Goal: Task Accomplishment & Management: Manage account settings

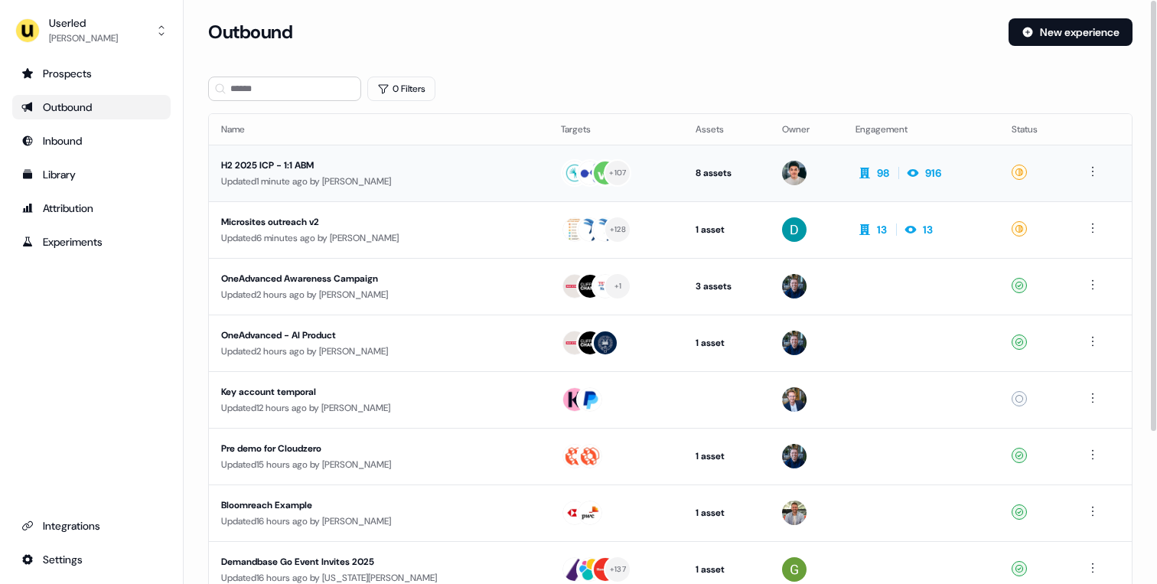
click at [364, 176] on div "Updated 1 minute ago by Vincent Plassard" at bounding box center [378, 181] width 315 height 15
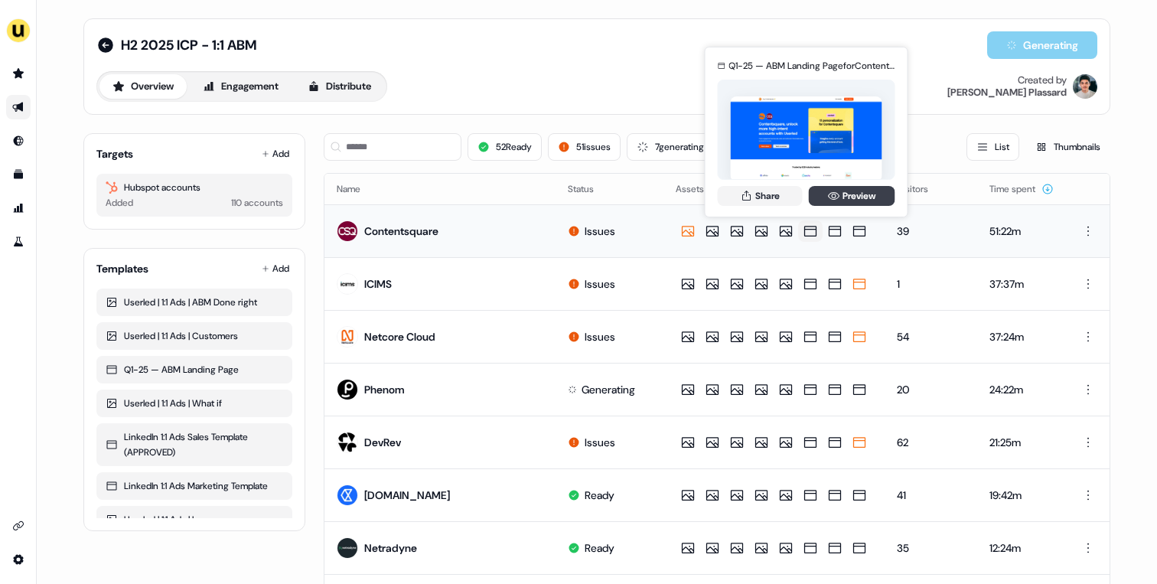
click at [819, 196] on link "Preview" at bounding box center [852, 196] width 86 height 20
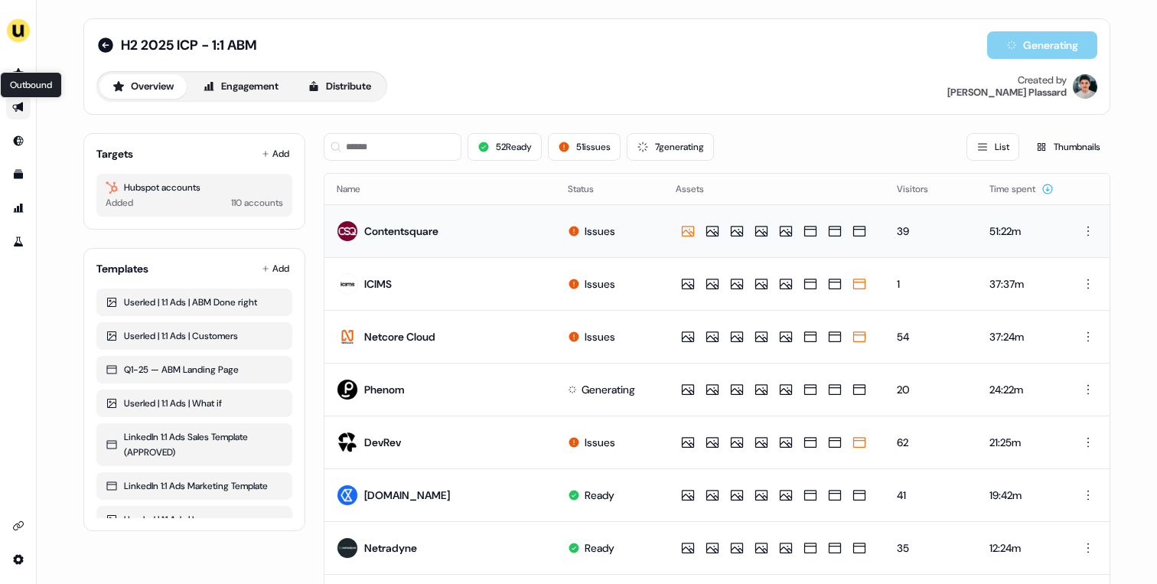
click at [21, 106] on icon "Go to outbound experience" at bounding box center [17, 108] width 11 height 10
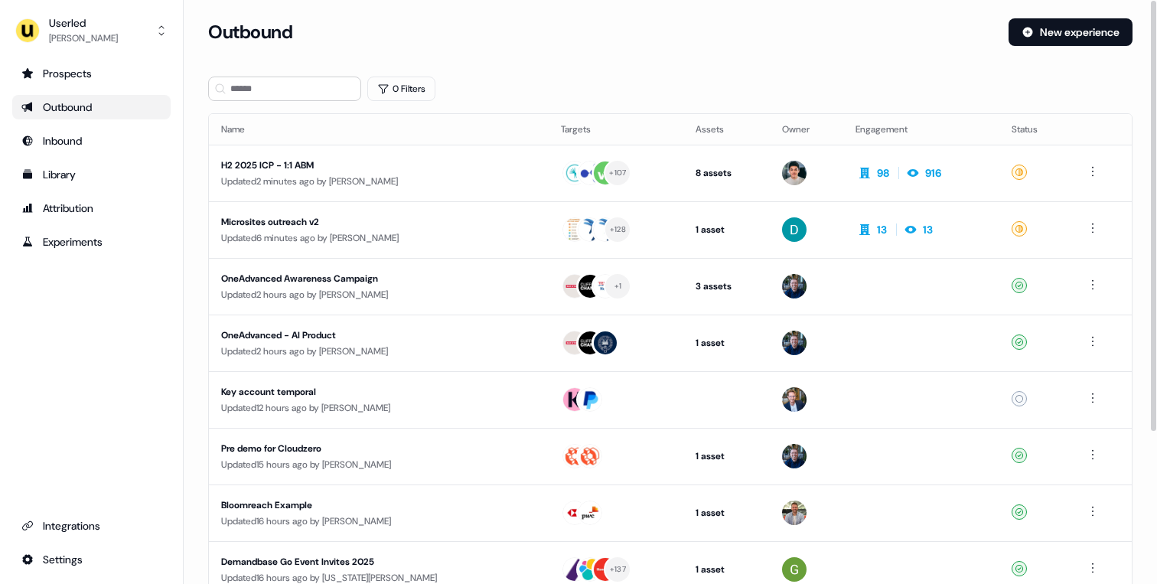
click at [546, 54] on div "Outbound New experience" at bounding box center [670, 41] width 924 height 46
click at [493, 83] on div "0 Filters" at bounding box center [670, 89] width 924 height 24
click at [336, 172] on div "H2 2025 ICP - 1:1 ABM" at bounding box center [365, 165] width 289 height 15
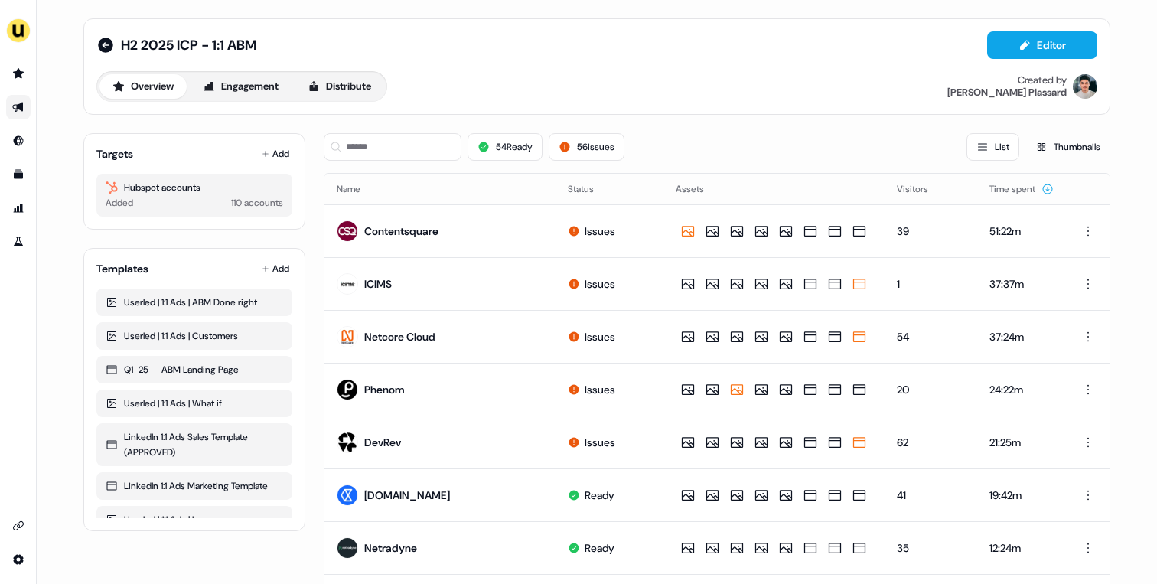
click at [785, 125] on div "54 Ready 56 issues List Thumbnails" at bounding box center [717, 147] width 787 height 52
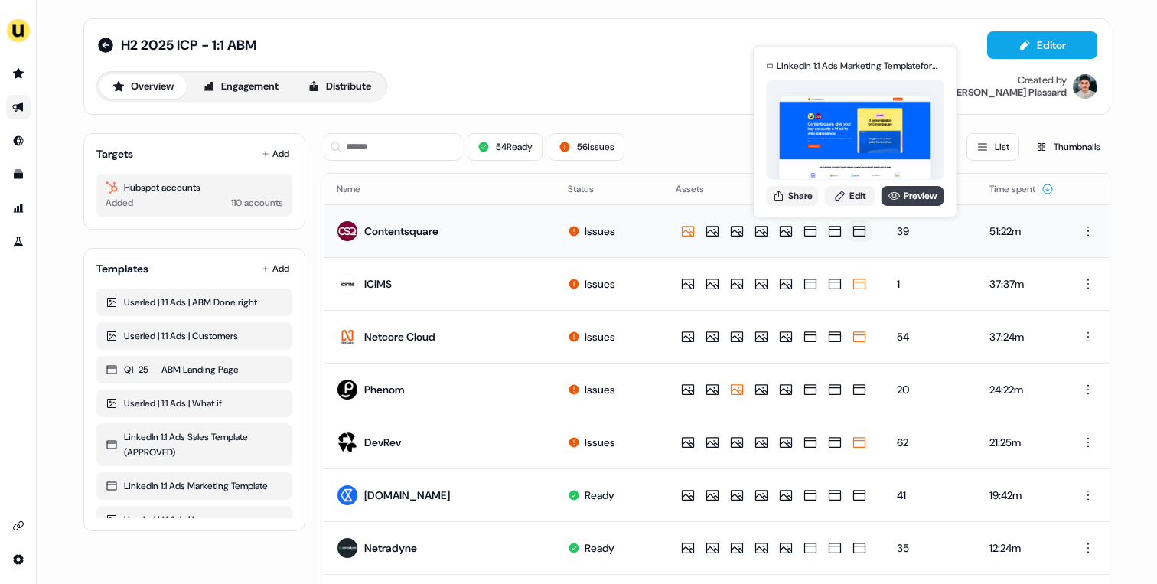
click at [889, 199] on icon at bounding box center [894, 196] width 12 height 12
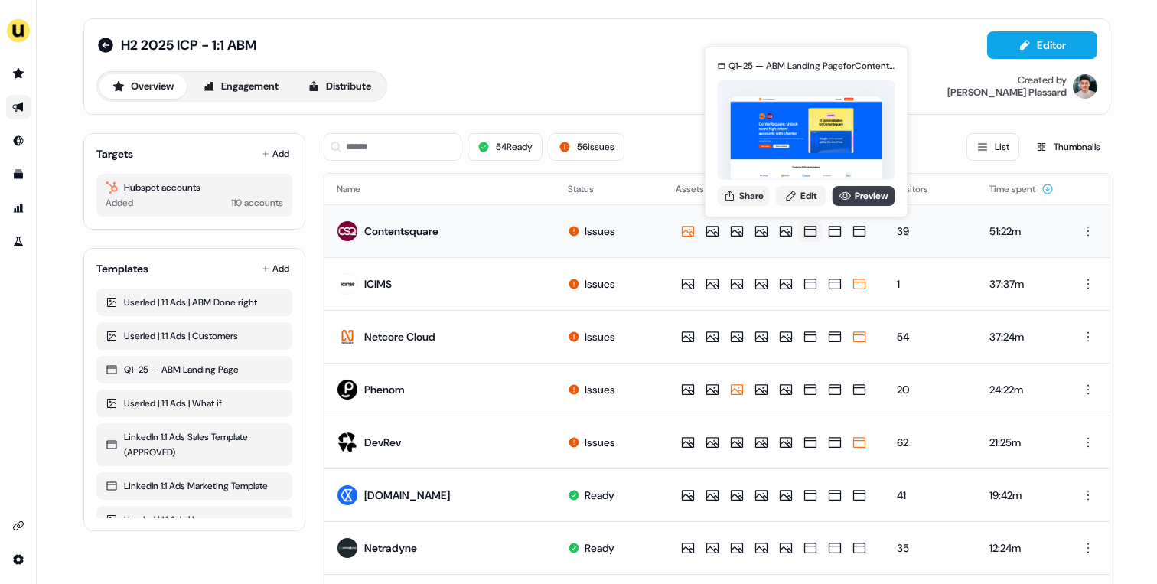
click at [845, 196] on icon at bounding box center [845, 196] width 12 height 12
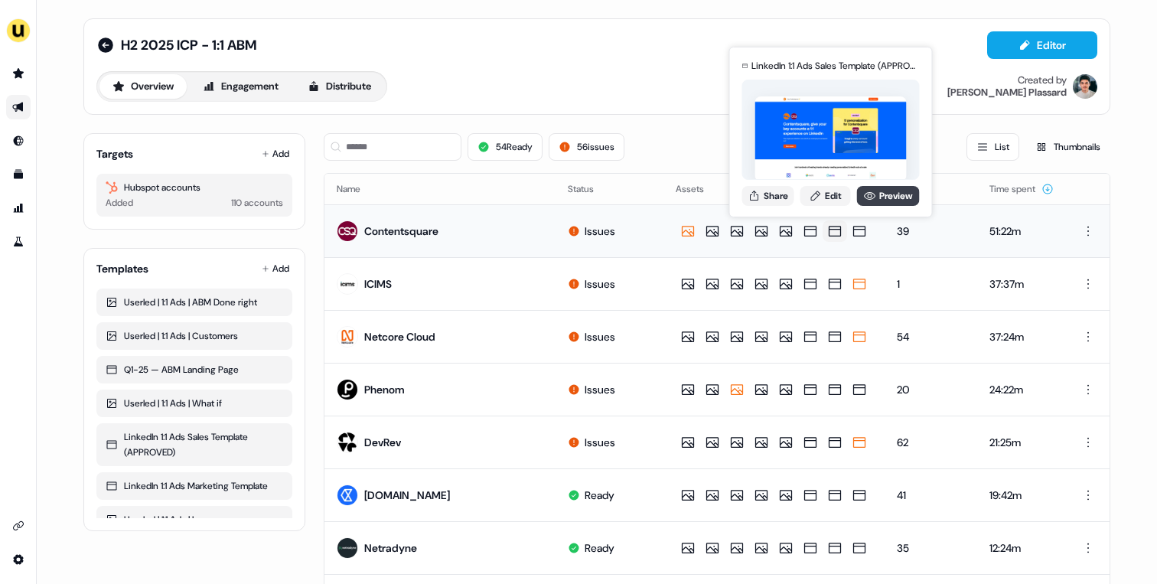
click at [885, 196] on link "Preview" at bounding box center [888, 196] width 63 height 20
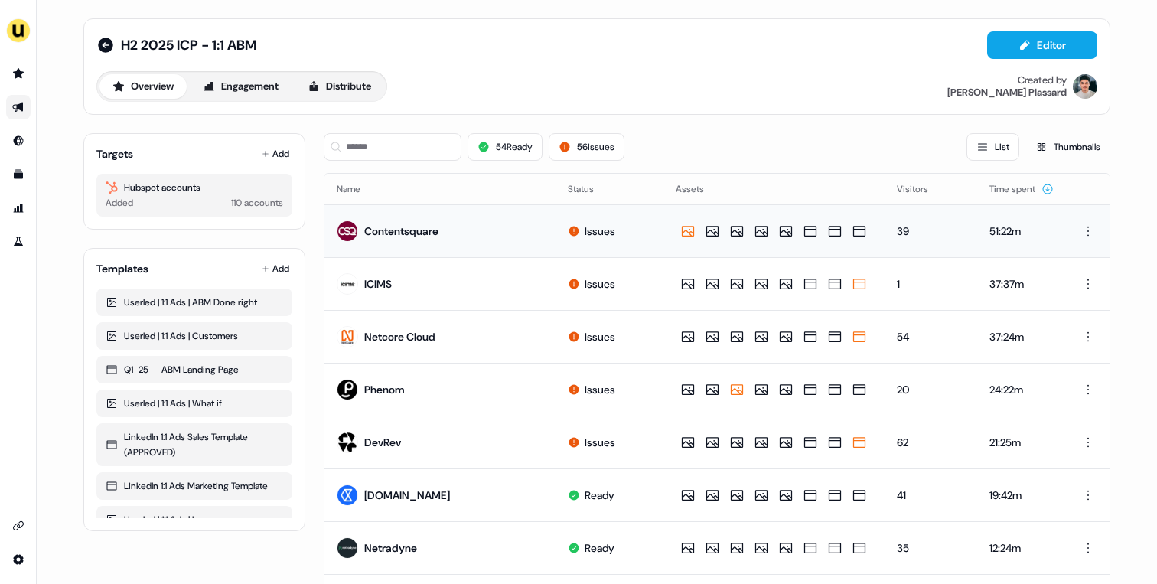
click at [103, 35] on div "H2 2025 ICP - 1:1 ABM Editor" at bounding box center [596, 45] width 1001 height 28
click at [99, 45] on icon at bounding box center [105, 45] width 18 height 18
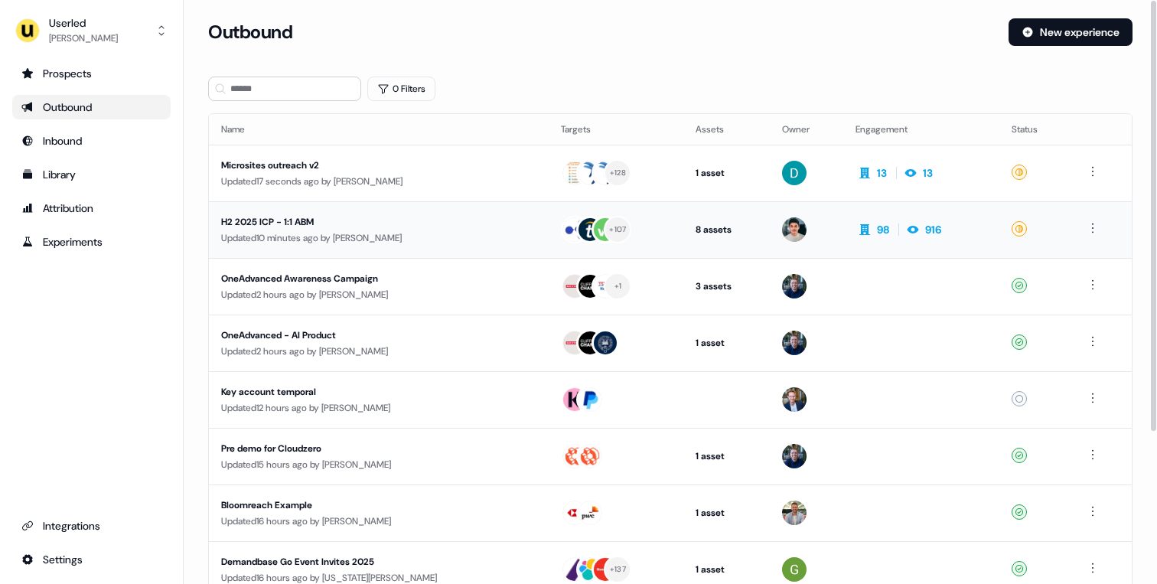
click at [419, 230] on div "Updated 10 minutes ago by Vincent Plassard" at bounding box center [378, 237] width 315 height 15
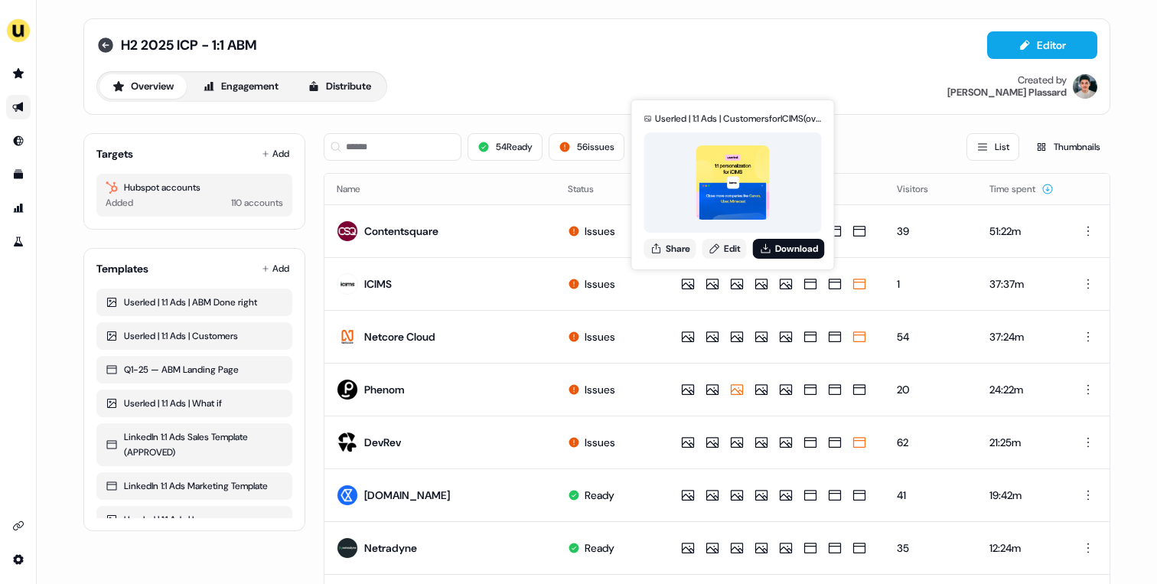
click at [107, 43] on icon at bounding box center [105, 44] width 15 height 15
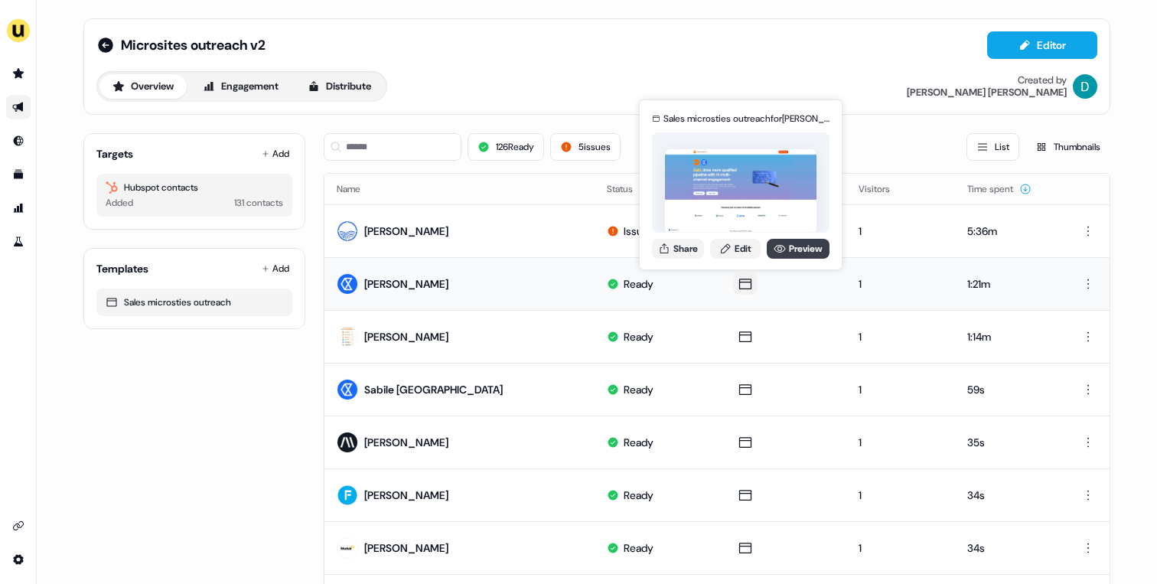
click at [783, 246] on icon at bounding box center [780, 249] width 12 height 12
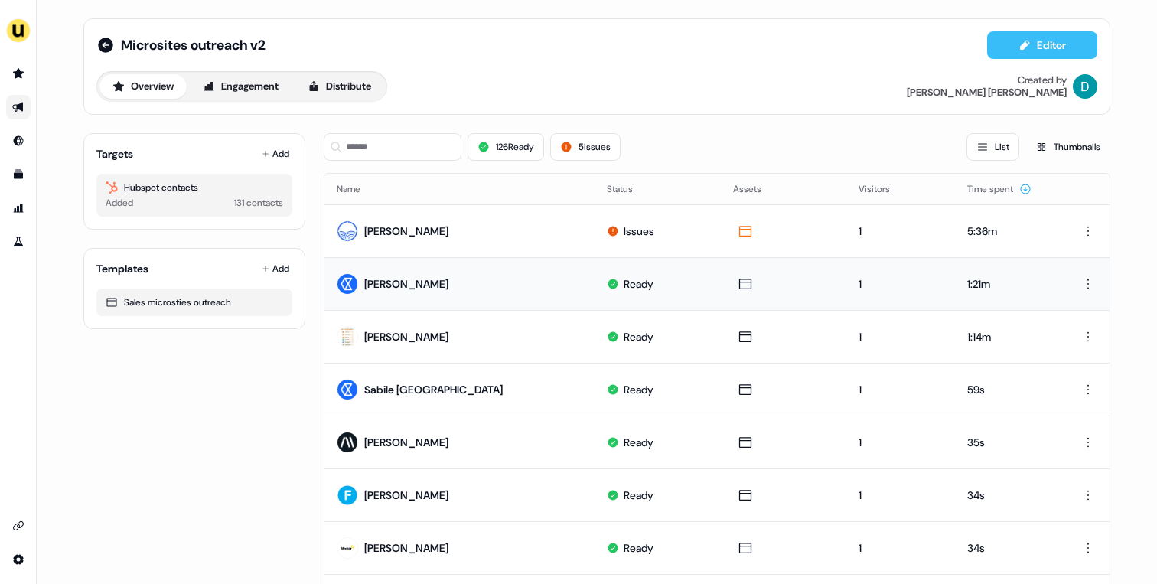
click at [997, 53] on button "Editor" at bounding box center [1042, 45] width 110 height 28
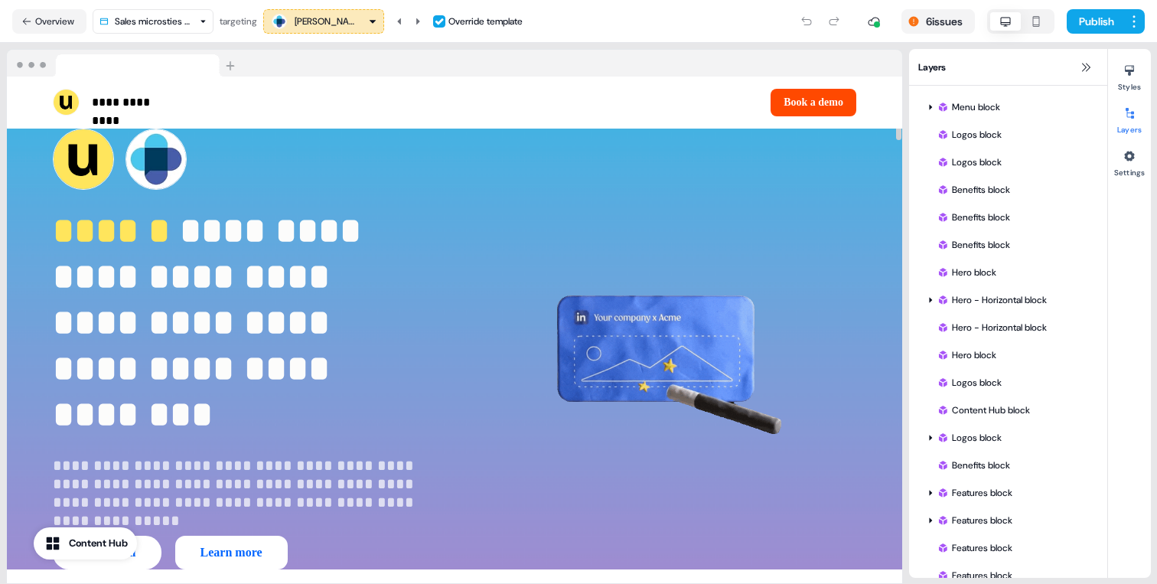
click at [334, 29] on div "Susan Ganeshan" at bounding box center [313, 21] width 86 height 18
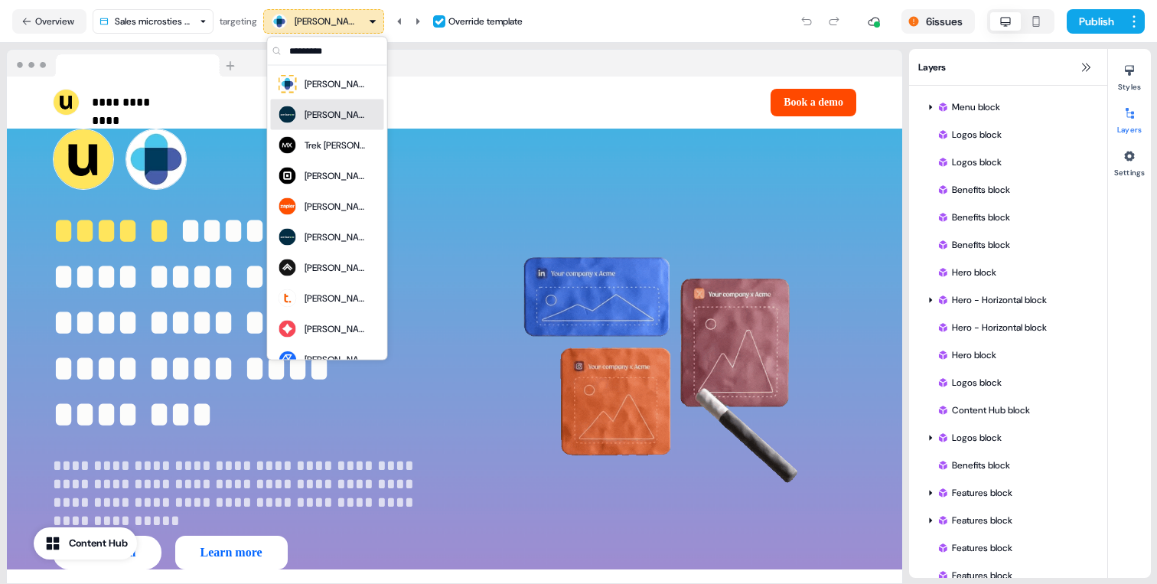
click at [312, 110] on div "Veronica Kopec" at bounding box center [335, 114] width 61 height 15
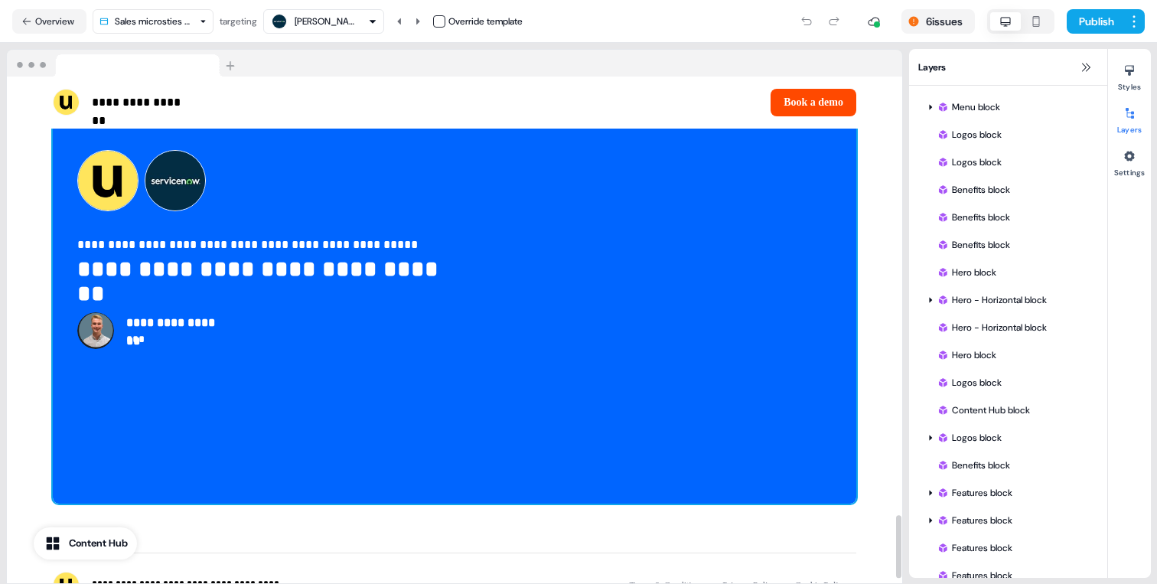
scroll to position [3553, 0]
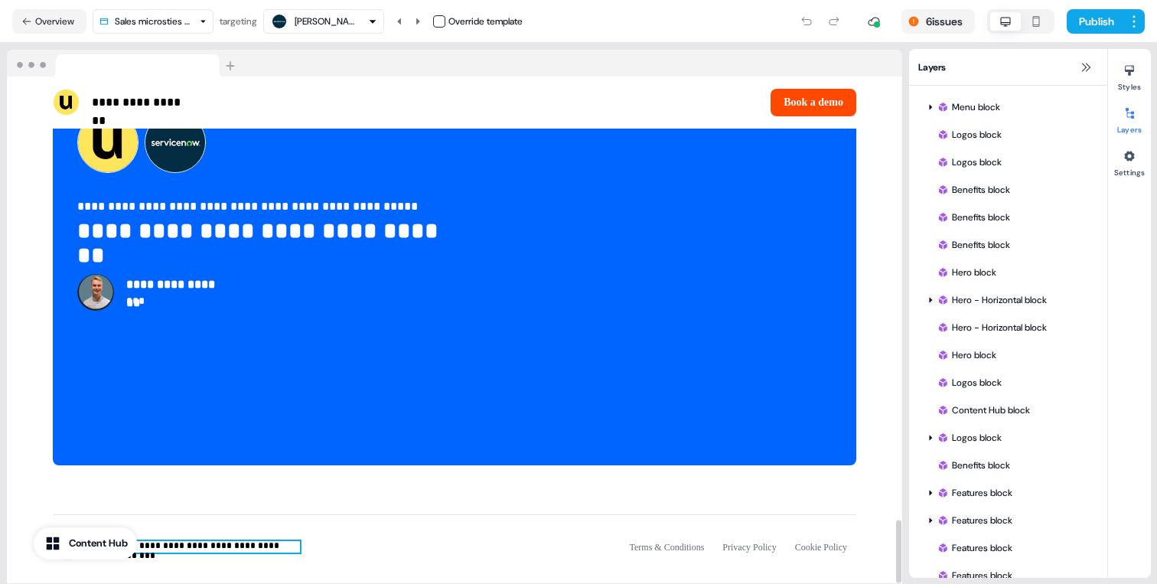
click at [254, 541] on p "**********" at bounding box center [196, 546] width 208 height 11
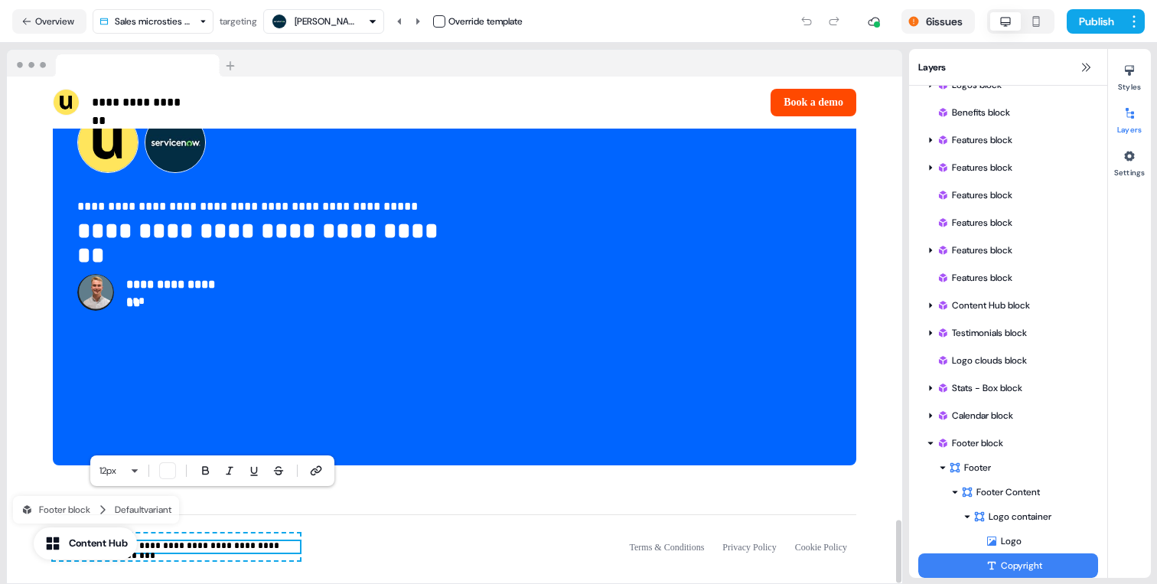
click at [272, 541] on p "**********" at bounding box center [196, 546] width 208 height 11
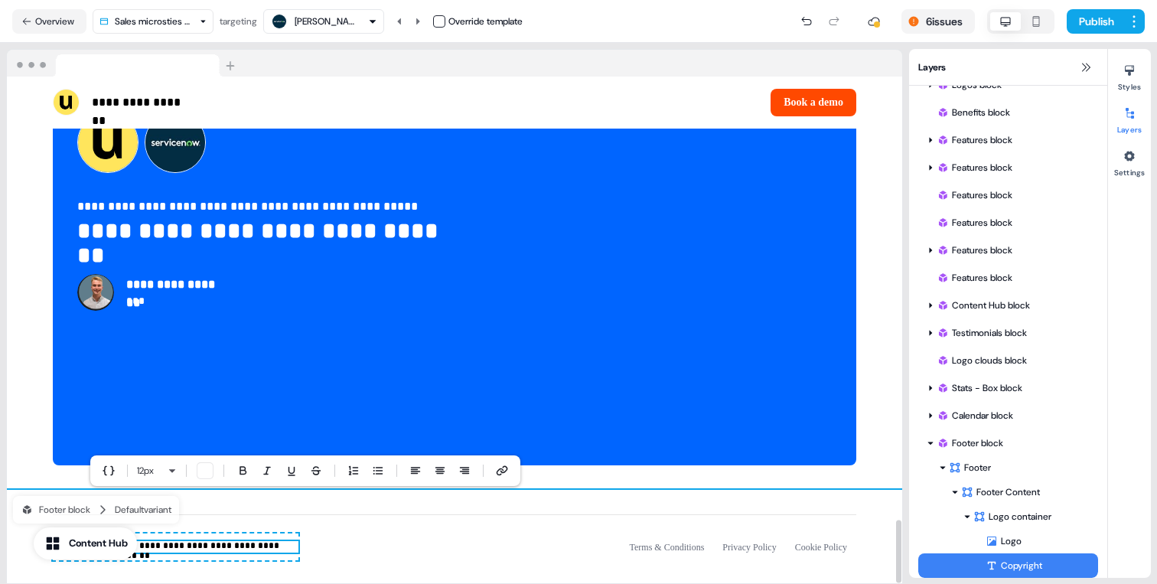
click at [475, 531] on div "**********" at bounding box center [454, 556] width 895 height 132
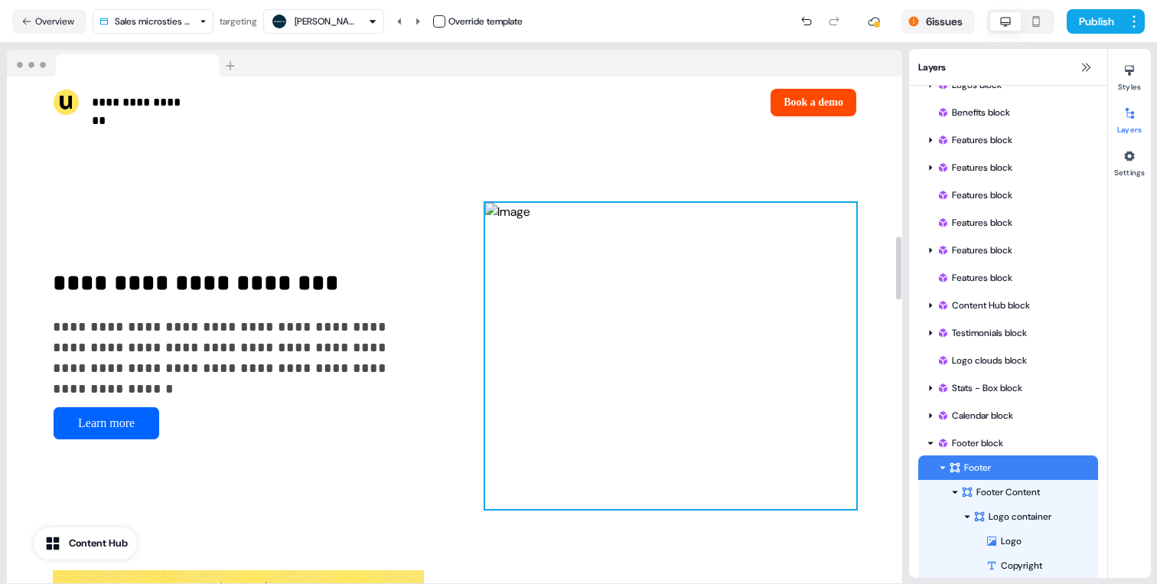
scroll to position [0, 0]
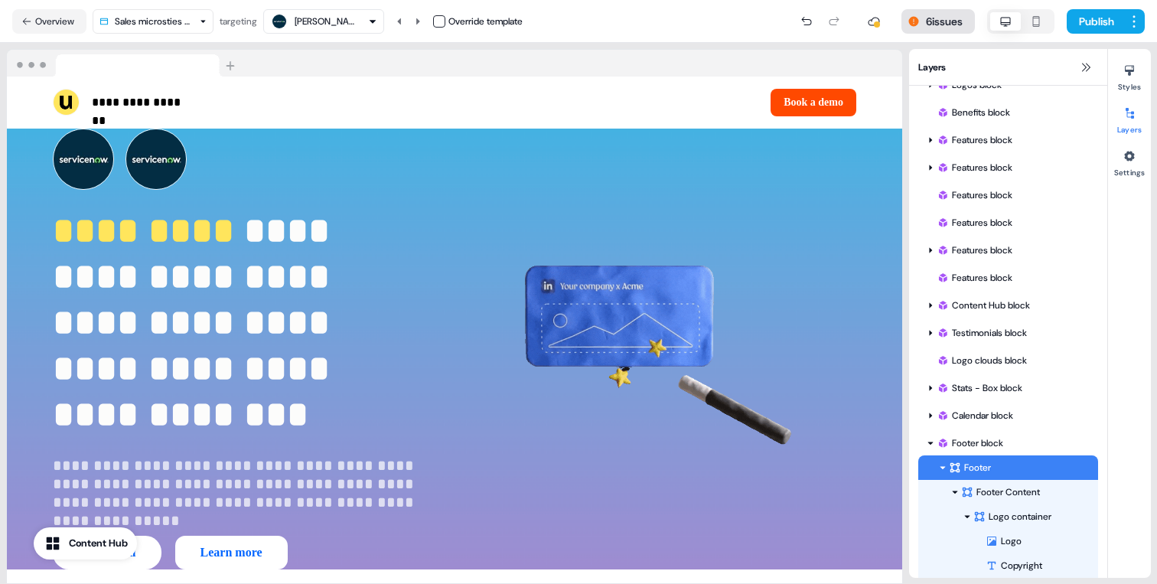
click at [928, 21] on button "6 issues" at bounding box center [937, 21] width 73 height 24
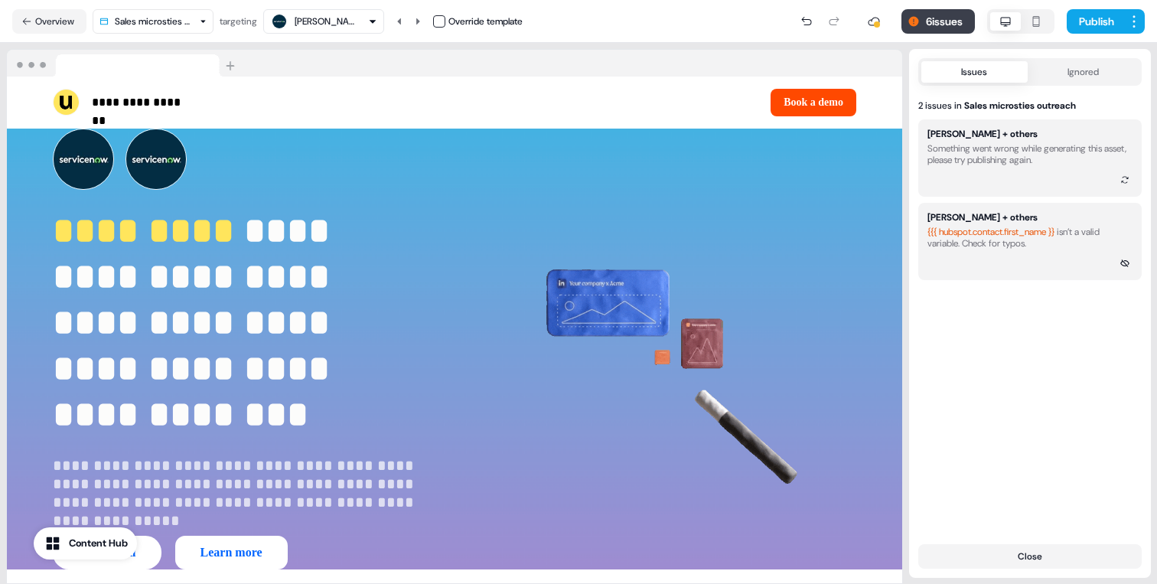
click at [928, 21] on button "6 issues" at bounding box center [937, 21] width 73 height 24
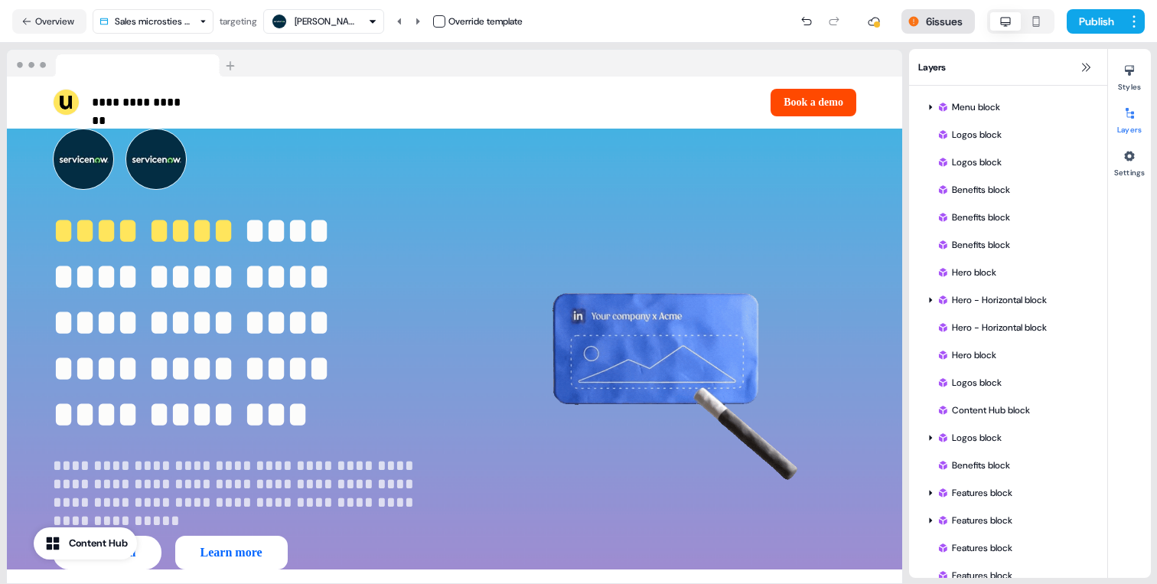
scroll to position [255, 0]
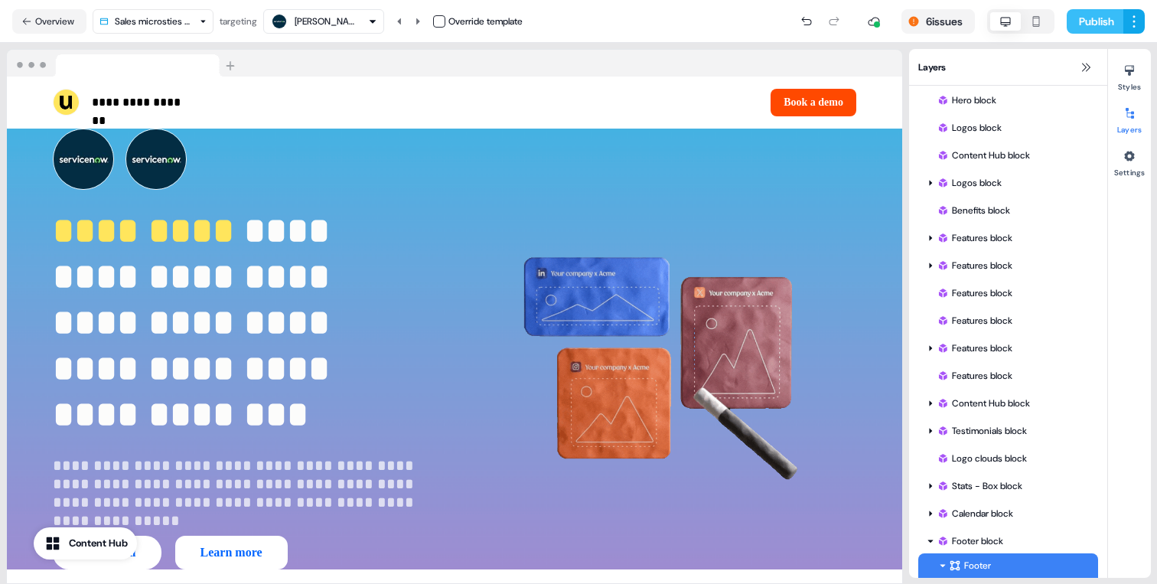
click at [1105, 22] on button "Publish" at bounding box center [1095, 21] width 57 height 24
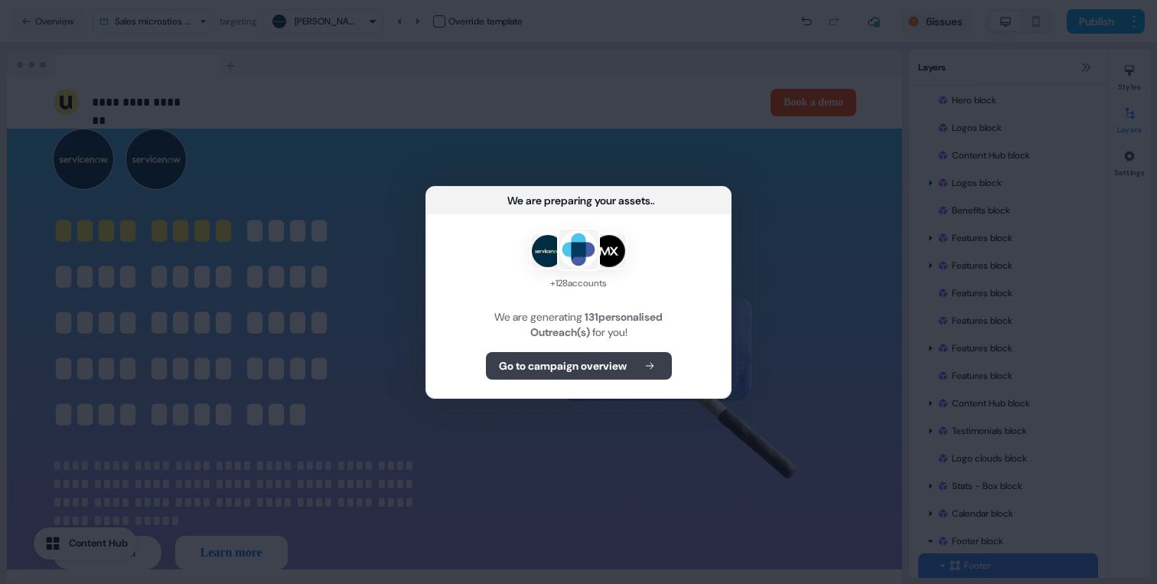
click at [590, 370] on b "Go to campaign overview" at bounding box center [563, 365] width 128 height 15
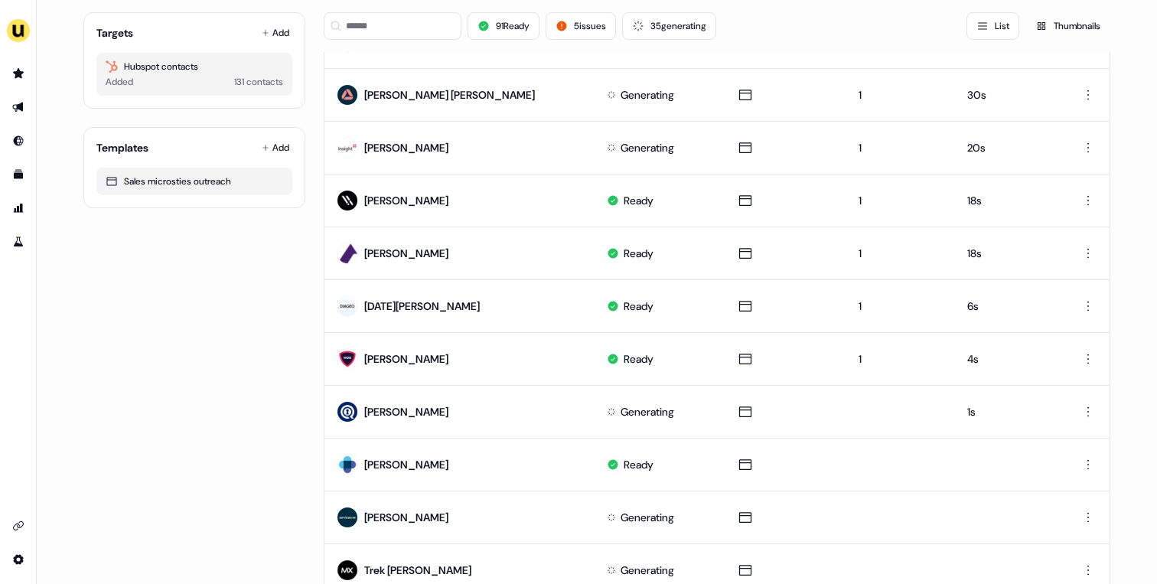
scroll to position [725, 0]
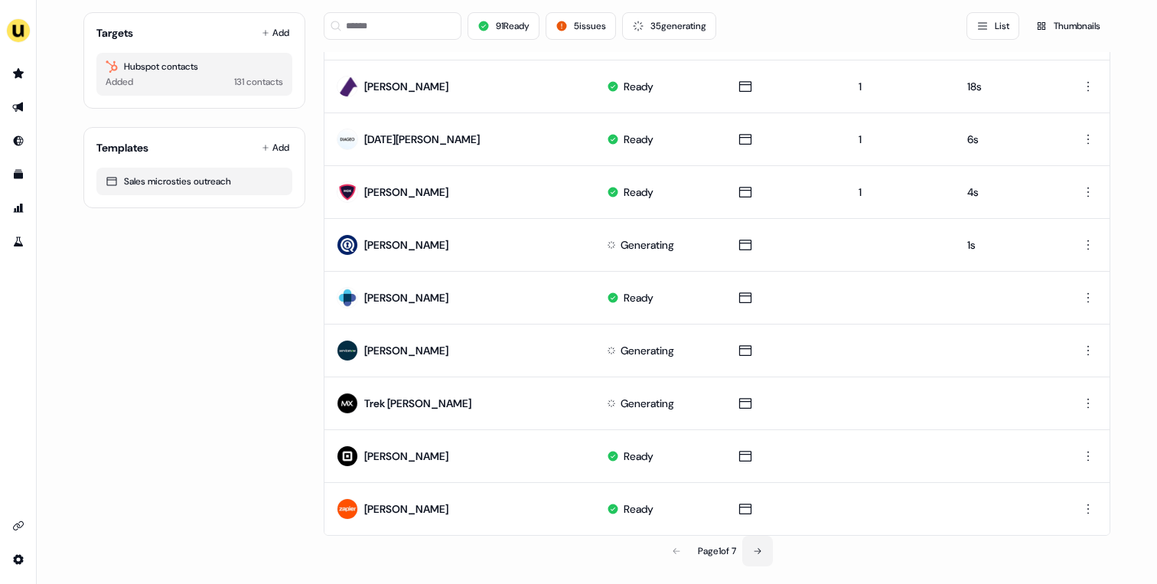
click at [756, 548] on icon at bounding box center [757, 550] width 9 height 9
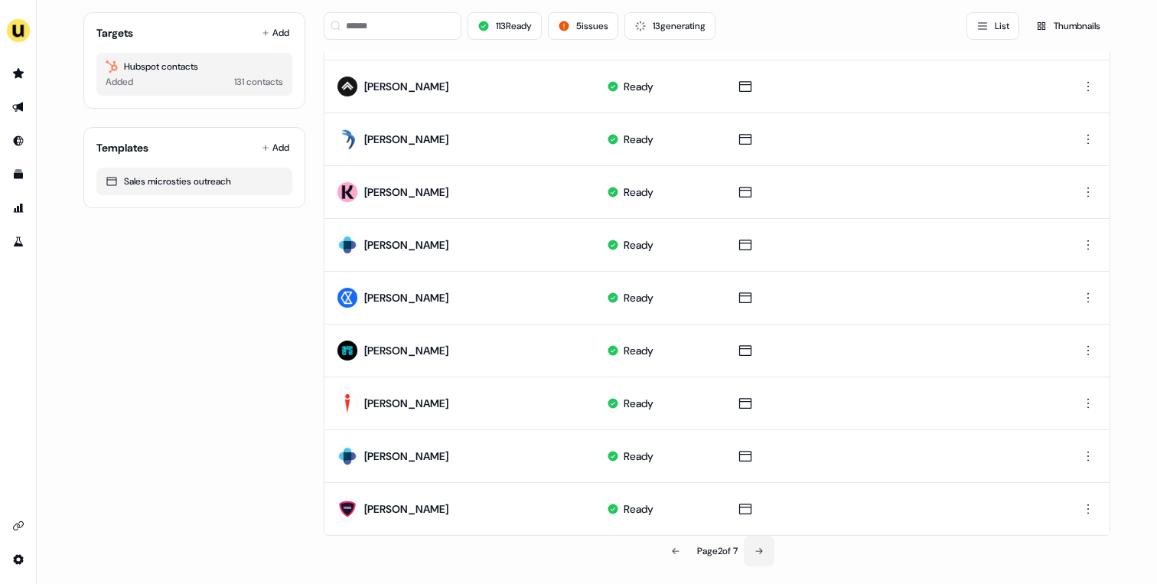
click at [756, 548] on icon at bounding box center [758, 550] width 9 height 9
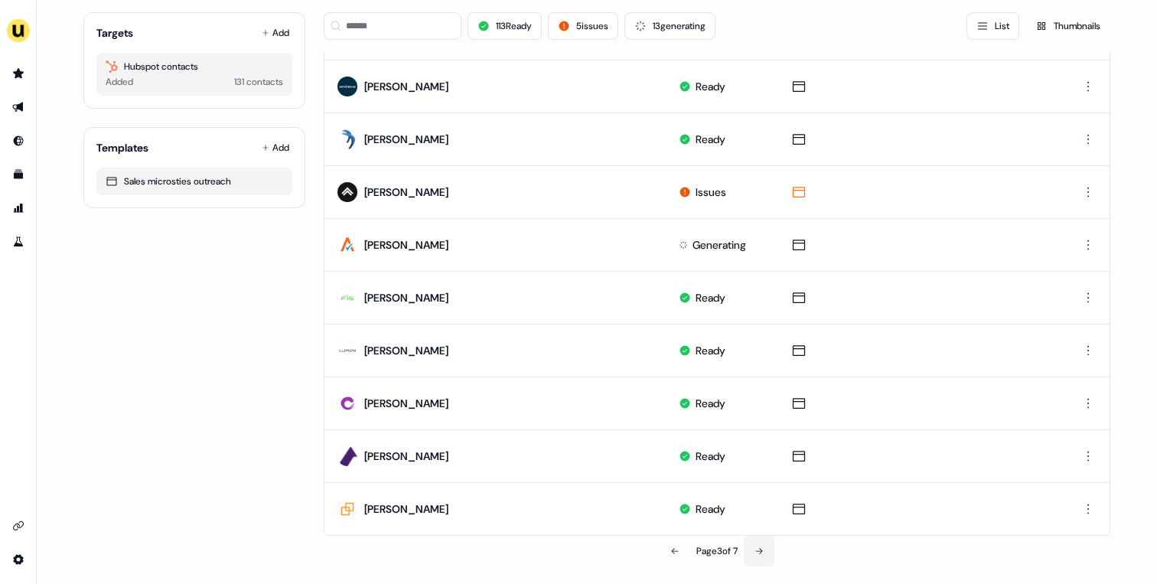
click at [756, 548] on icon at bounding box center [758, 550] width 9 height 9
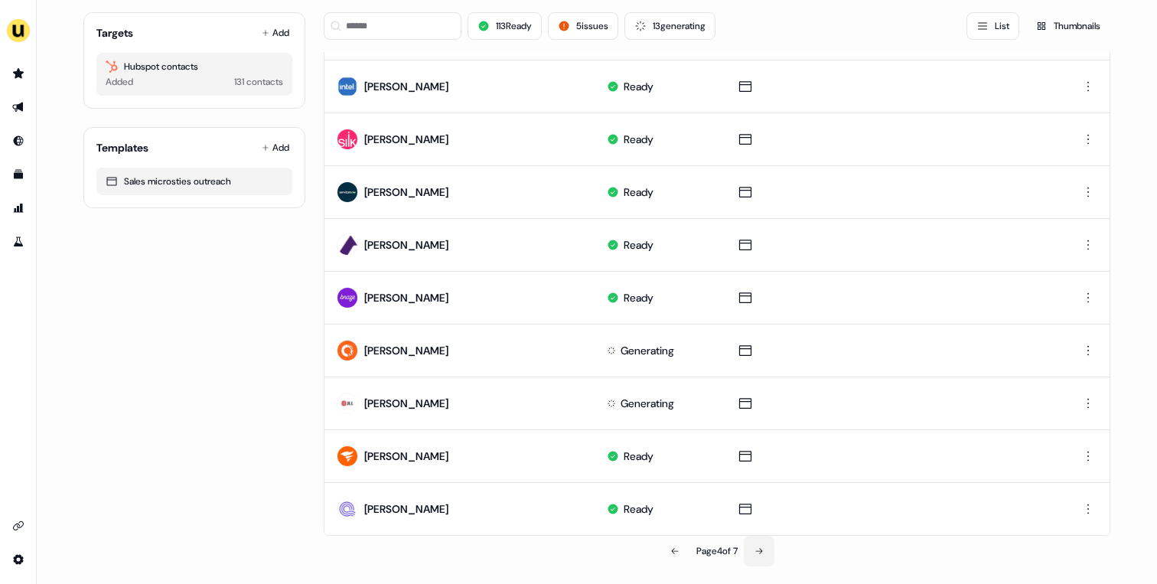
click at [756, 548] on icon at bounding box center [758, 550] width 9 height 9
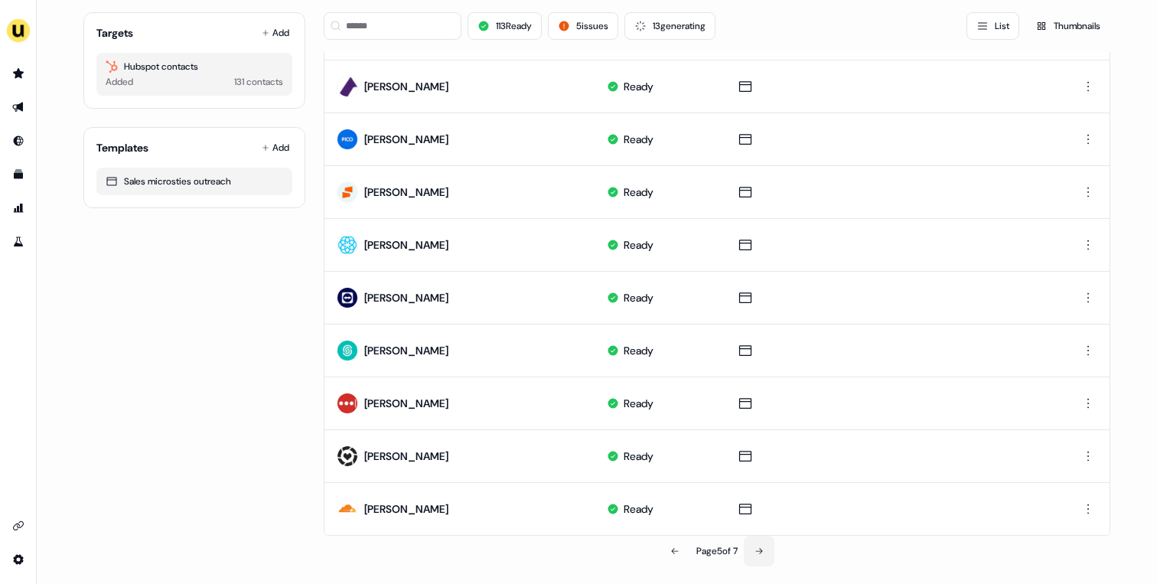
click at [756, 548] on icon at bounding box center [758, 550] width 9 height 9
click at [676, 549] on button at bounding box center [675, 551] width 31 height 31
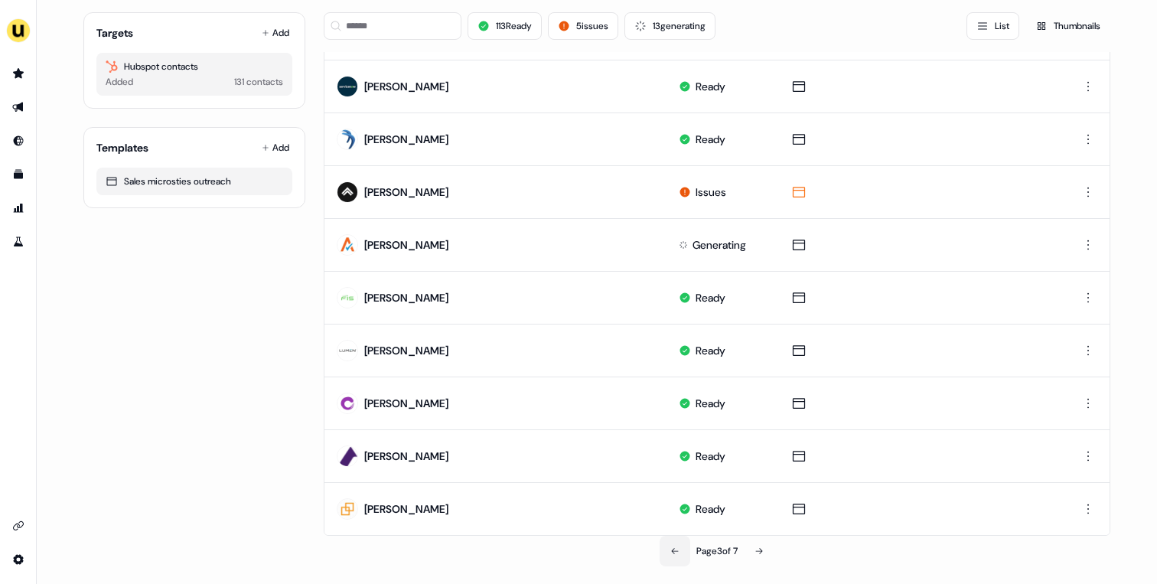
click at [676, 549] on button at bounding box center [675, 551] width 31 height 31
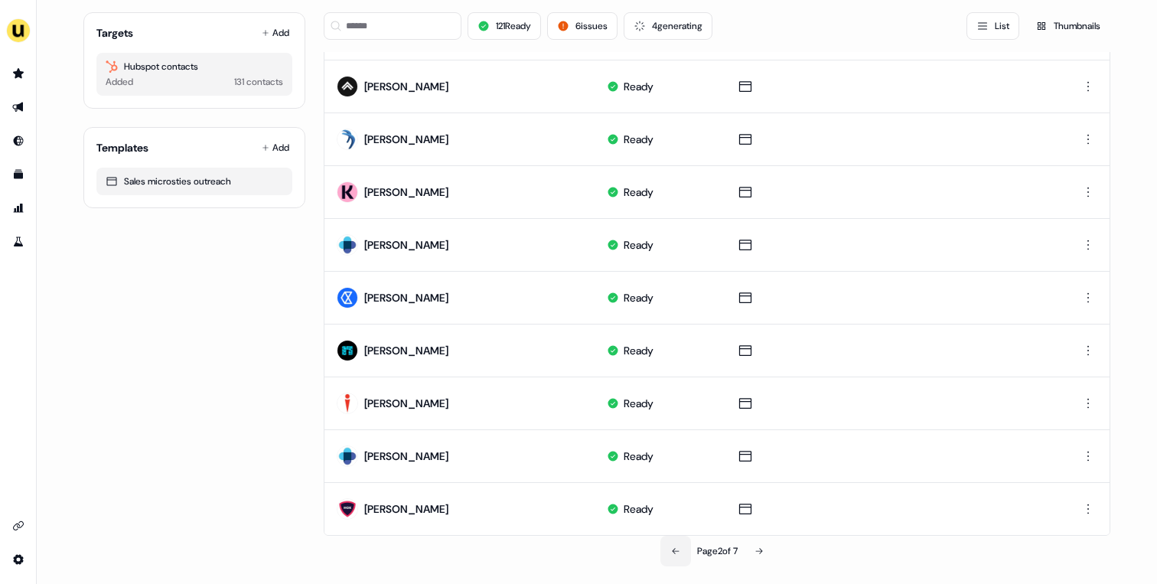
click at [676, 549] on button at bounding box center [675, 551] width 31 height 31
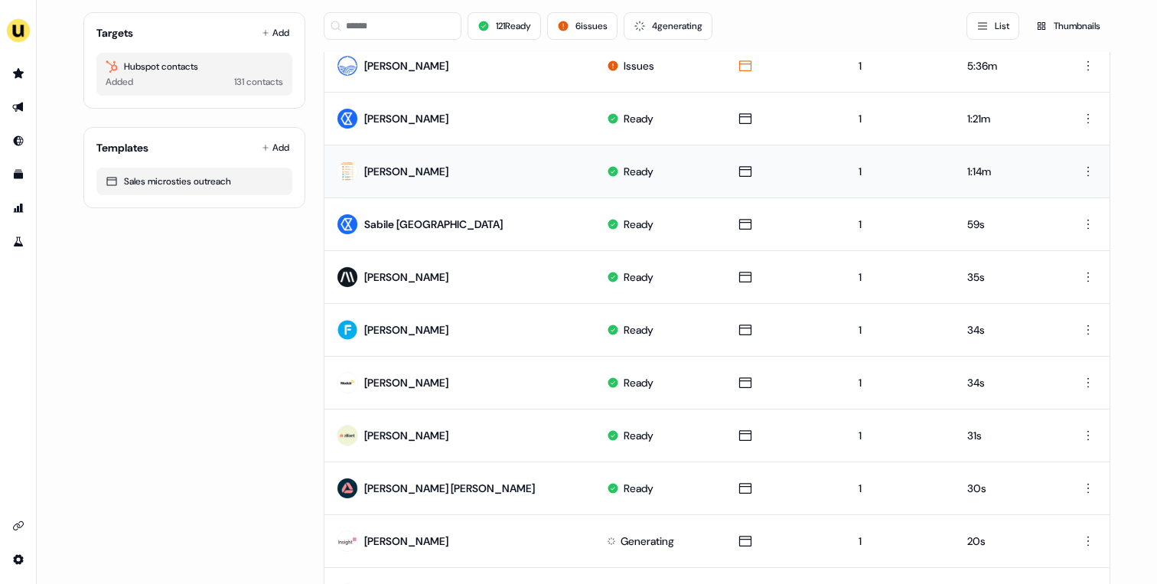
scroll to position [0, 0]
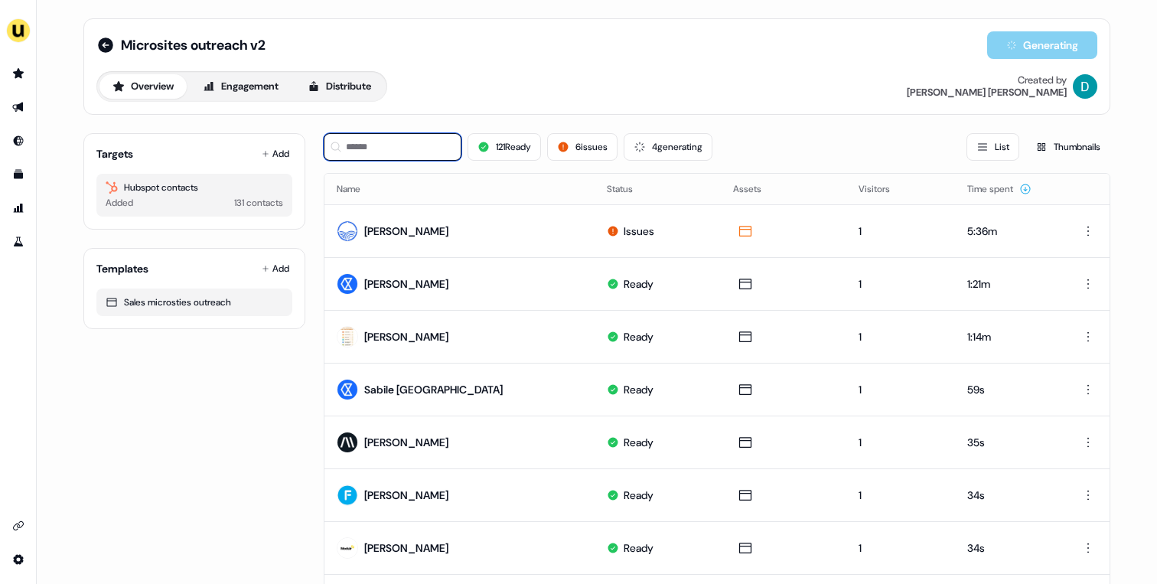
click at [389, 149] on input at bounding box center [393, 147] width 138 height 28
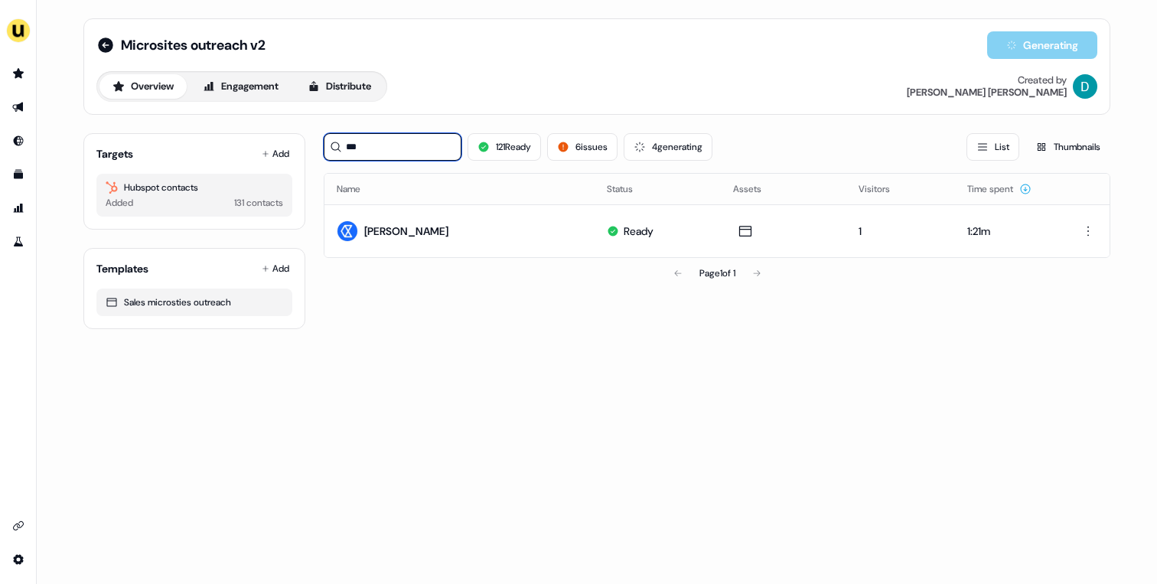
type input "****"
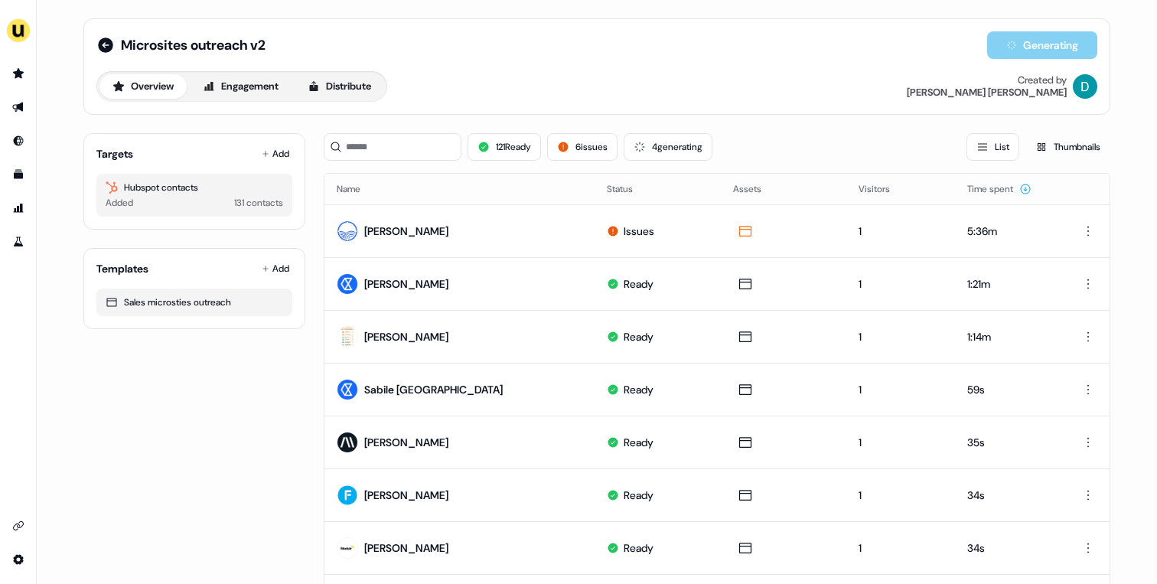
click at [781, 138] on div "121 Ready 6 issues 4 generating List Thumbnails" at bounding box center [717, 147] width 787 height 28
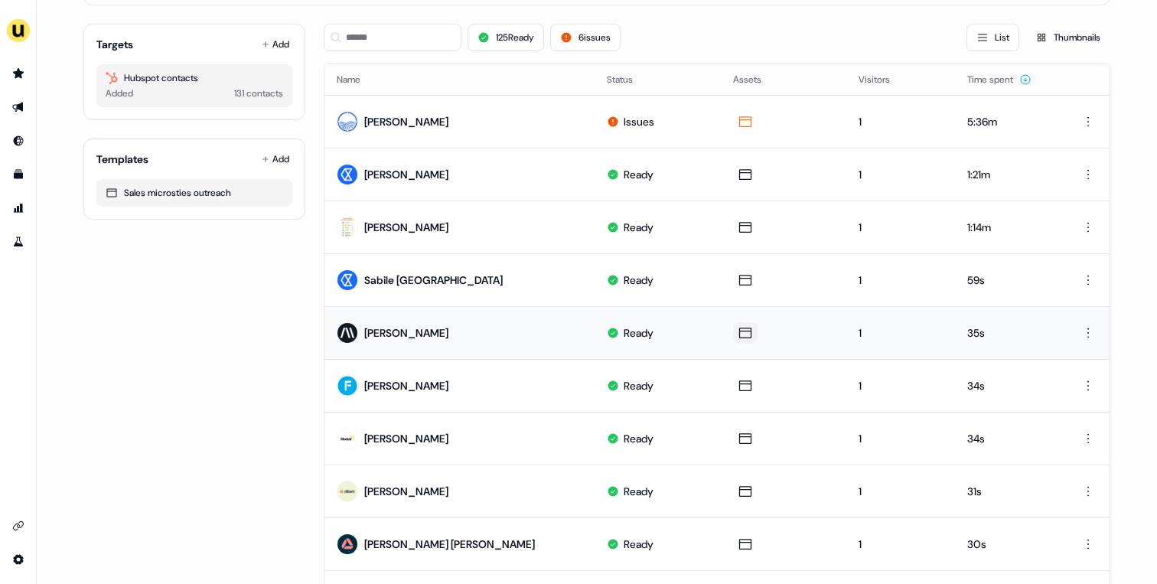
scroll to position [112, 0]
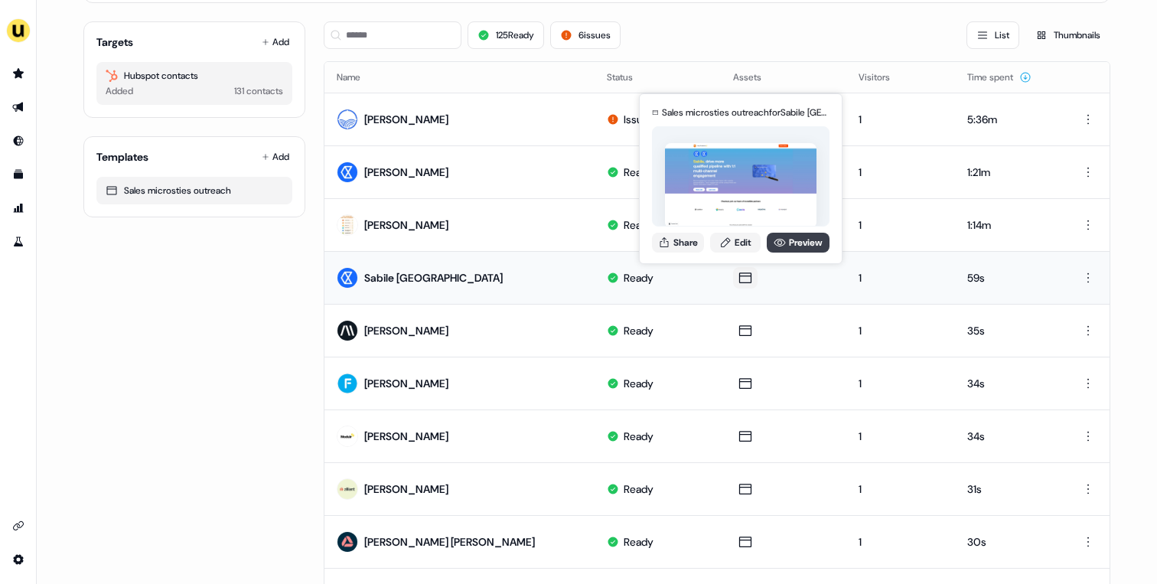
click at [795, 239] on link "Preview" at bounding box center [798, 243] width 63 height 20
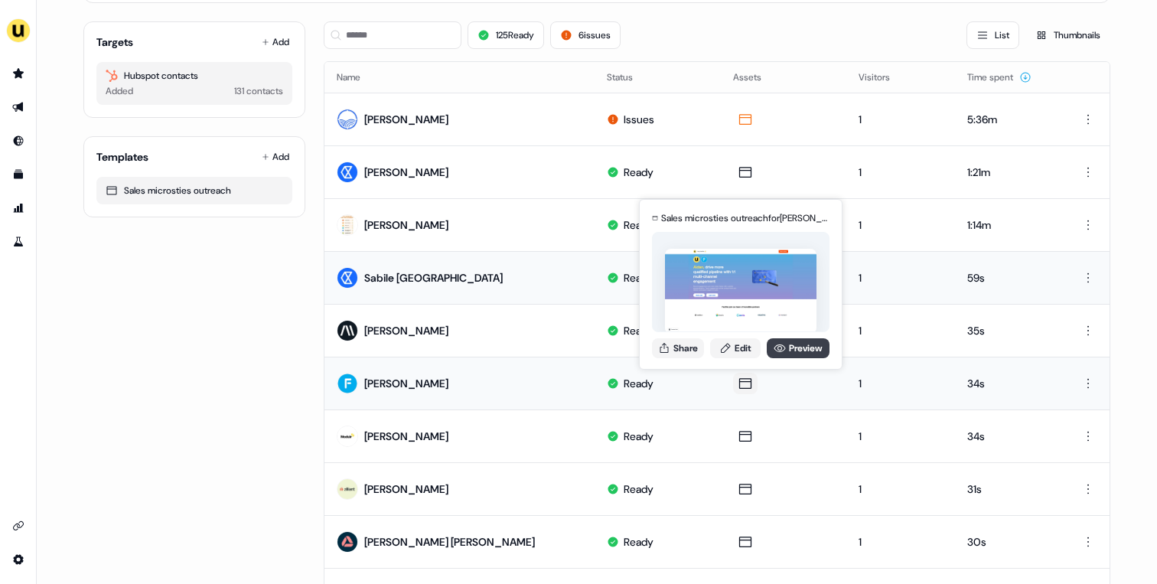
click at [780, 352] on icon at bounding box center [780, 348] width 12 height 12
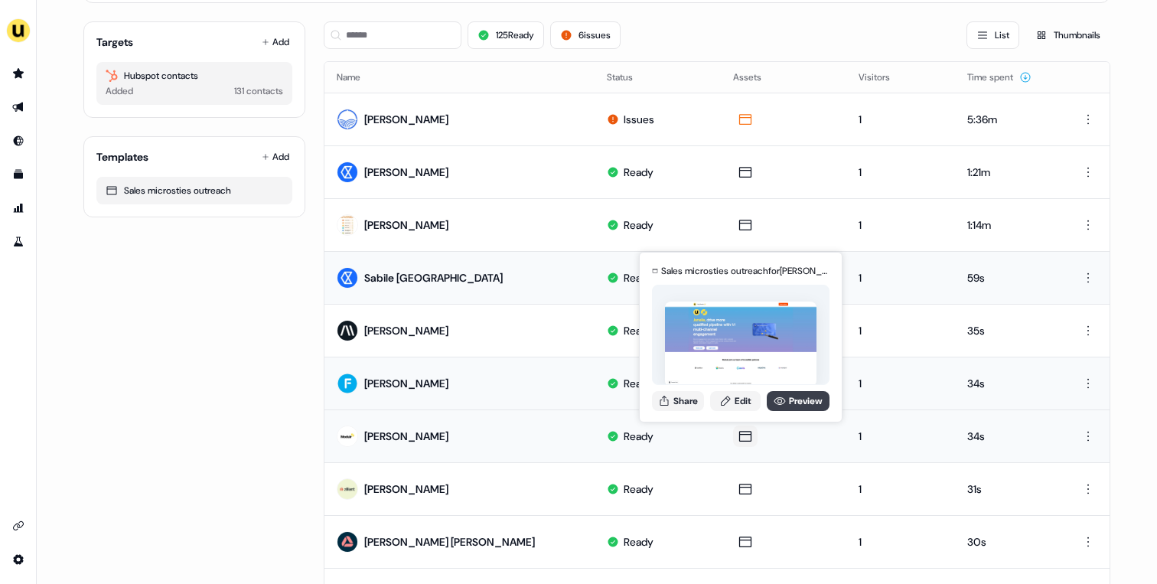
click at [787, 400] on link "Preview" at bounding box center [798, 401] width 63 height 20
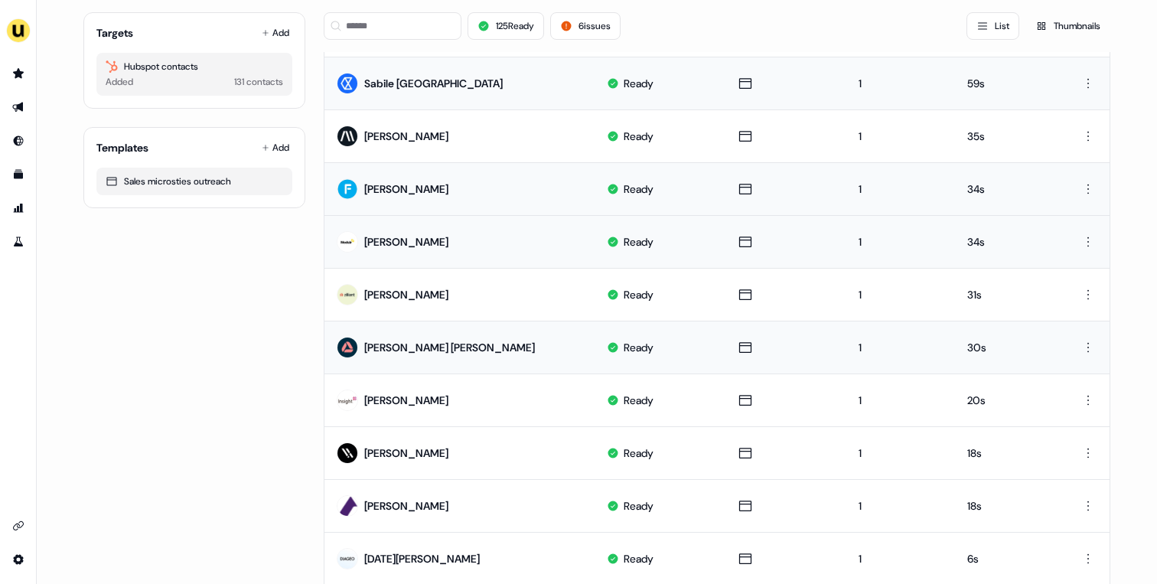
scroll to position [409, 0]
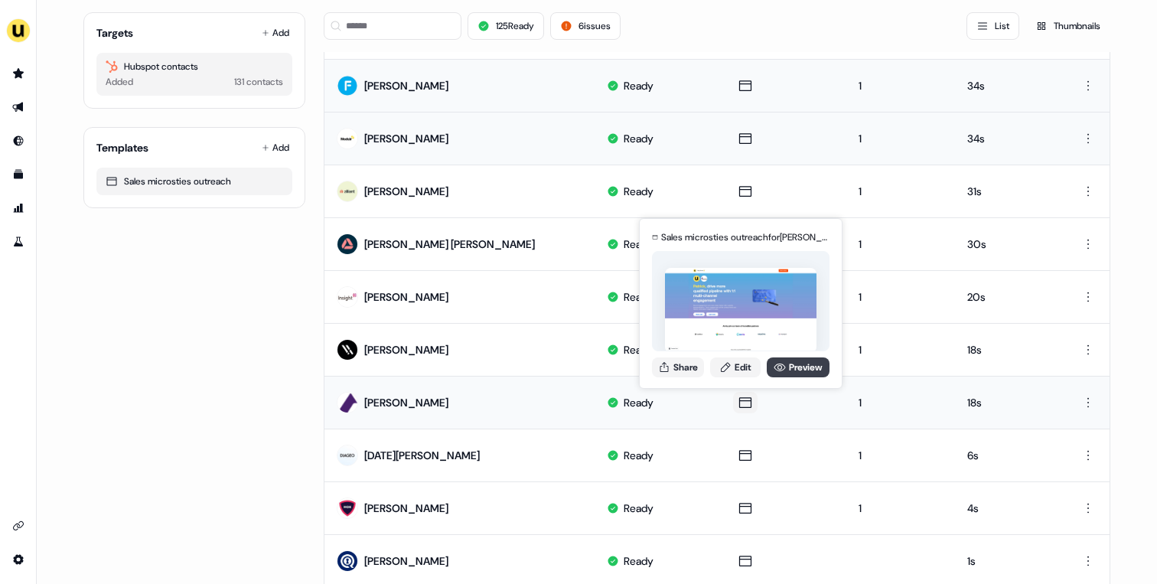
click at [777, 366] on icon at bounding box center [780, 367] width 12 height 12
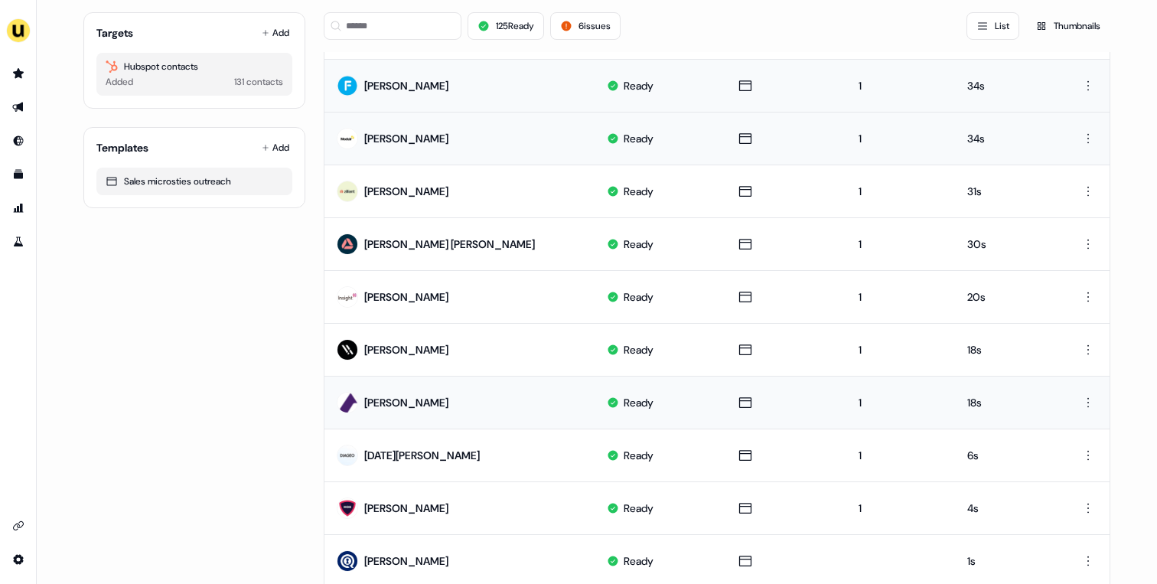
scroll to position [0, 0]
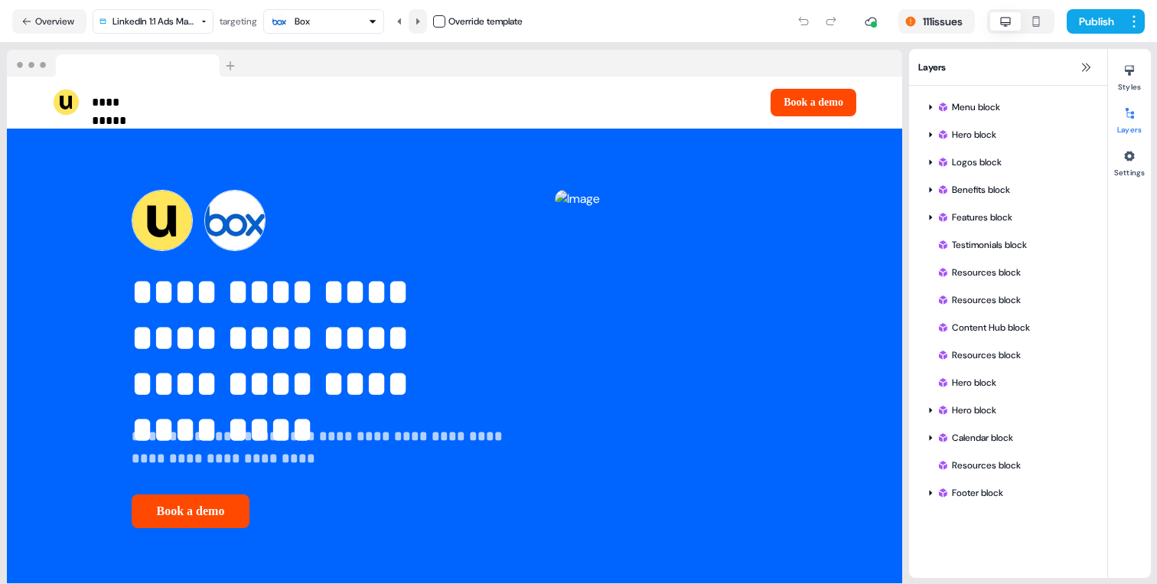
click at [418, 19] on icon at bounding box center [417, 21] width 9 height 9
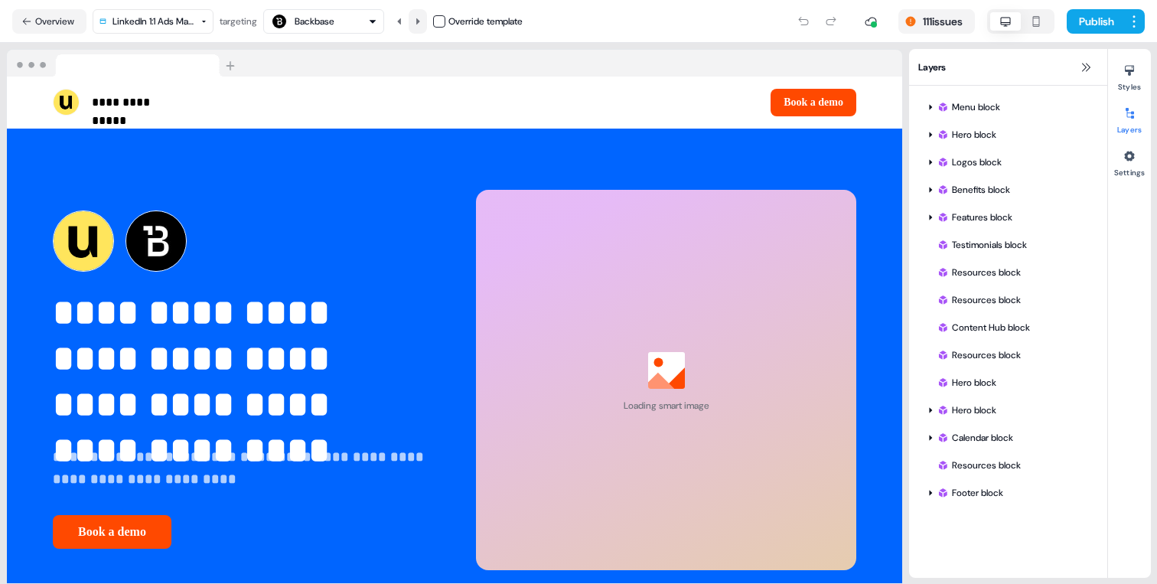
click at [418, 19] on icon at bounding box center [417, 21] width 9 height 9
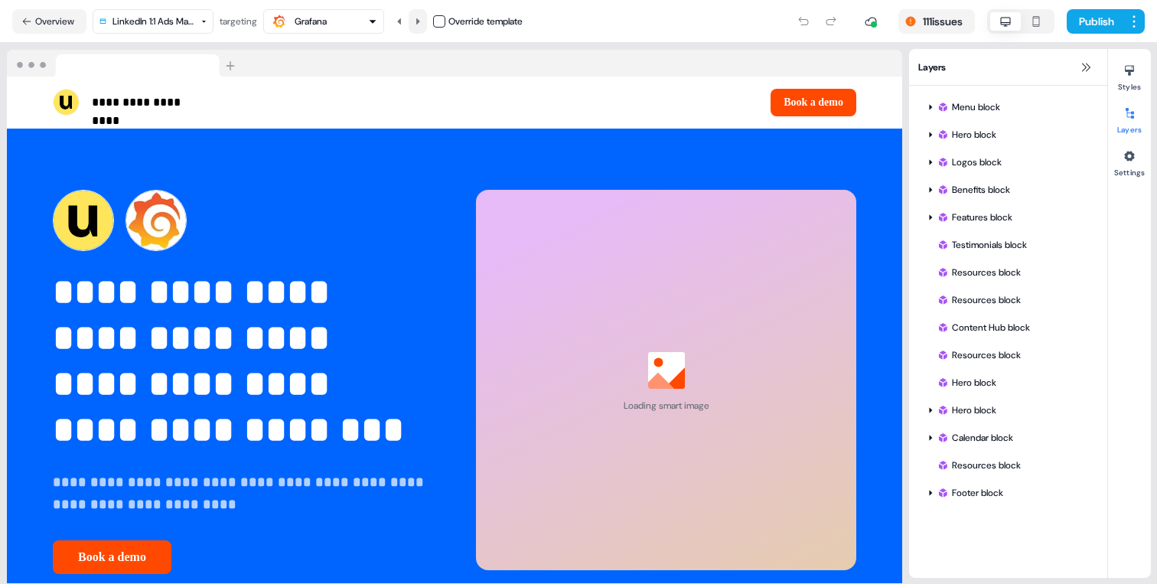
click at [418, 19] on icon at bounding box center [417, 21] width 9 height 9
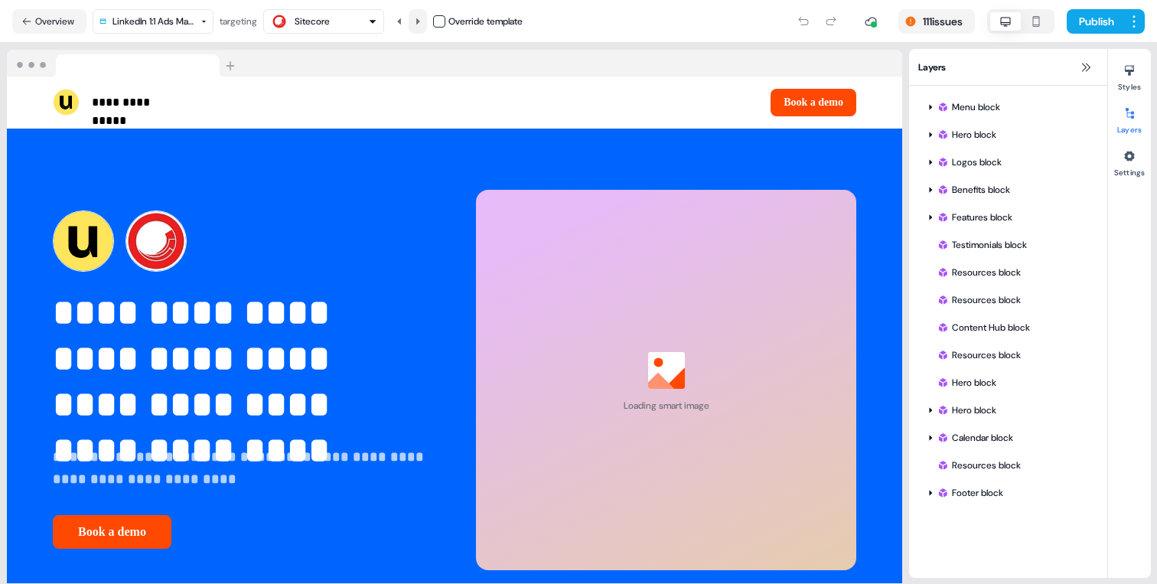
click at [418, 19] on icon at bounding box center [417, 21] width 9 height 9
click at [418, 18] on icon at bounding box center [417, 21] width 9 height 9
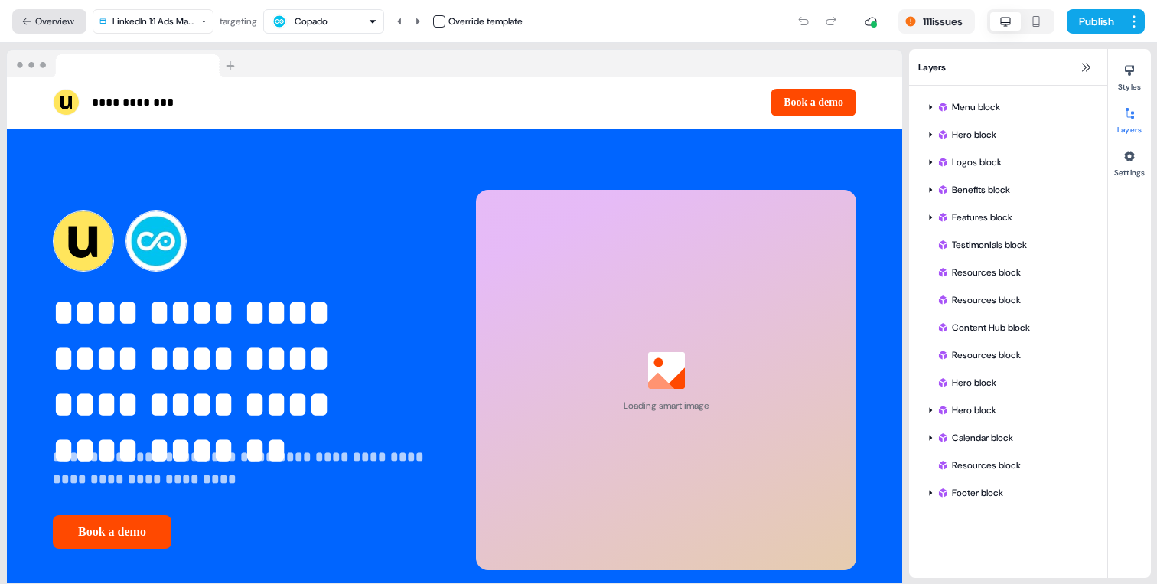
click at [62, 16] on button "Overview" at bounding box center [49, 21] width 74 height 24
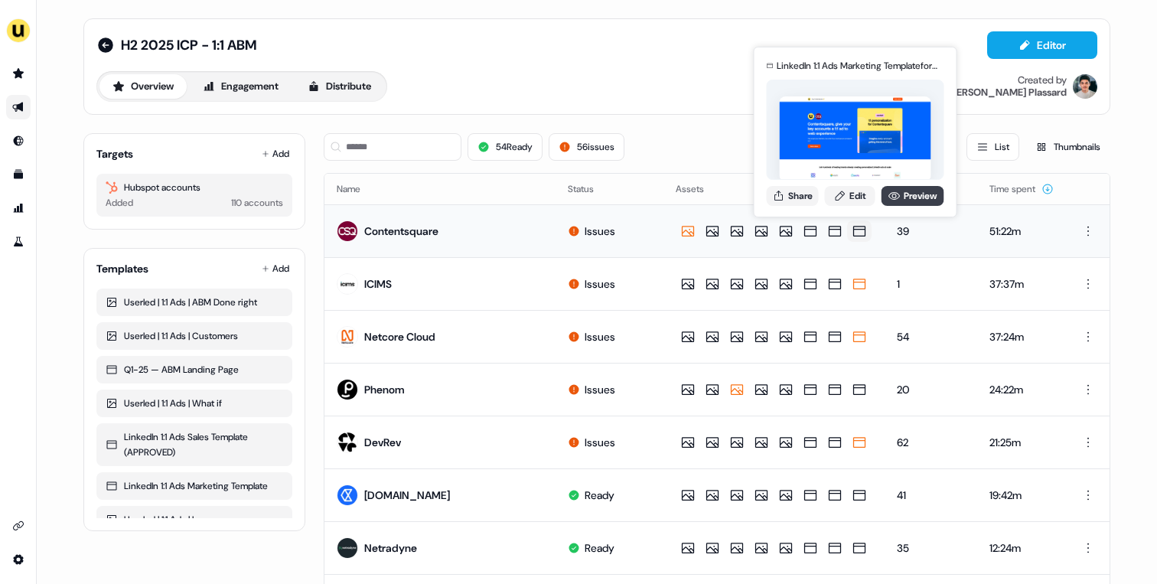
click at [892, 201] on icon at bounding box center [894, 196] width 12 height 12
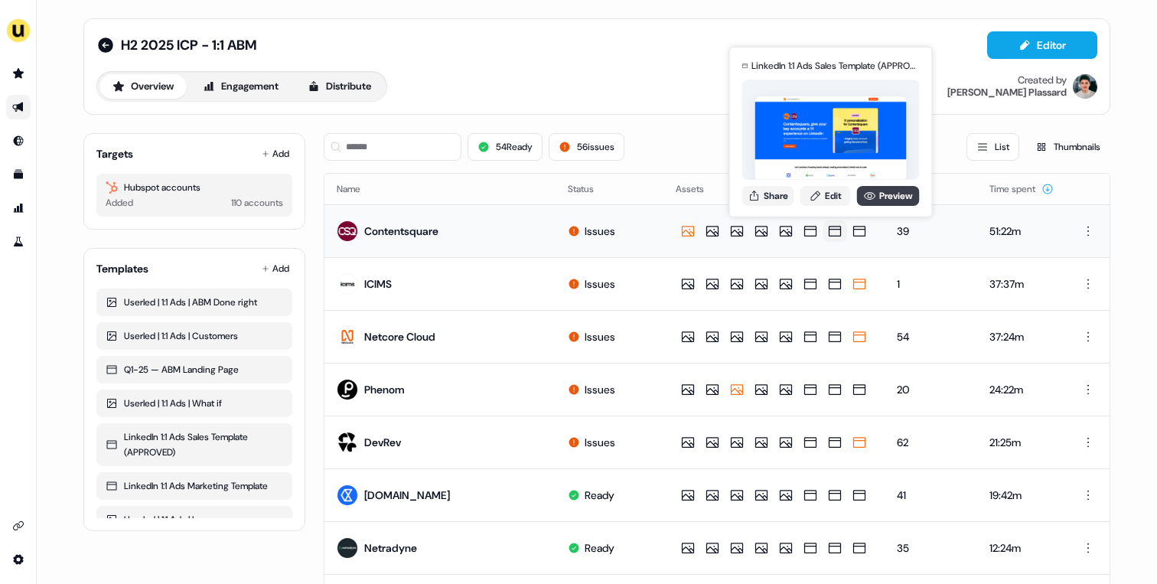
click at [871, 197] on icon at bounding box center [869, 196] width 11 height 8
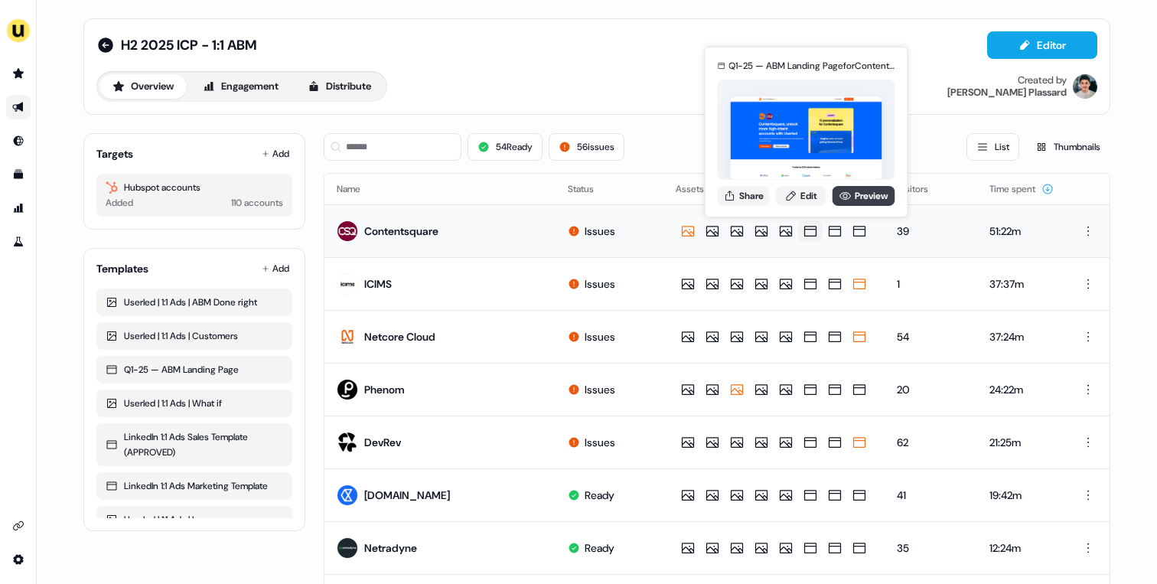
click at [847, 202] on link "Preview" at bounding box center [863, 196] width 63 height 20
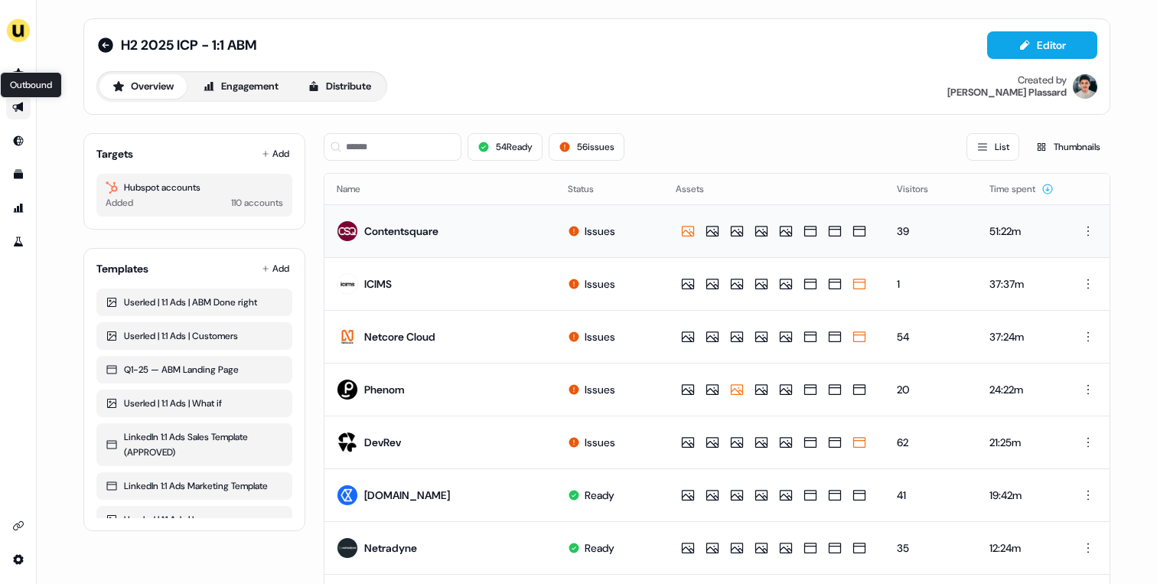
click at [21, 103] on icon "Go to outbound experience" at bounding box center [17, 108] width 11 height 10
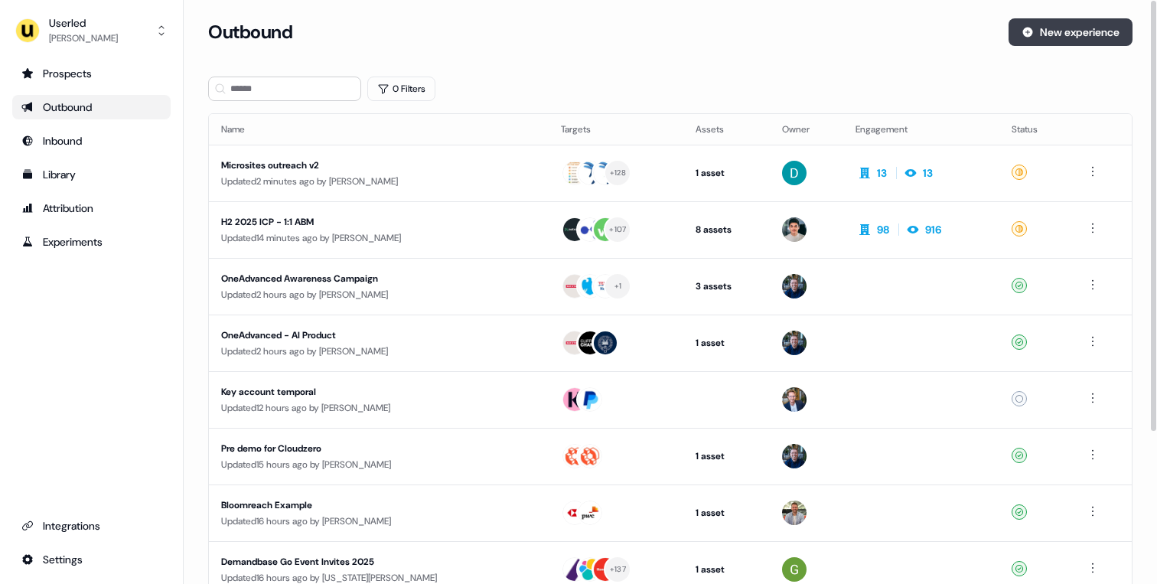
click at [1055, 41] on button "New experience" at bounding box center [1070, 32] width 124 height 28
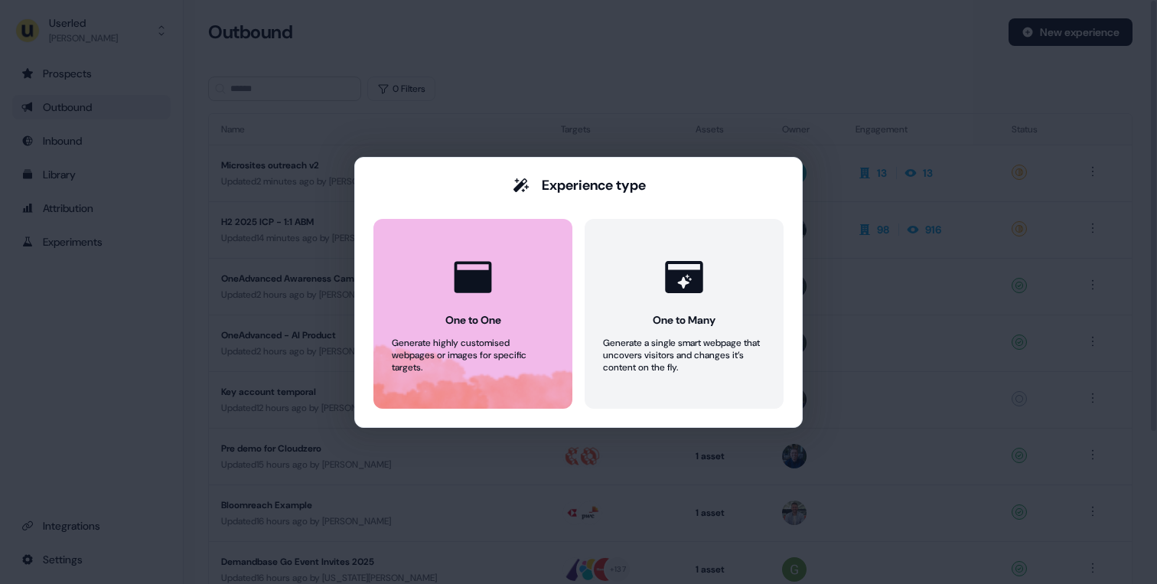
click at [521, 253] on button "One to One Generate highly customised webpages or images for specific targets." at bounding box center [472, 314] width 199 height 190
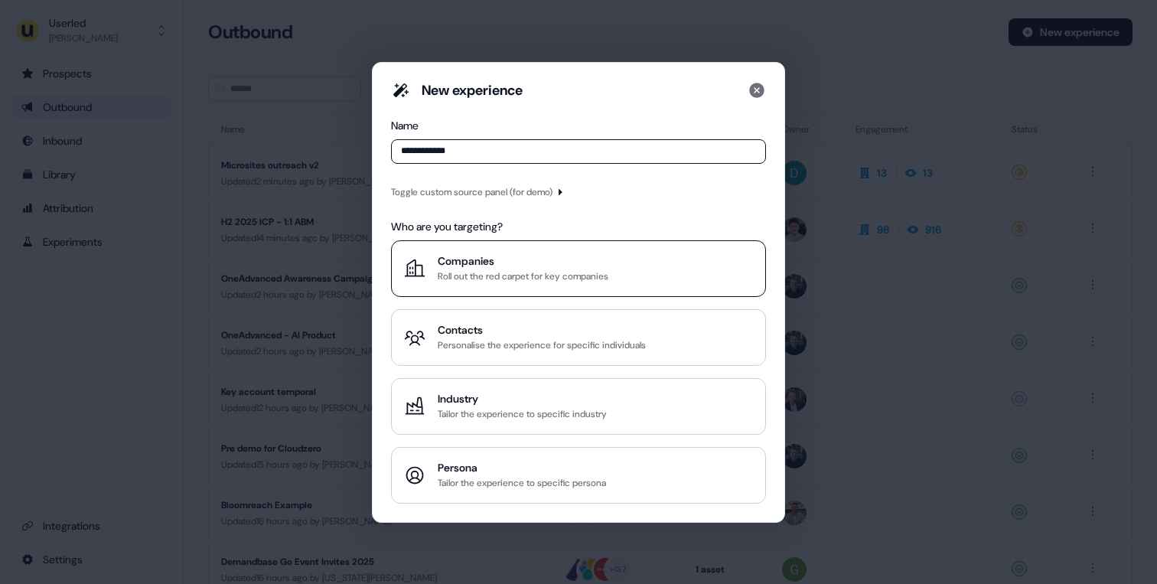
type input "**********"
click at [504, 257] on div "Companies" at bounding box center [523, 260] width 171 height 15
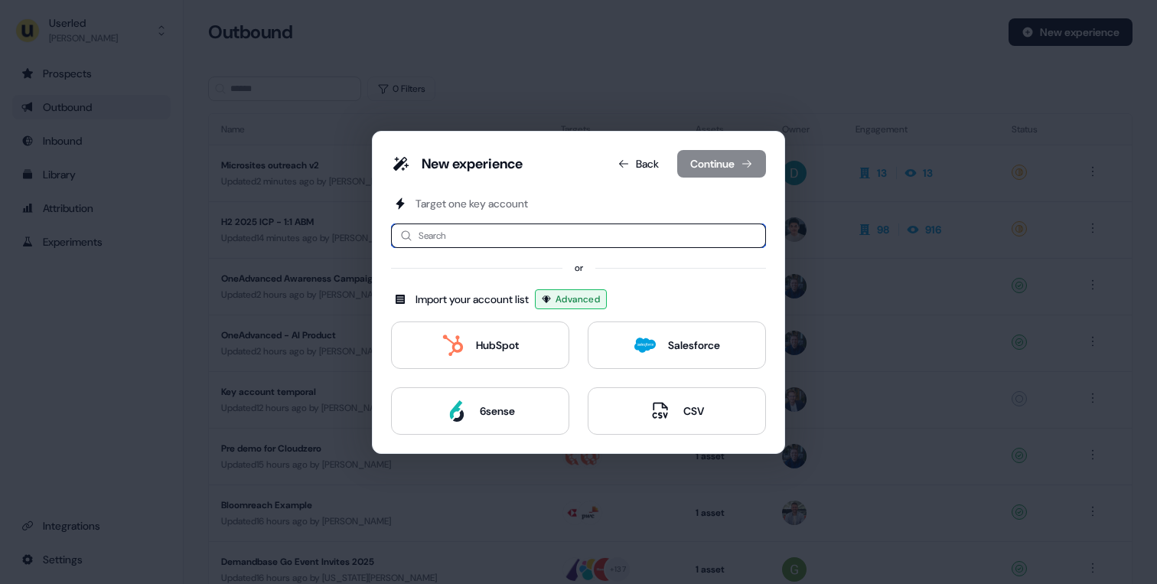
click at [504, 239] on input at bounding box center [578, 235] width 375 height 24
type input "******"
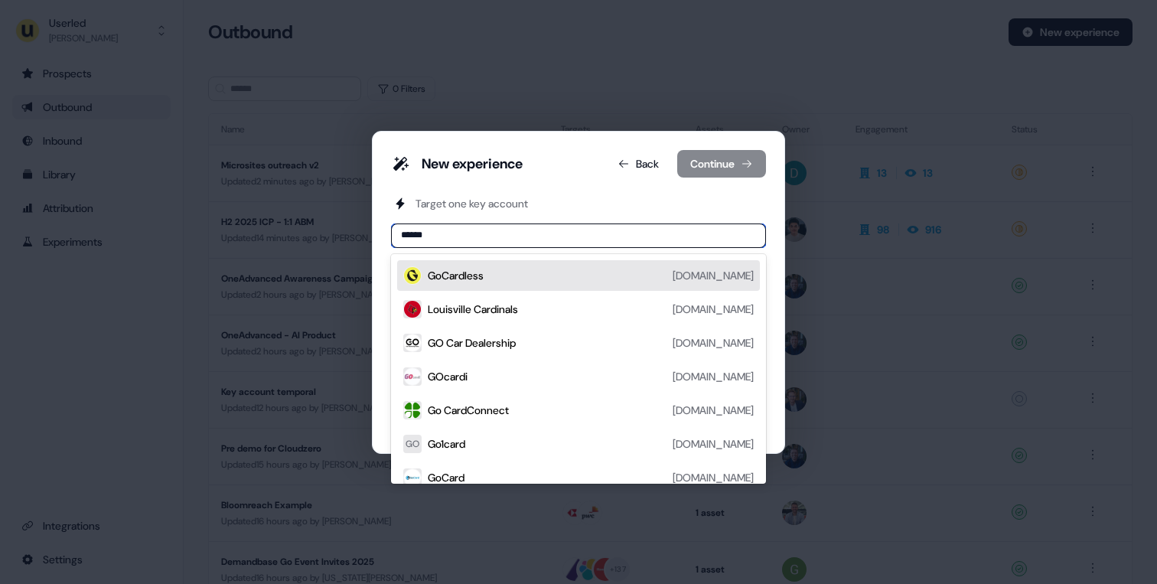
click at [524, 277] on div "GoCardless gocardless.com" at bounding box center [591, 275] width 326 height 18
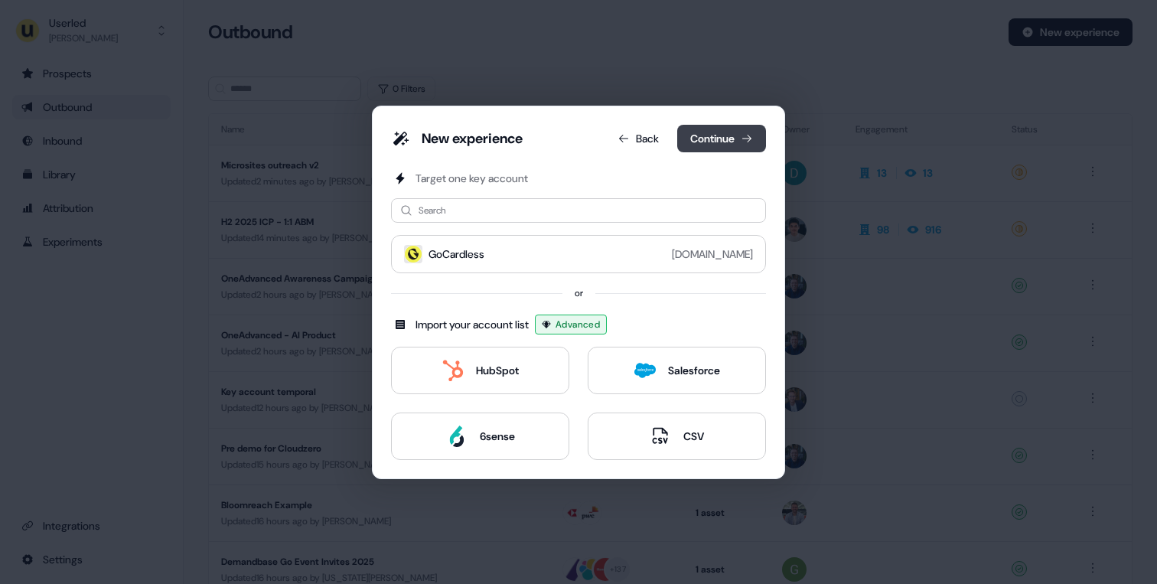
click at [715, 145] on button "Continue" at bounding box center [721, 139] width 89 height 28
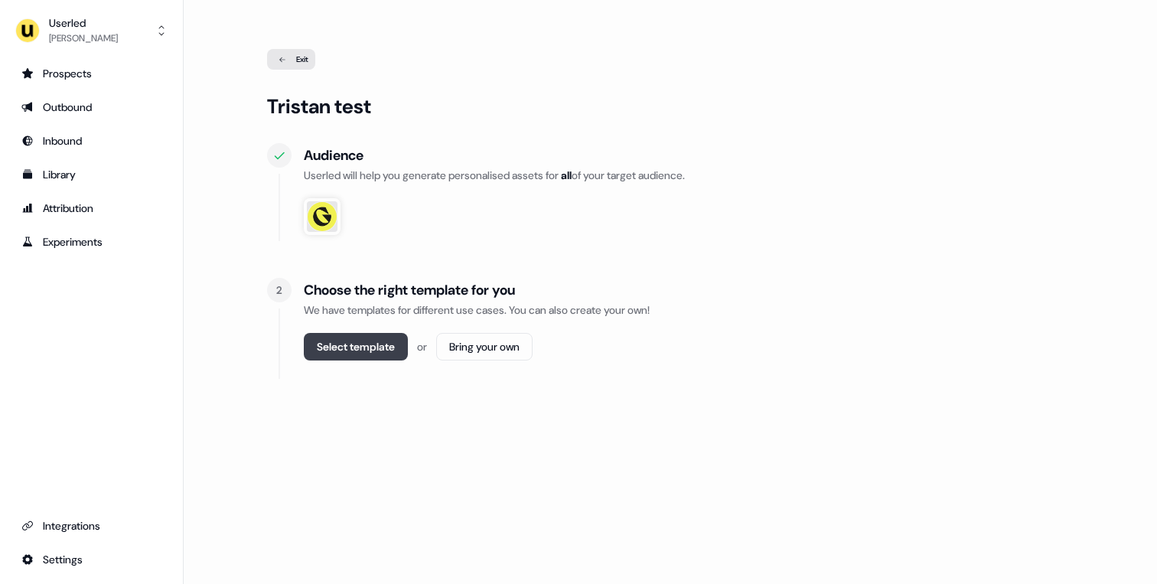
click at [348, 346] on button "Select template" at bounding box center [356, 347] width 104 height 28
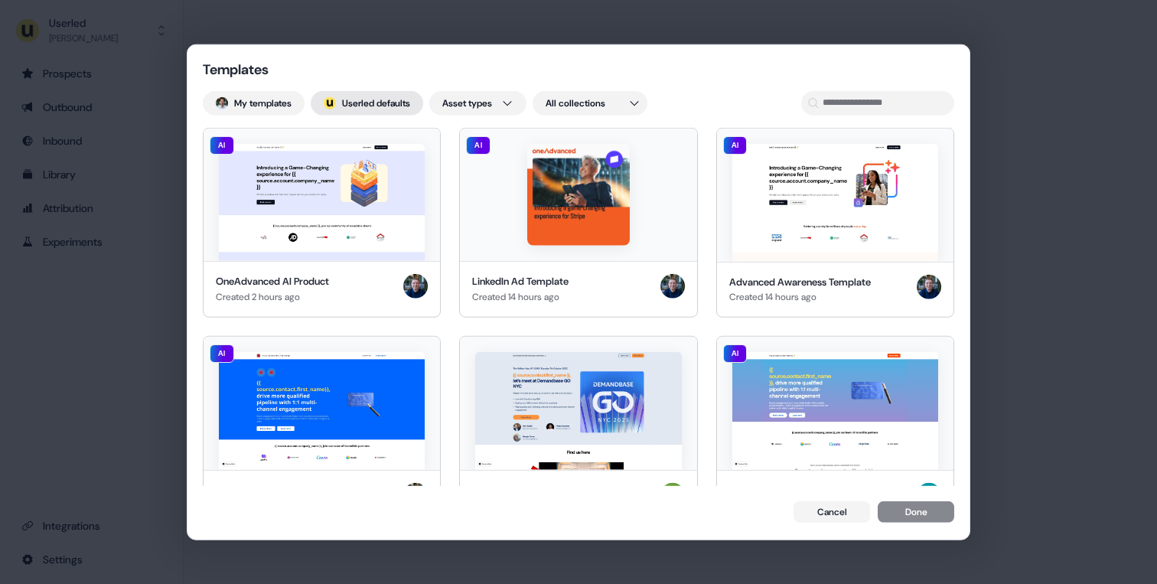
click at [359, 108] on button "; Userled defaults" at bounding box center [367, 102] width 112 height 24
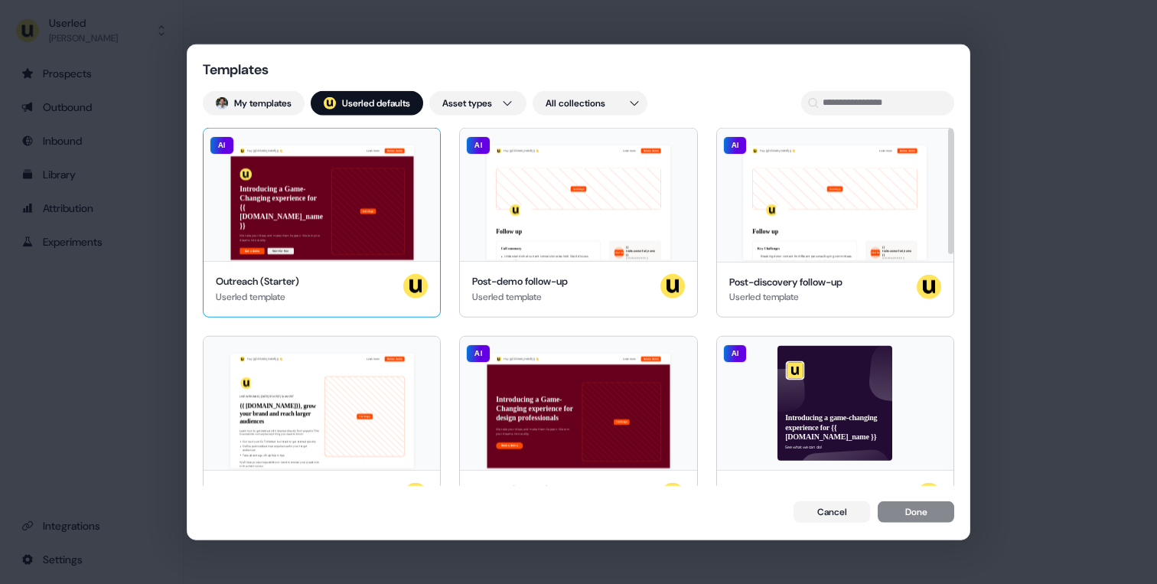
click at [326, 191] on div "Hey {{ traits.account.name }} 👋 Learn more Book a demo Introducing a Game-Chang…" at bounding box center [322, 194] width 236 height 133
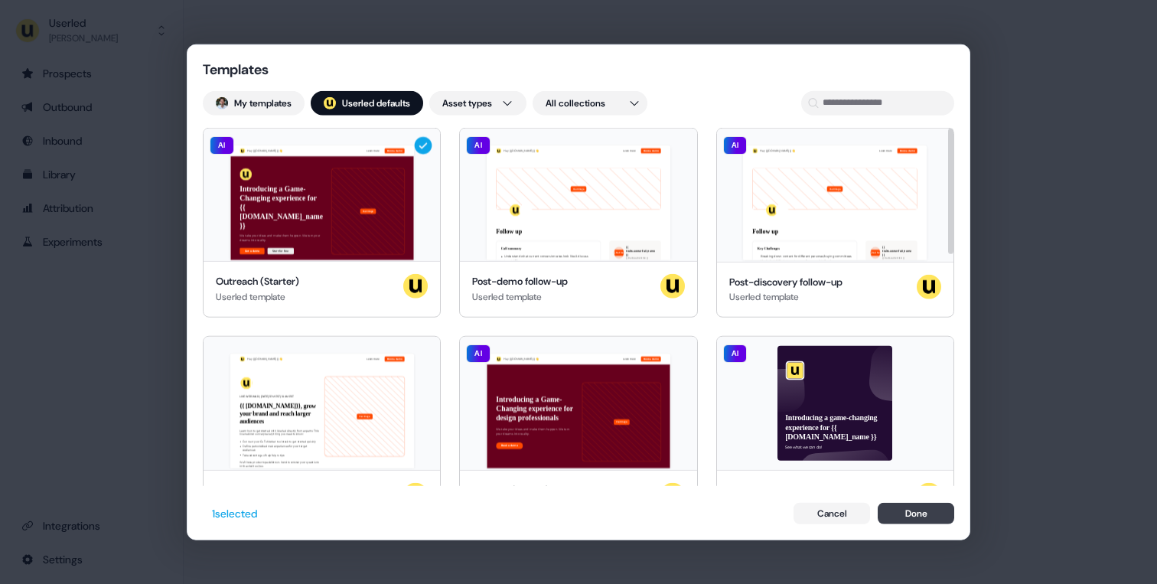
click at [914, 513] on button "Done" at bounding box center [916, 513] width 77 height 21
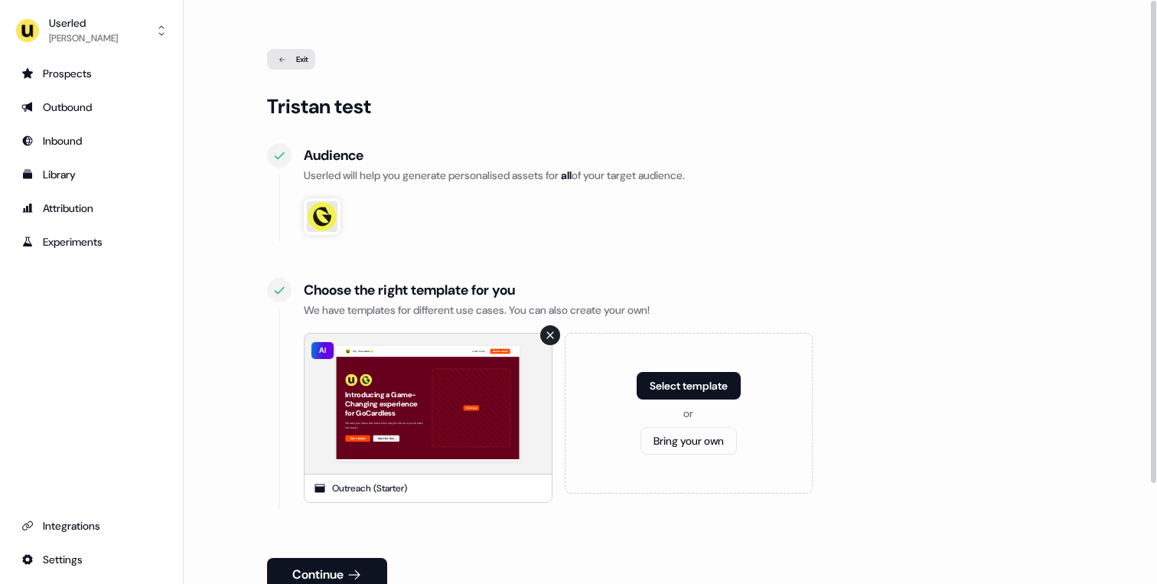
scroll to position [121, 0]
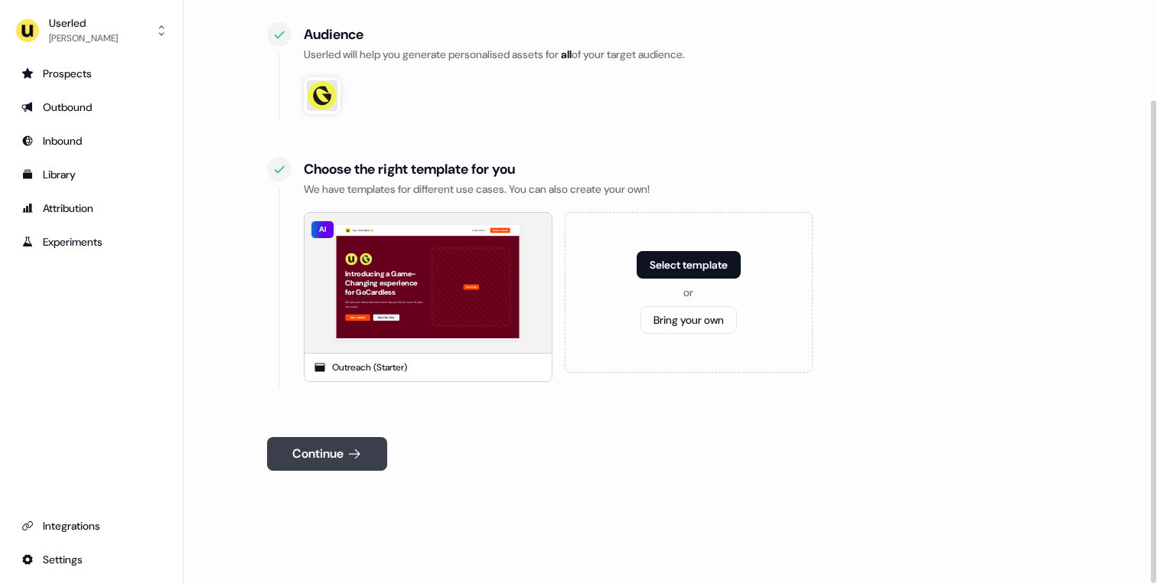
click at [353, 460] on icon at bounding box center [354, 453] width 15 height 15
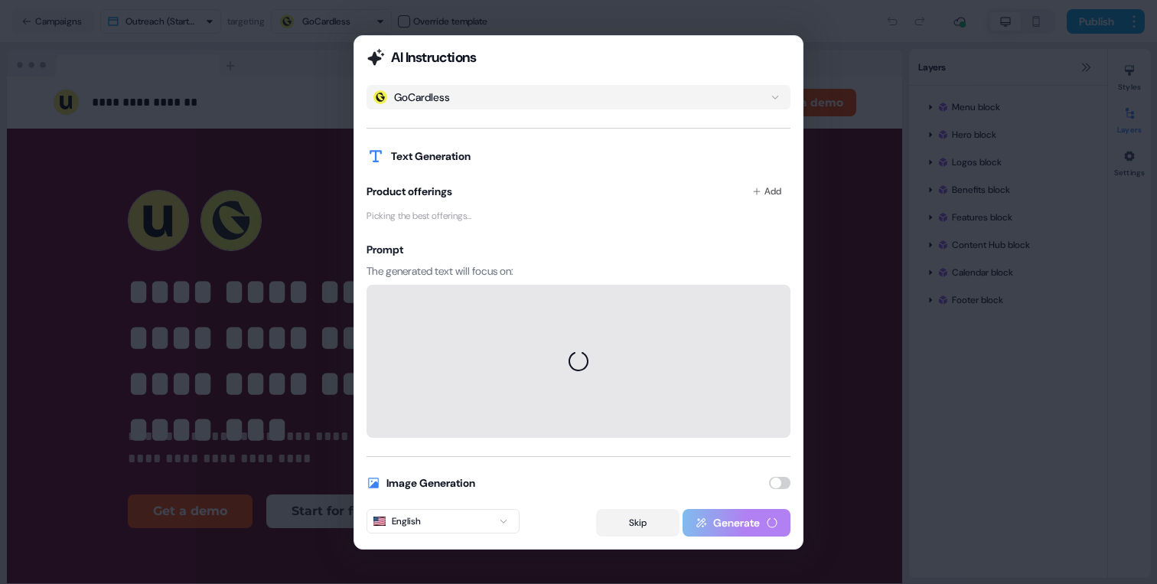
click at [638, 512] on button "Skip" at bounding box center [637, 523] width 83 height 28
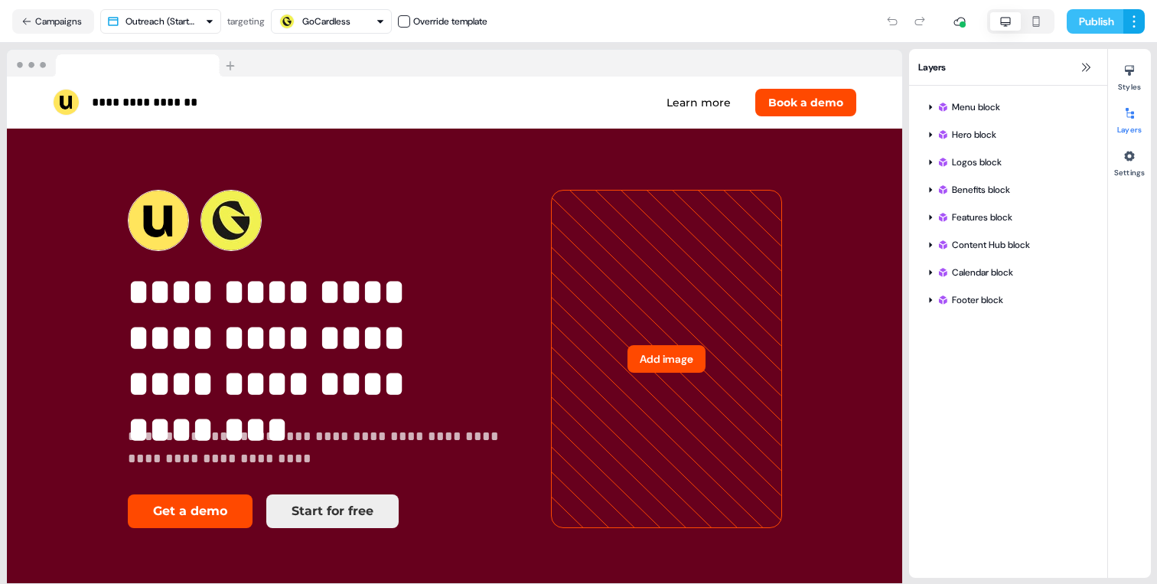
click at [1087, 21] on button "Publish" at bounding box center [1095, 21] width 57 height 24
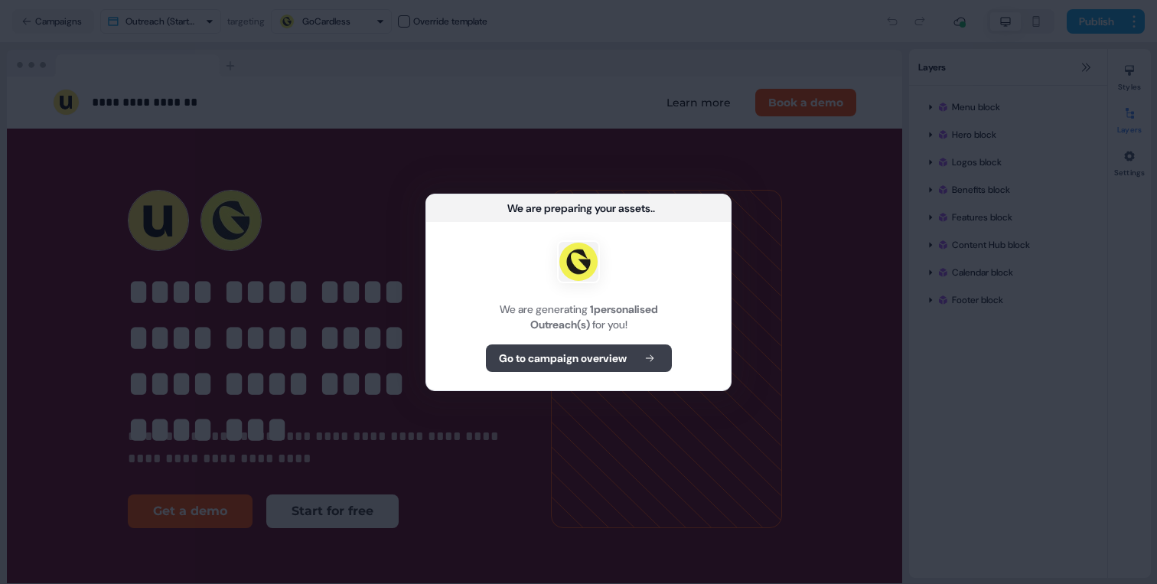
click at [588, 362] on b "Go to campaign overview" at bounding box center [563, 357] width 128 height 15
click at [600, 357] on b "Go to campaign overview" at bounding box center [563, 357] width 128 height 15
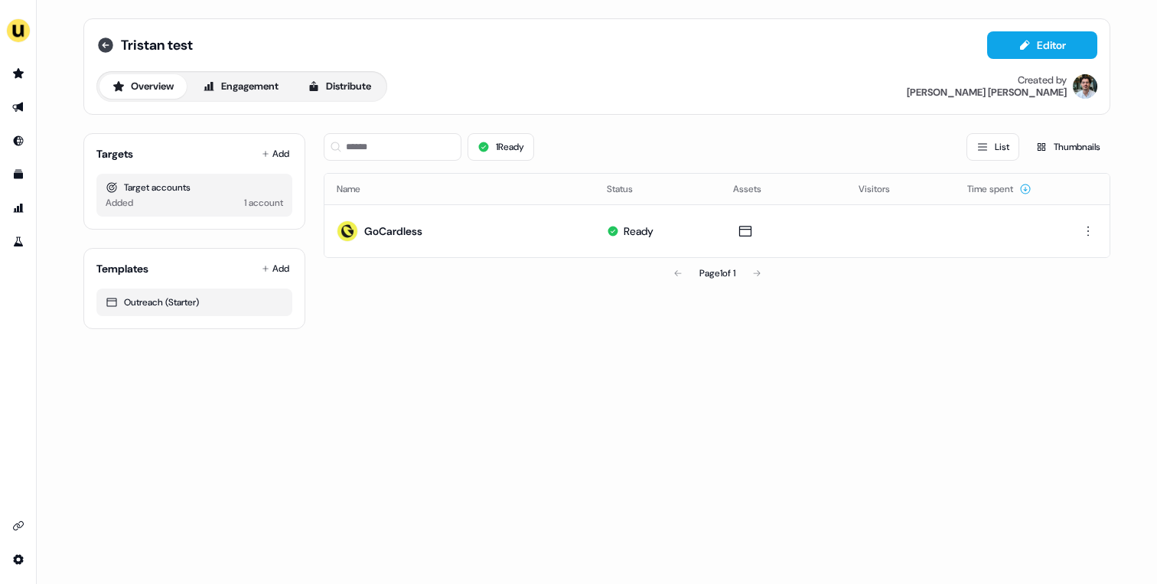
click at [105, 44] on icon at bounding box center [105, 45] width 18 height 18
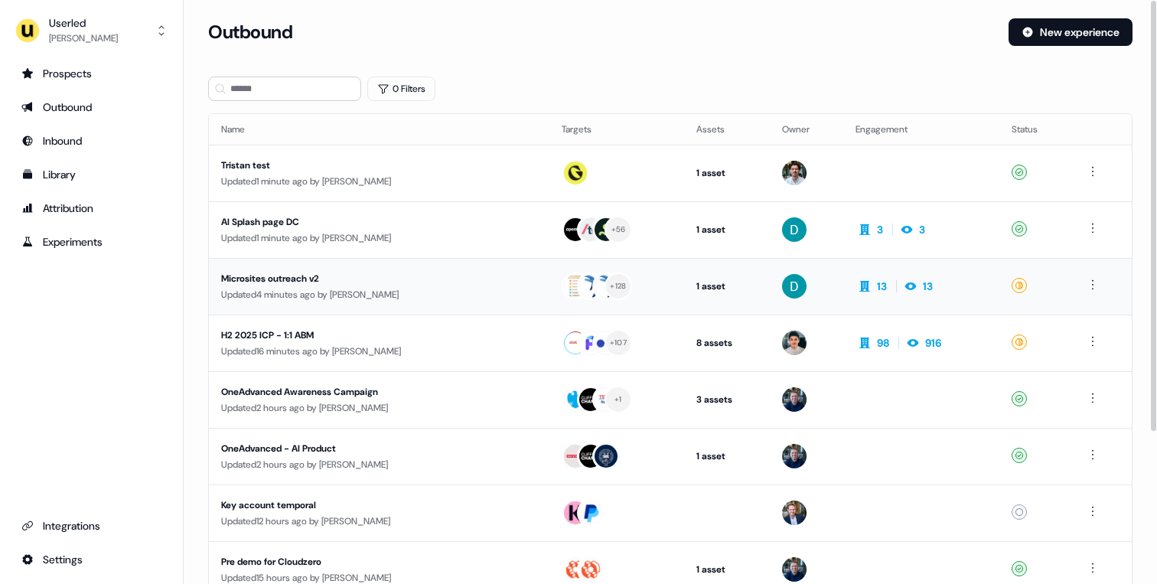
click at [383, 297] on div "Updated 4 minutes ago by Tristan Saunders" at bounding box center [379, 294] width 316 height 15
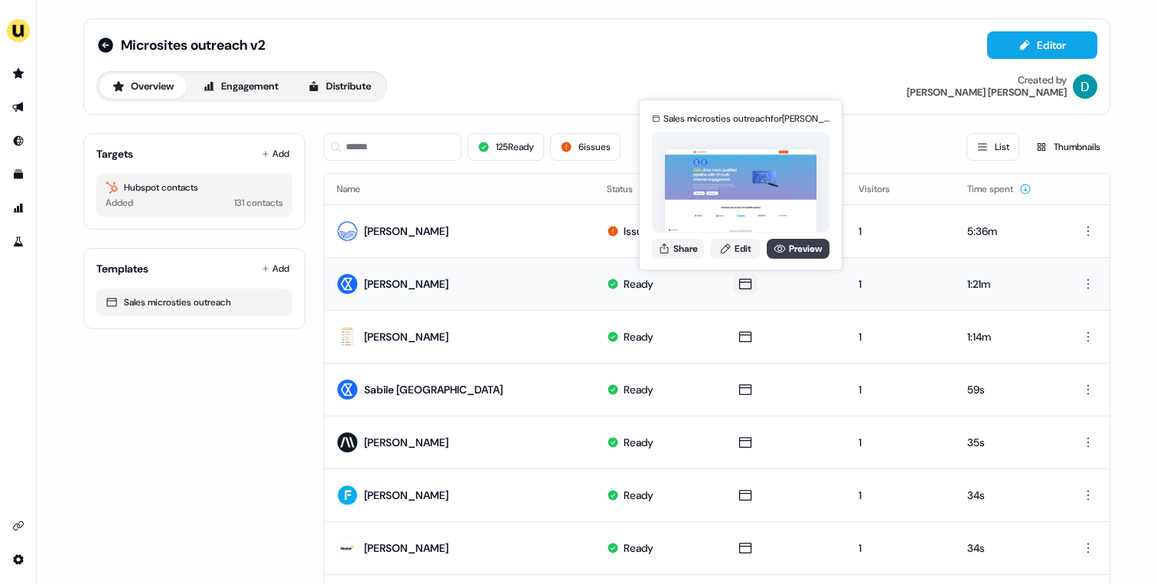
click at [779, 243] on icon at bounding box center [780, 249] width 12 height 12
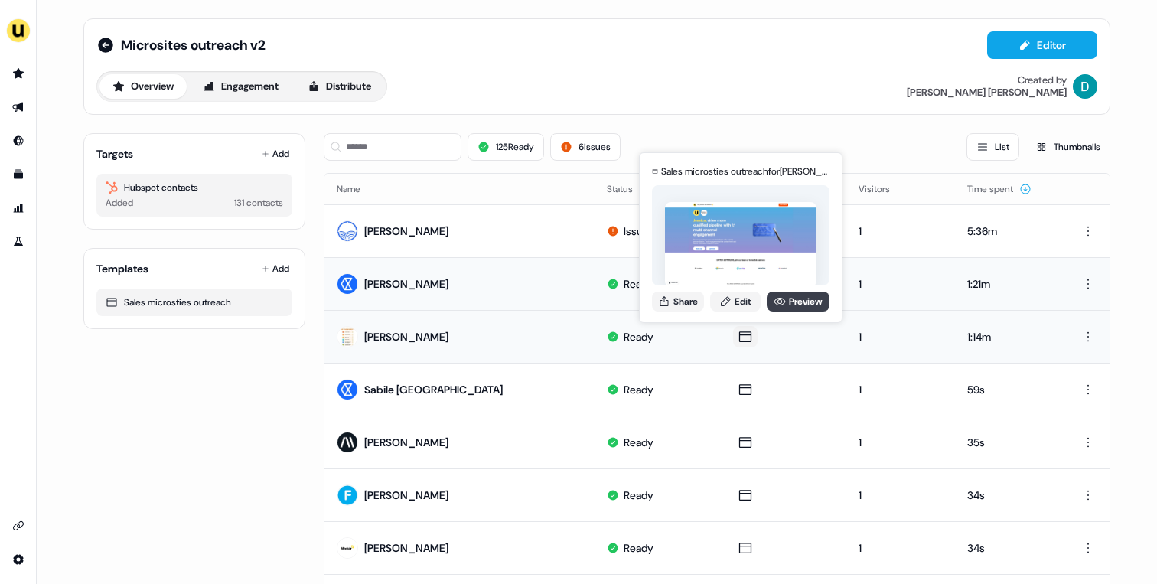
click at [780, 298] on icon at bounding box center [779, 302] width 11 height 8
click at [797, 294] on link "Preview" at bounding box center [798, 302] width 63 height 20
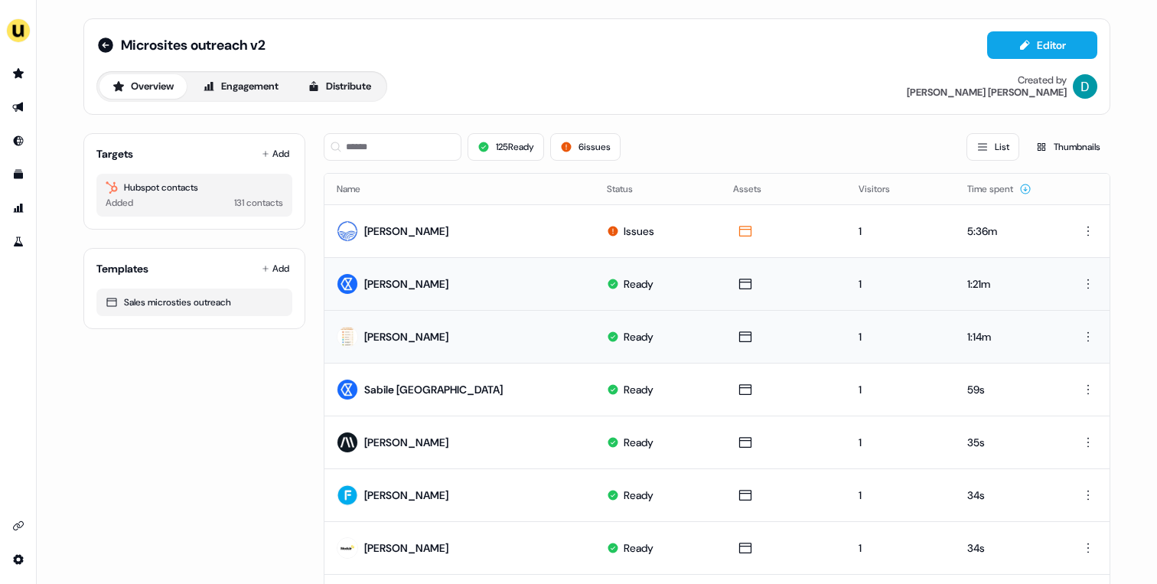
click at [704, 147] on div "125 Ready 6 issues List Thumbnails" at bounding box center [717, 147] width 787 height 28
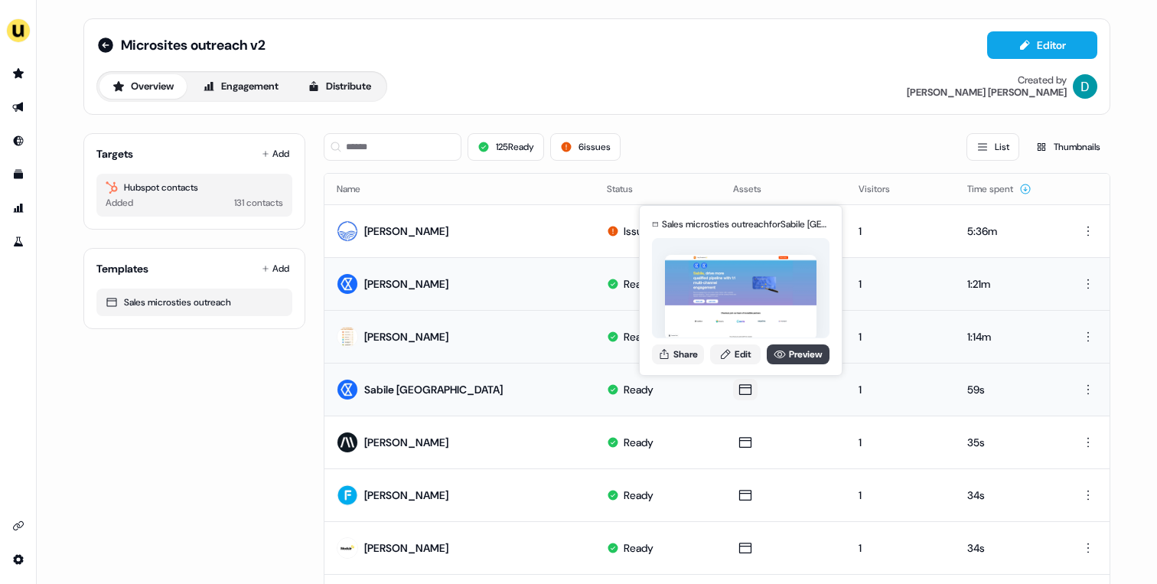
click at [779, 350] on icon at bounding box center [780, 354] width 12 height 12
click at [666, 352] on icon at bounding box center [664, 354] width 12 height 12
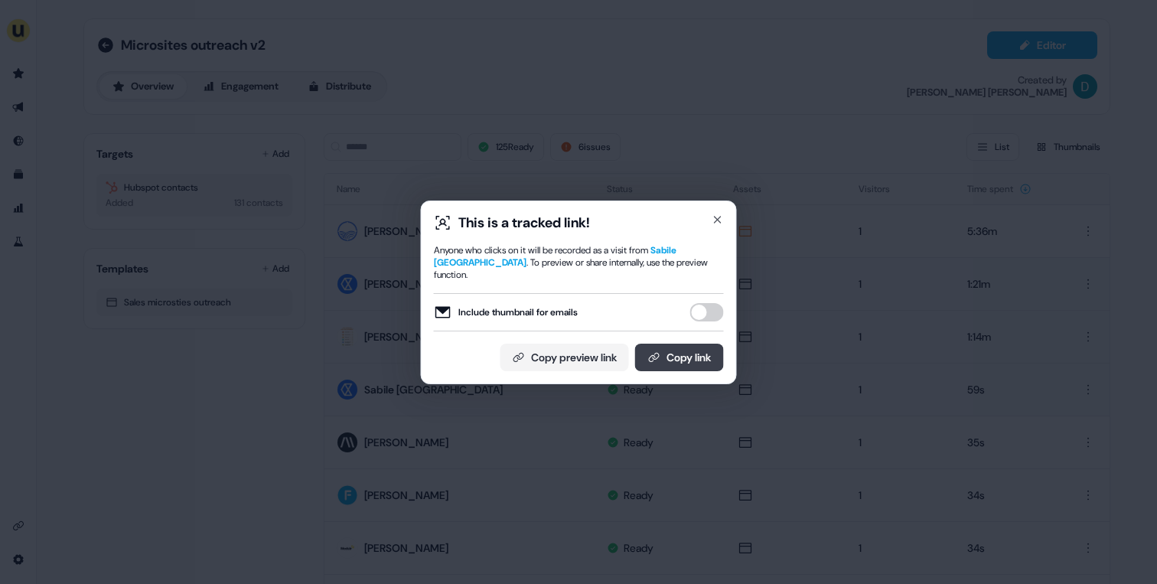
click at [696, 344] on button "Copy link" at bounding box center [679, 358] width 89 height 28
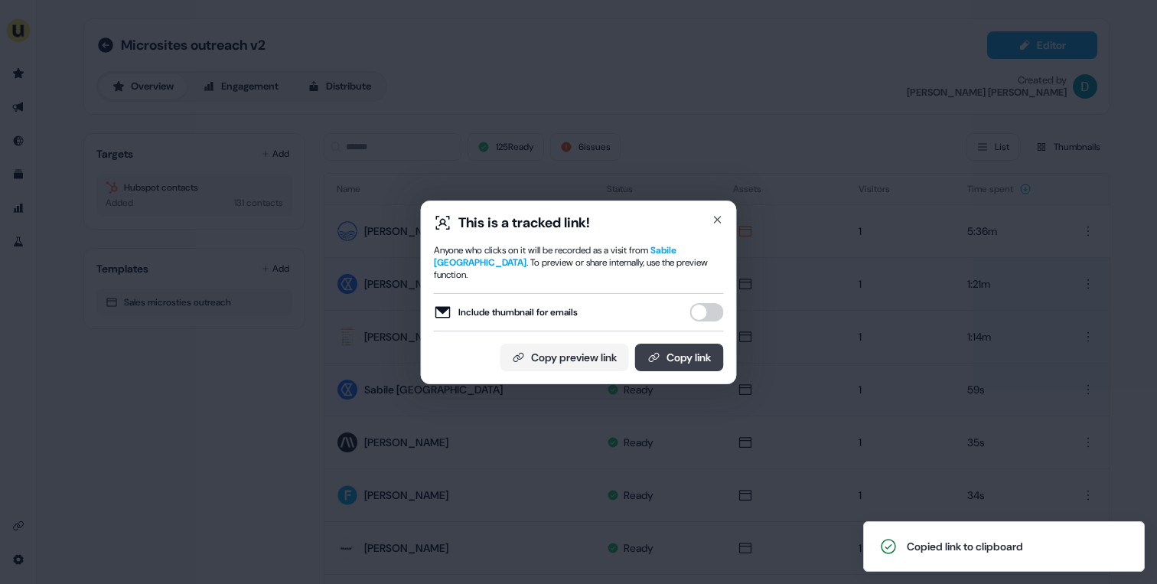
click at [683, 346] on button "Copy link" at bounding box center [679, 358] width 89 height 28
drag, startPoint x: 721, startPoint y: 226, endPoint x: 1015, endPoint y: -83, distance: 427.0
click at [1015, 0] on html "Copied link to clipboard For the best experience switch devices to a bigger scr…" at bounding box center [578, 292] width 1157 height 584
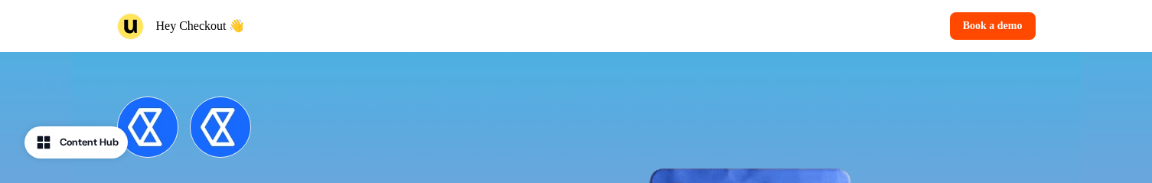
click at [502, 122] on div at bounding box center [336, 126] width 438 height 61
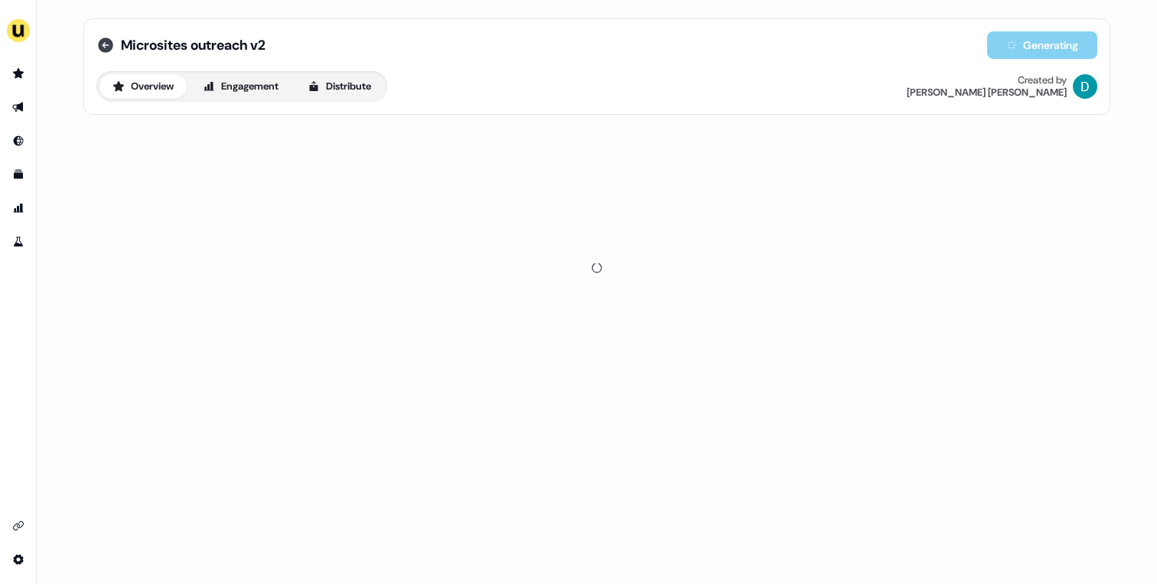
click at [103, 41] on icon at bounding box center [105, 44] width 15 height 15
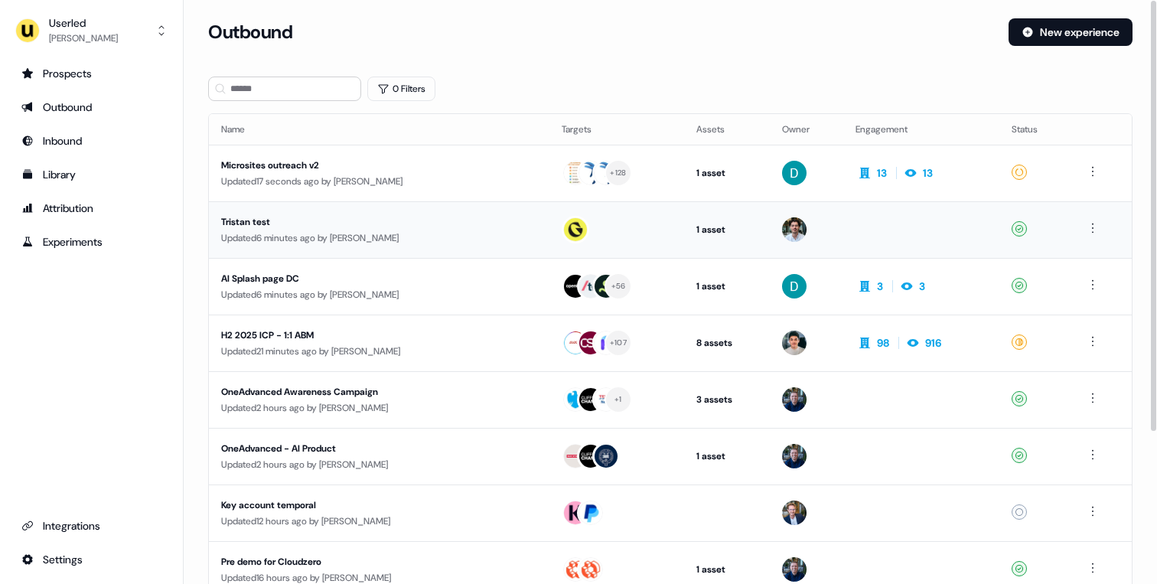
click at [389, 224] on div "Tristan test" at bounding box center [365, 221] width 289 height 15
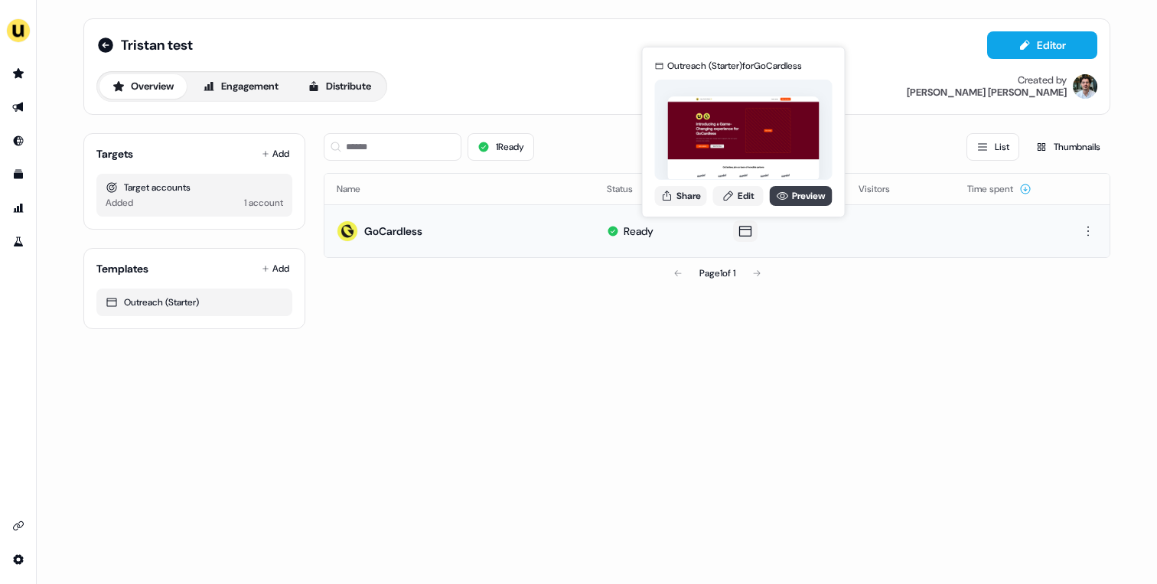
click at [790, 191] on link "Preview" at bounding box center [801, 196] width 63 height 20
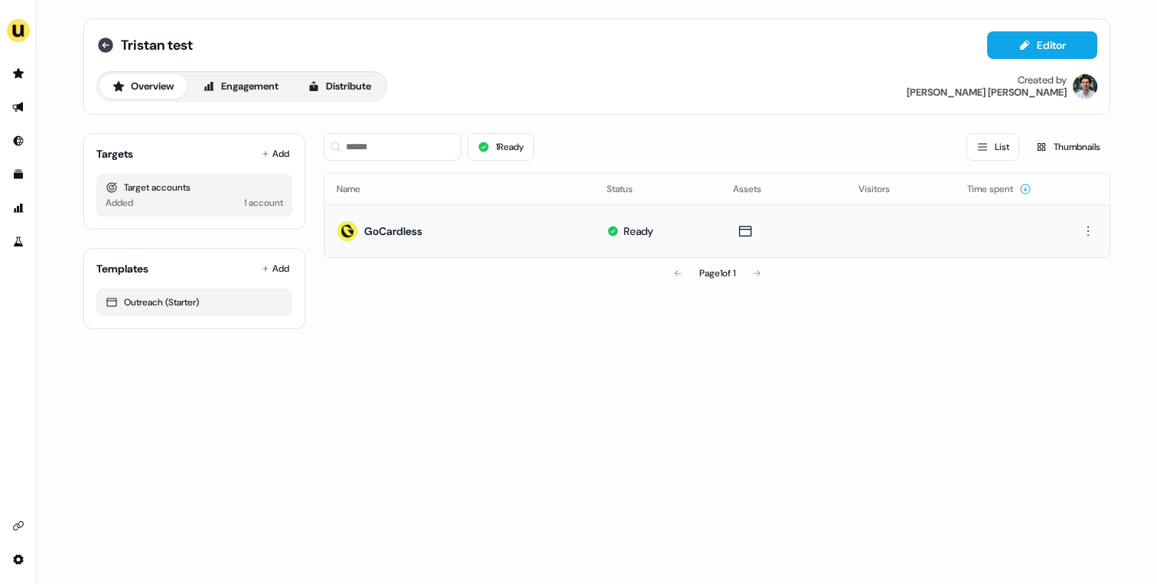
click at [111, 47] on icon at bounding box center [105, 44] width 15 height 15
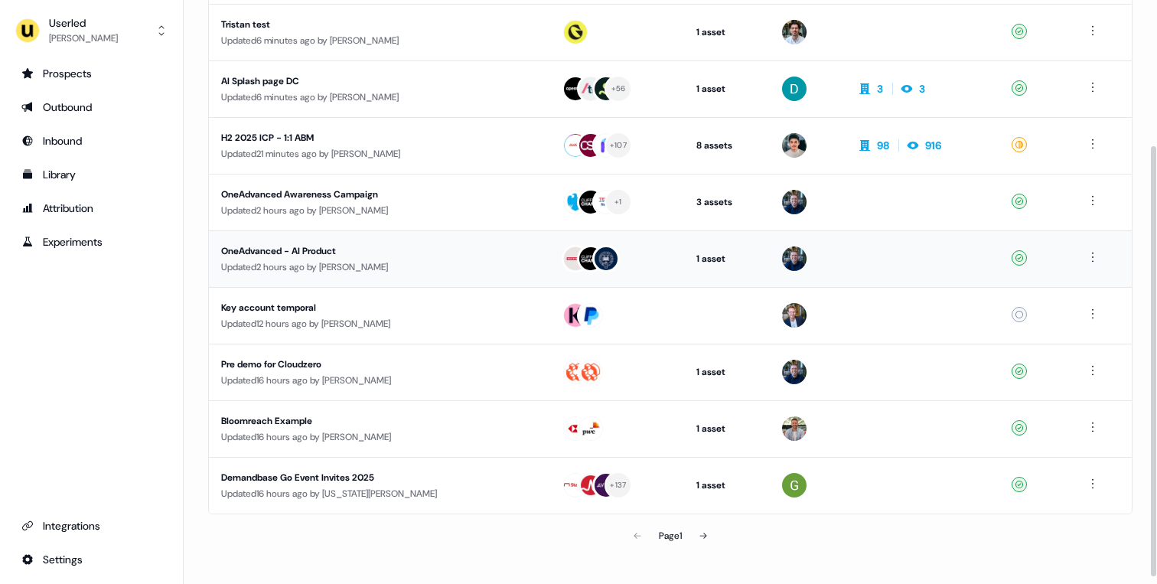
scroll to position [207, 0]
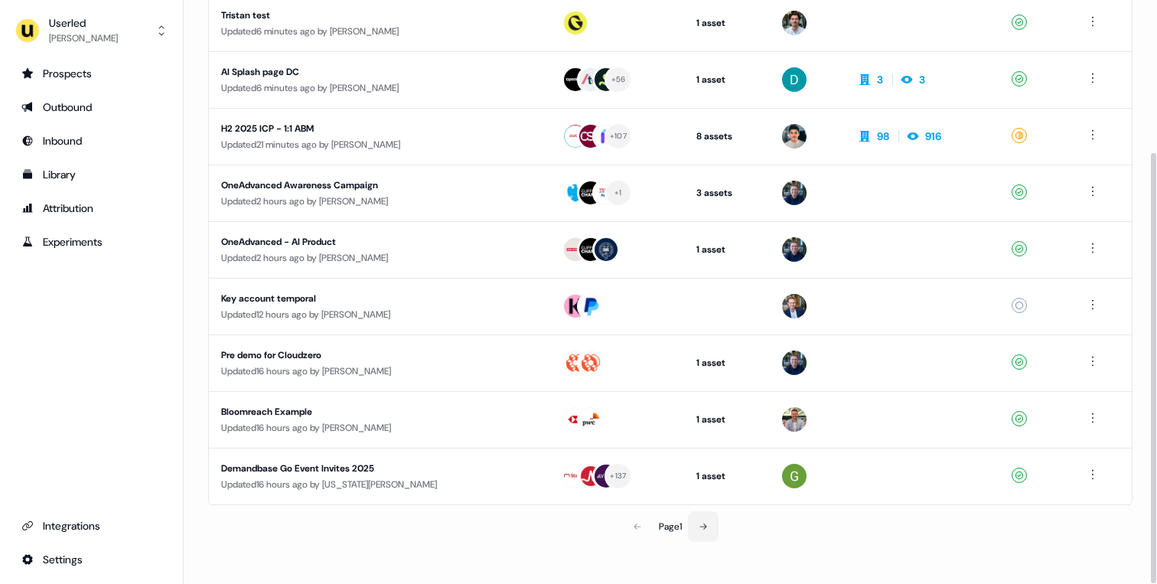
click at [707, 533] on button at bounding box center [703, 526] width 31 height 31
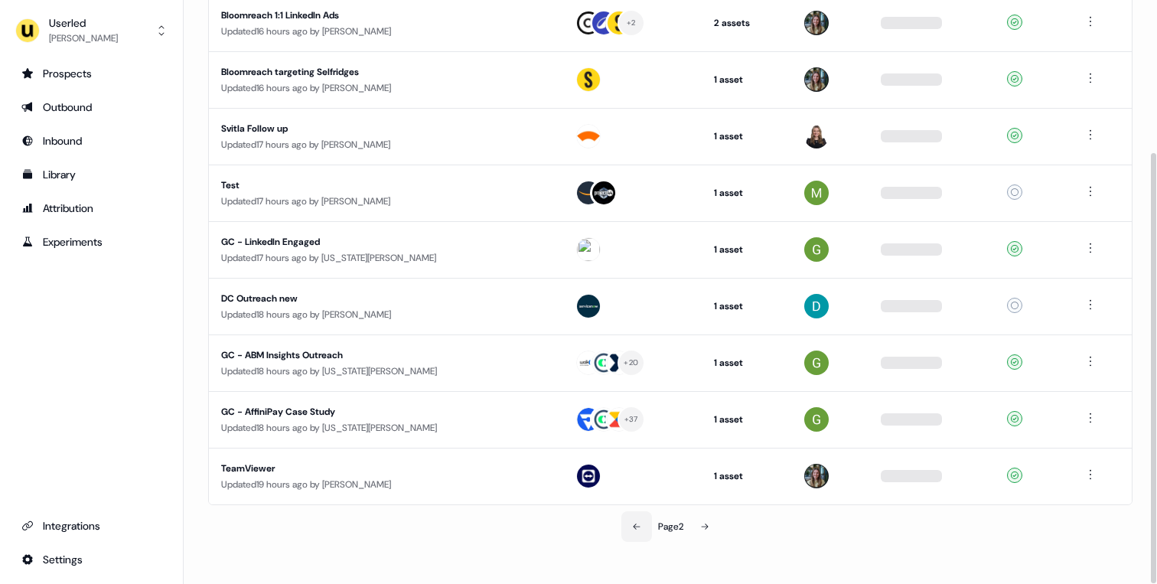
click at [633, 529] on icon at bounding box center [636, 526] width 9 height 9
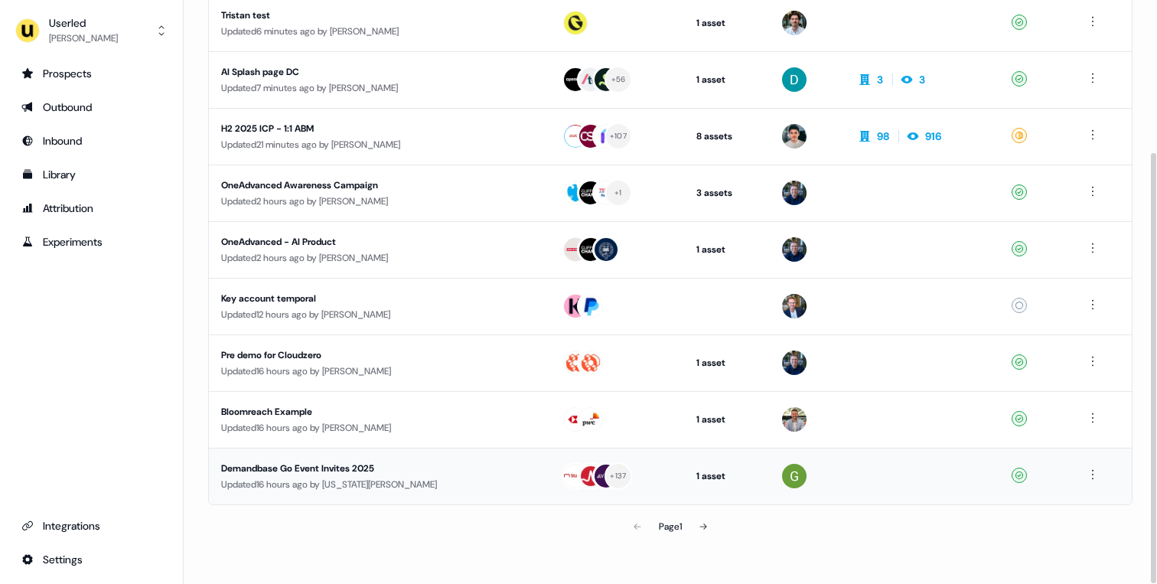
click at [361, 487] on div "Updated 16 hours ago by Georgia Cohen" at bounding box center [379, 484] width 316 height 15
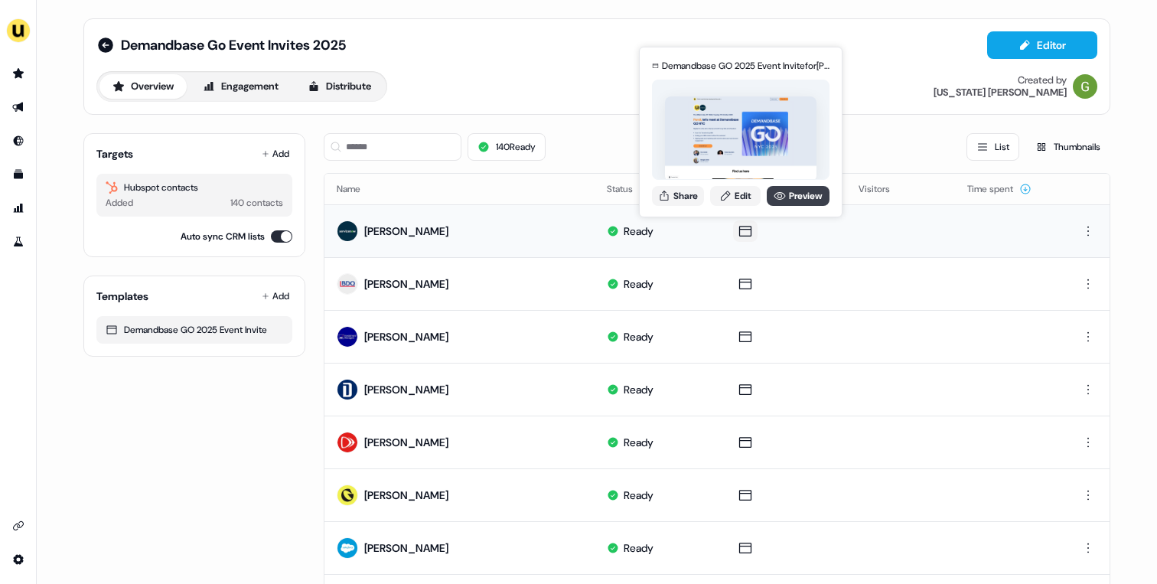
click at [781, 191] on icon at bounding box center [780, 196] width 12 height 12
click at [784, 195] on icon at bounding box center [780, 196] width 12 height 12
click at [787, 196] on link "Preview" at bounding box center [798, 196] width 63 height 20
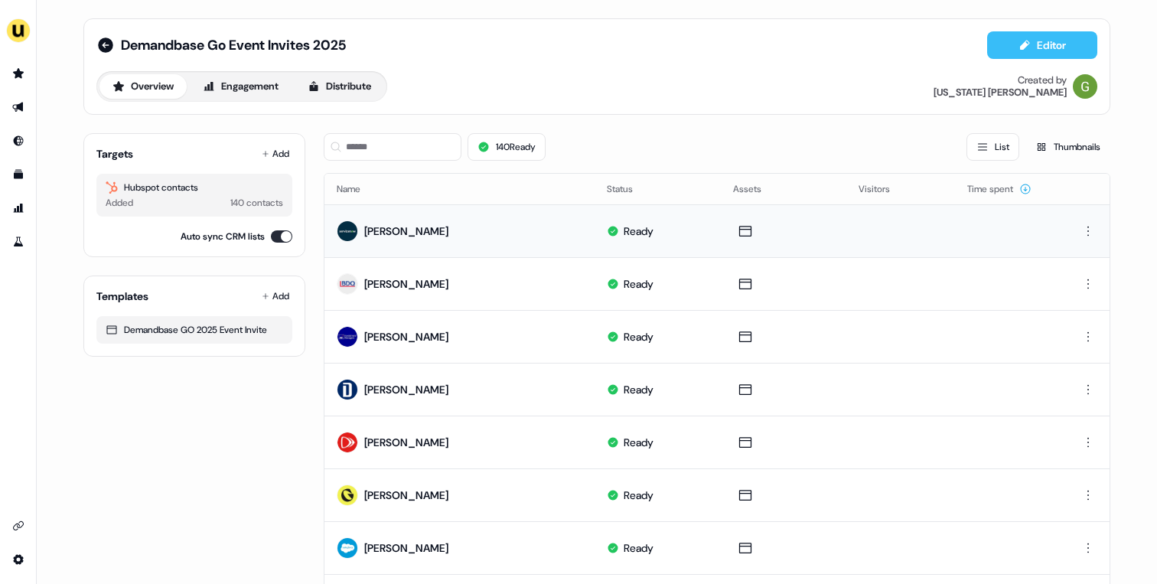
click at [1023, 45] on icon at bounding box center [1024, 45] width 9 height 10
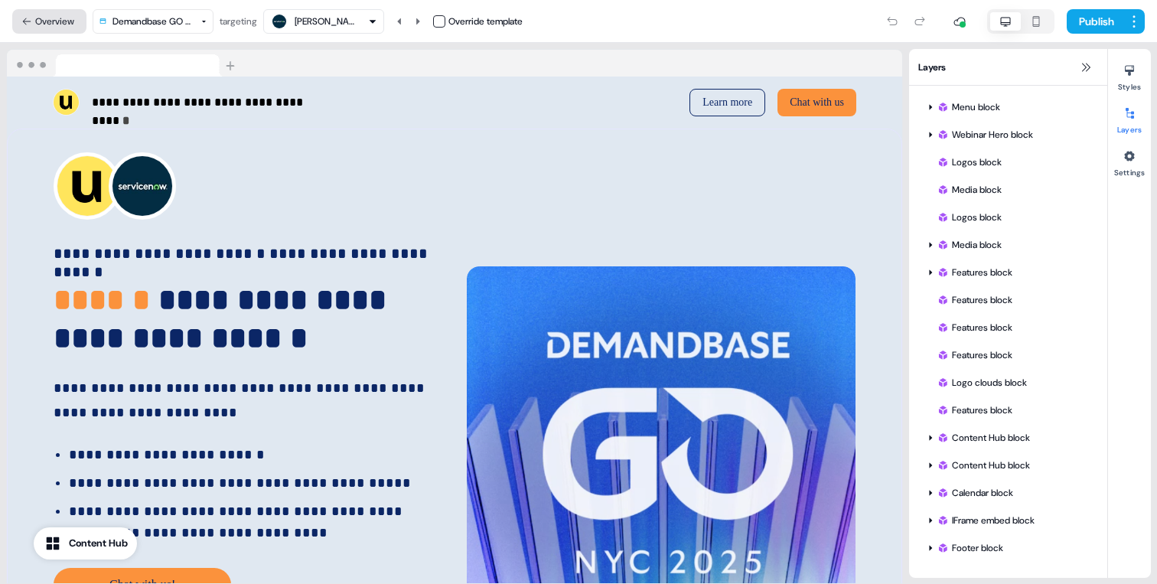
click at [47, 20] on button "Overview" at bounding box center [49, 21] width 74 height 24
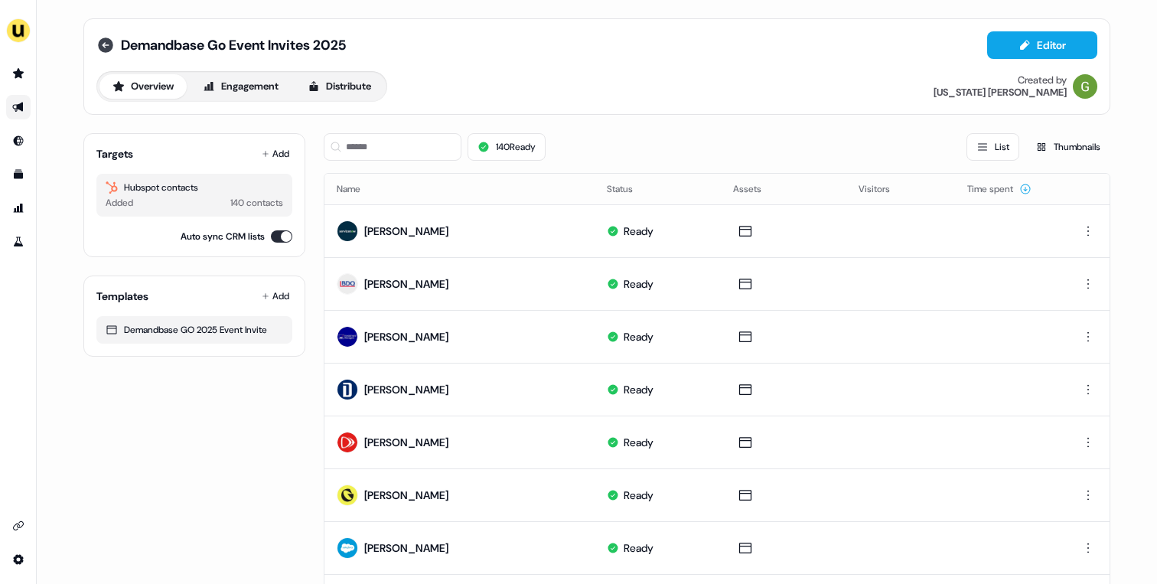
click at [104, 44] on icon at bounding box center [105, 44] width 15 height 15
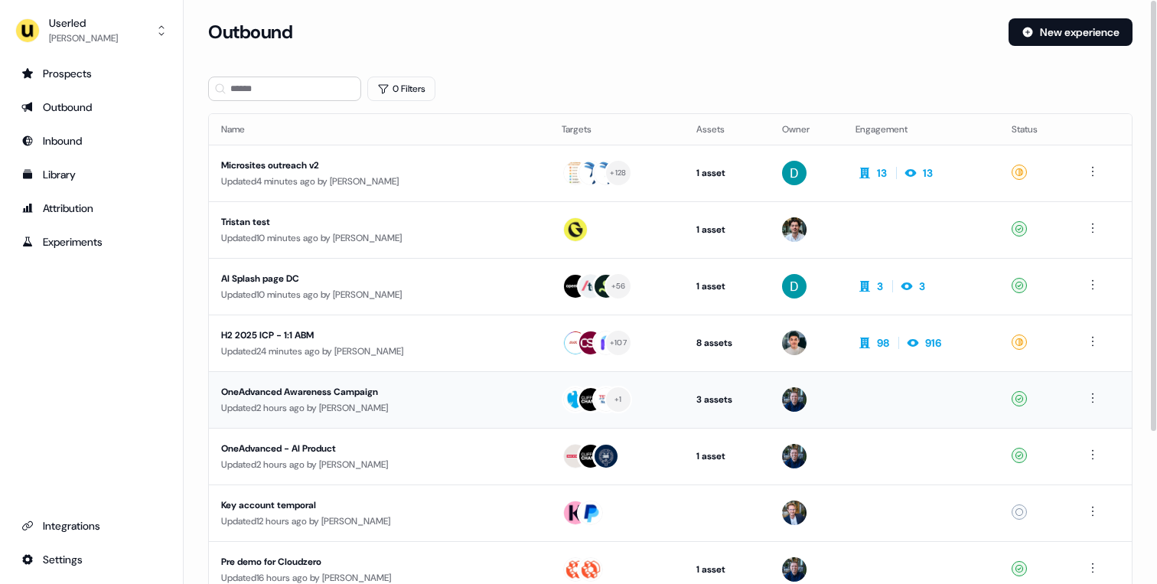
scroll to position [207, 0]
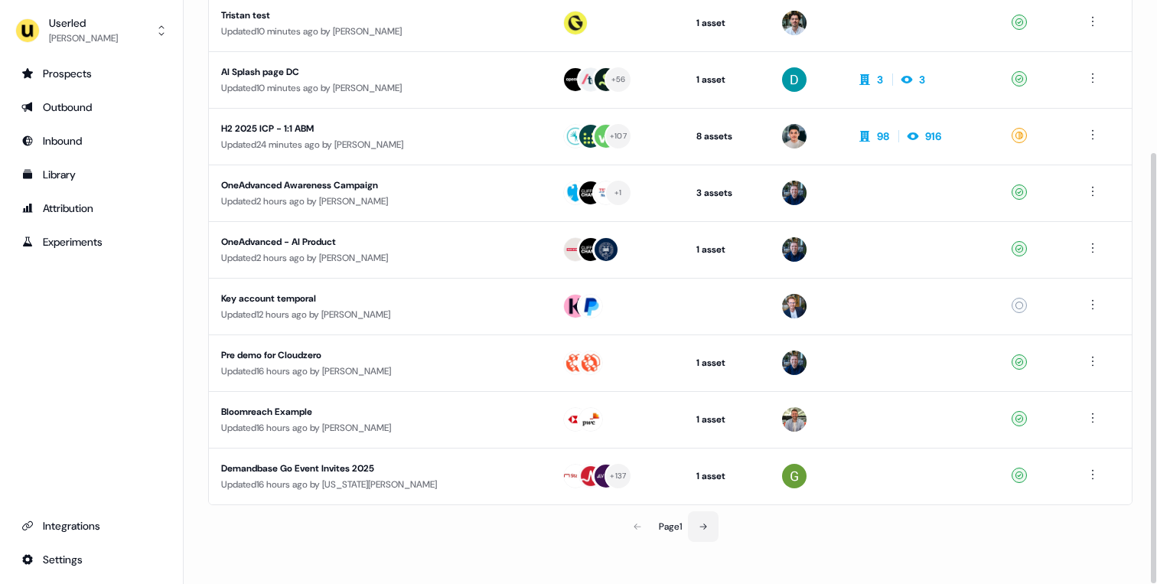
click at [708, 538] on button at bounding box center [703, 526] width 31 height 31
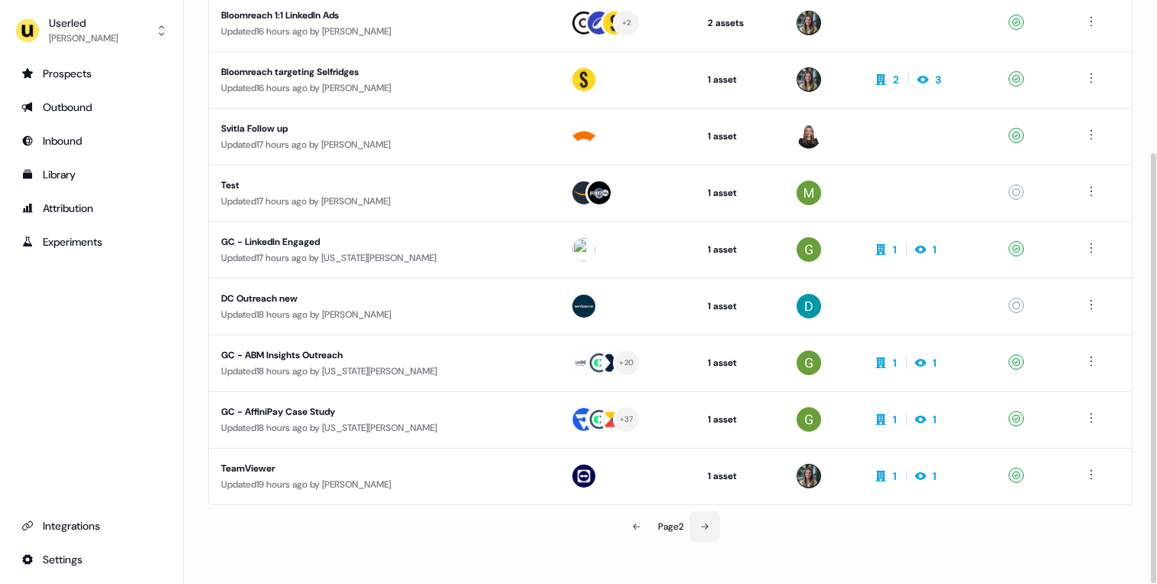
click at [714, 525] on button at bounding box center [704, 526] width 31 height 31
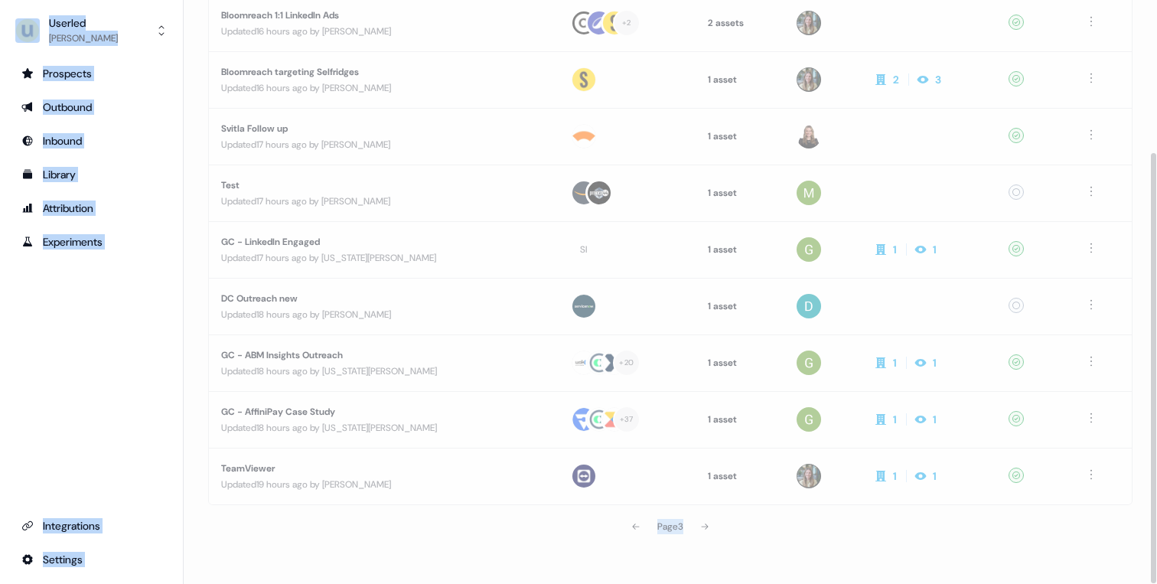
click at [714, 525] on section "Loading... Outbound New experience 0 Filters Name Targets Assets Owner Engageme…" at bounding box center [670, 198] width 973 height 773
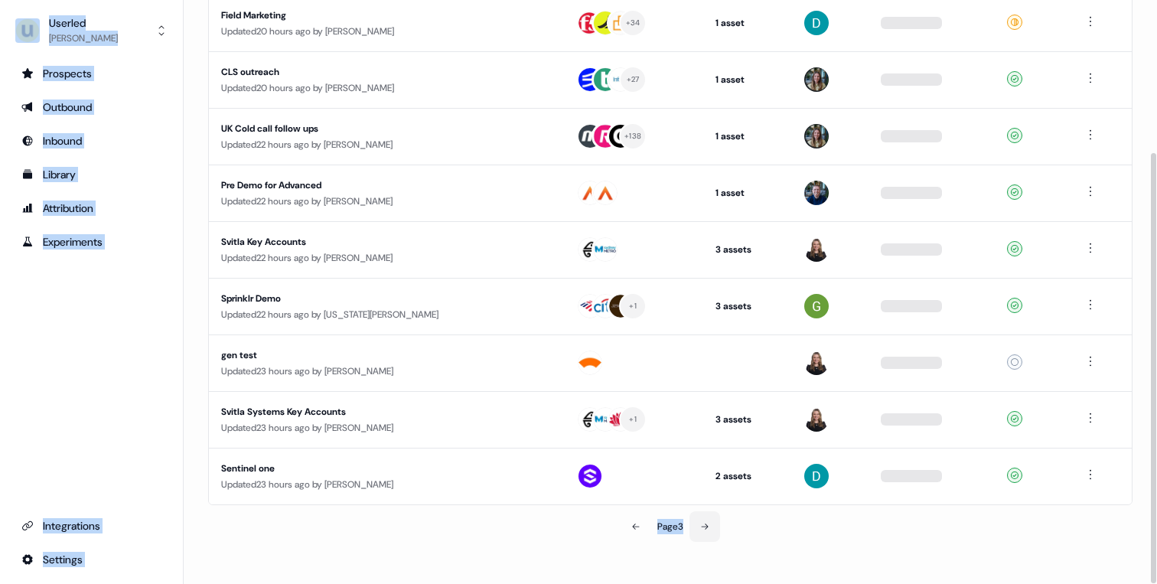
click at [704, 526] on icon at bounding box center [704, 526] width 9 height 9
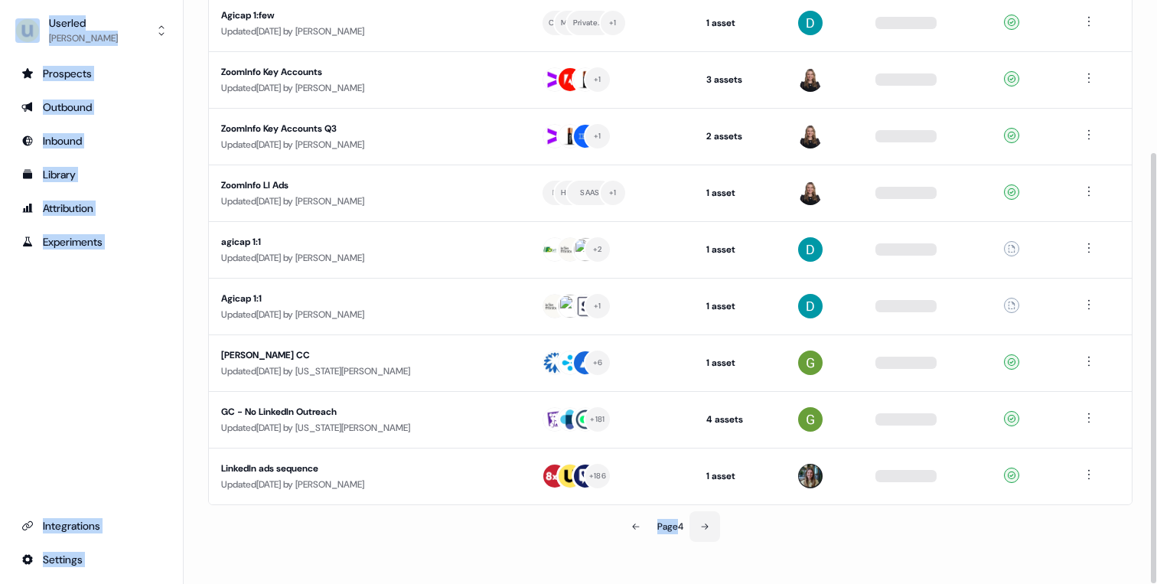
click at [707, 528] on icon at bounding box center [704, 526] width 9 height 9
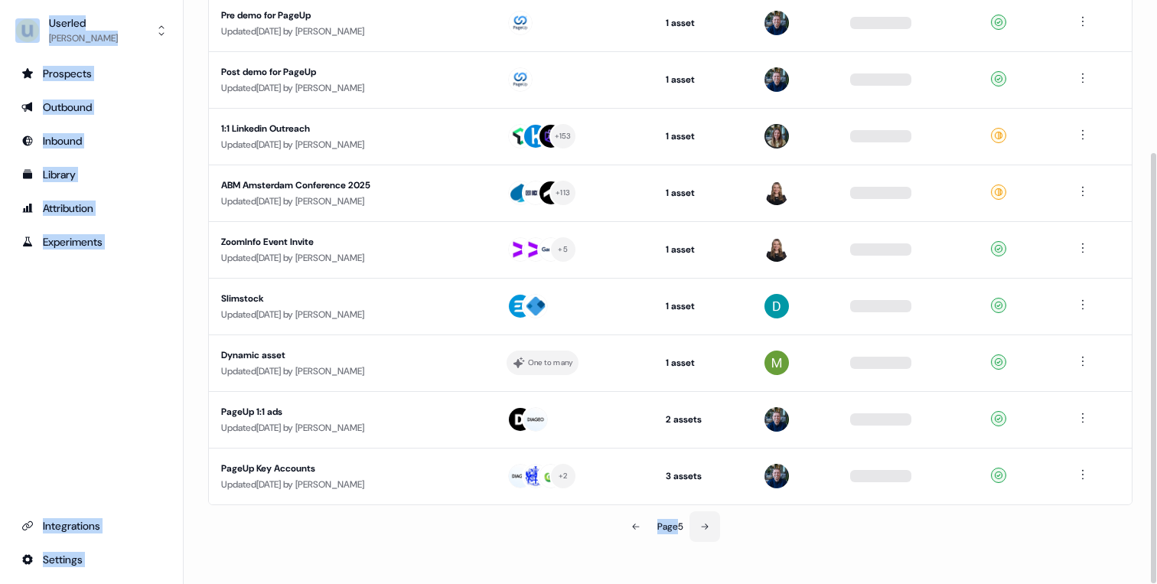
click at [704, 528] on icon at bounding box center [704, 526] width 9 height 9
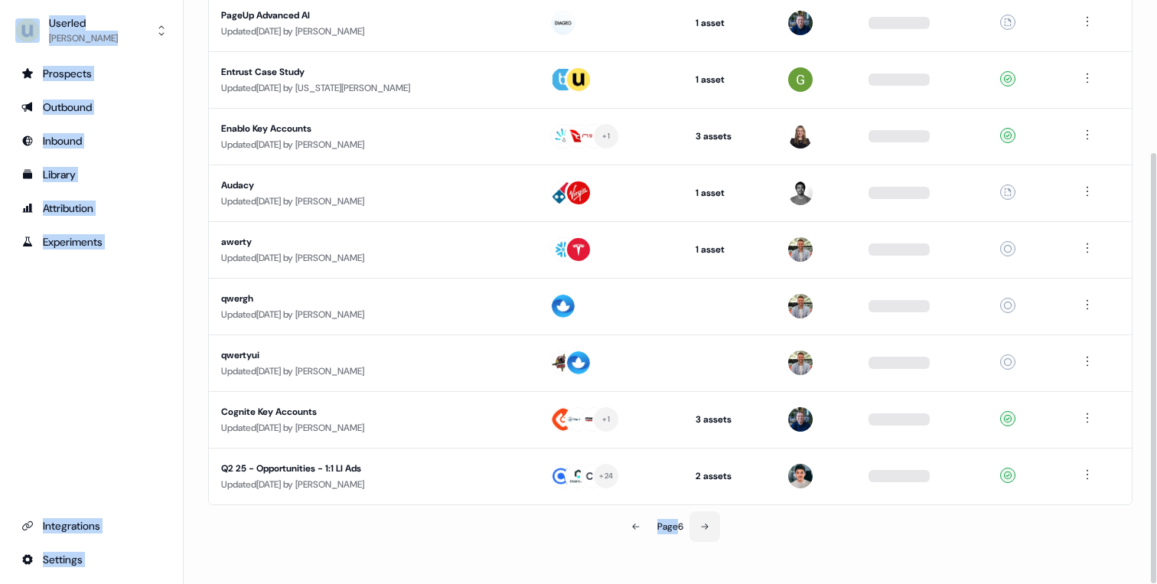
click at [704, 528] on icon at bounding box center [704, 526] width 9 height 9
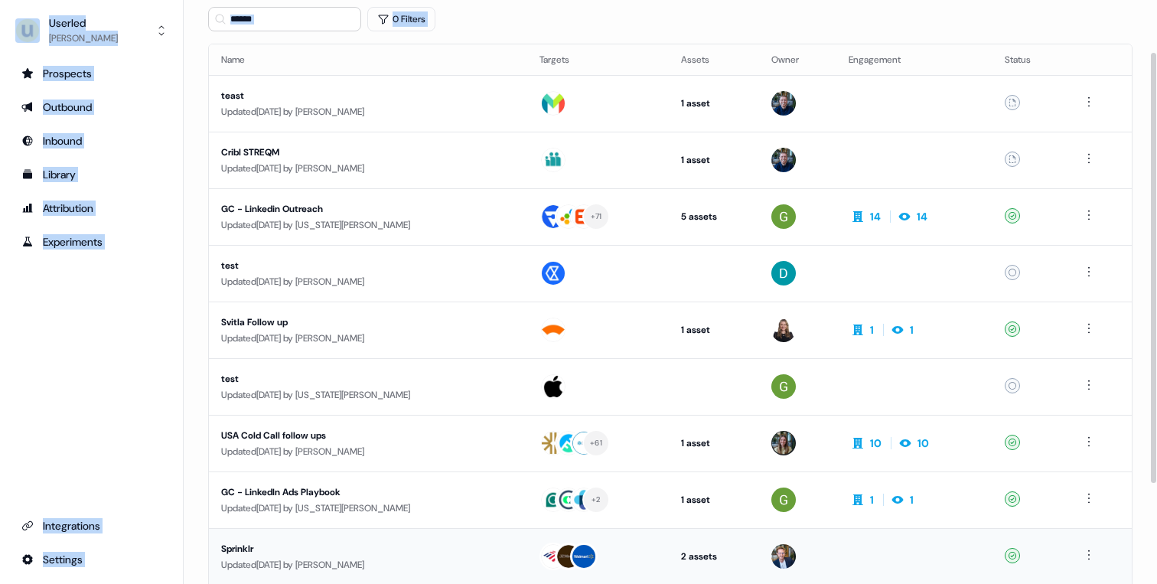
scroll to position [66, 0]
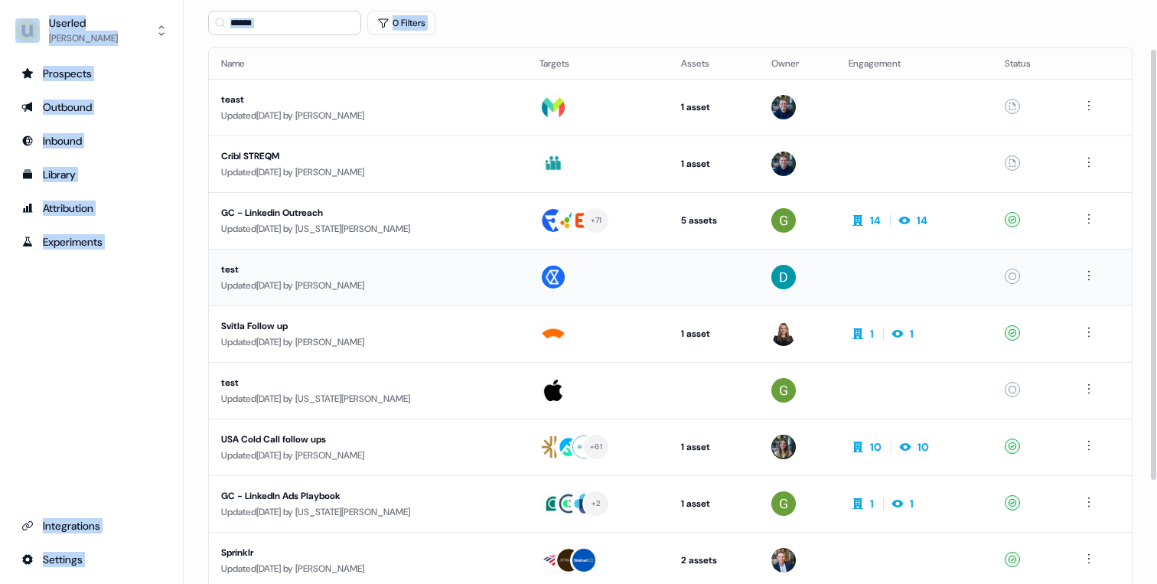
click at [443, 268] on div "test" at bounding box center [365, 269] width 289 height 15
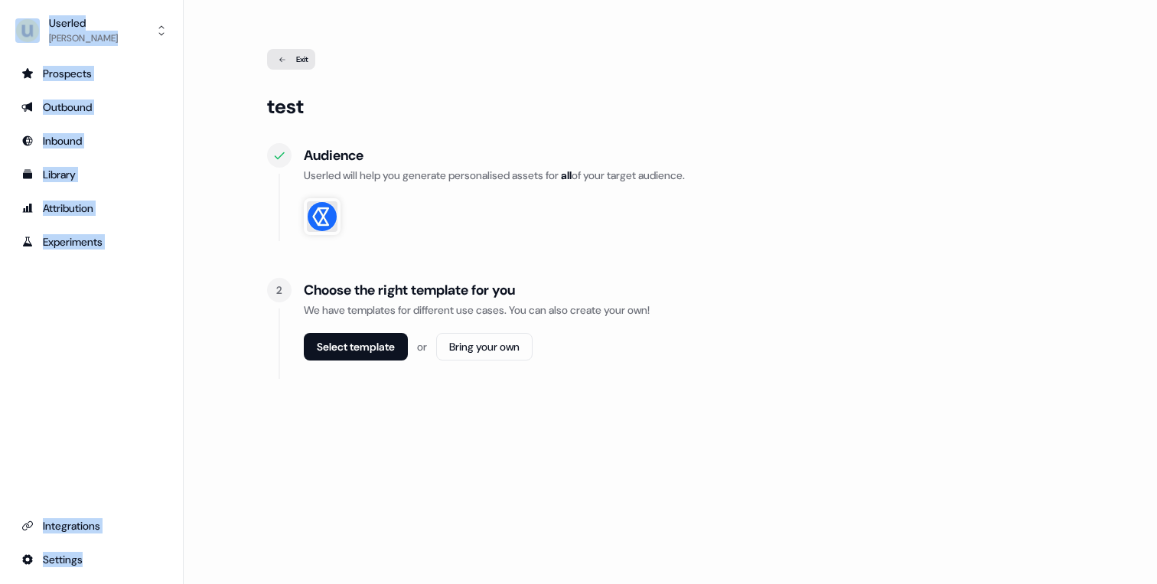
click at [286, 64] on div "Exit" at bounding box center [291, 59] width 48 height 21
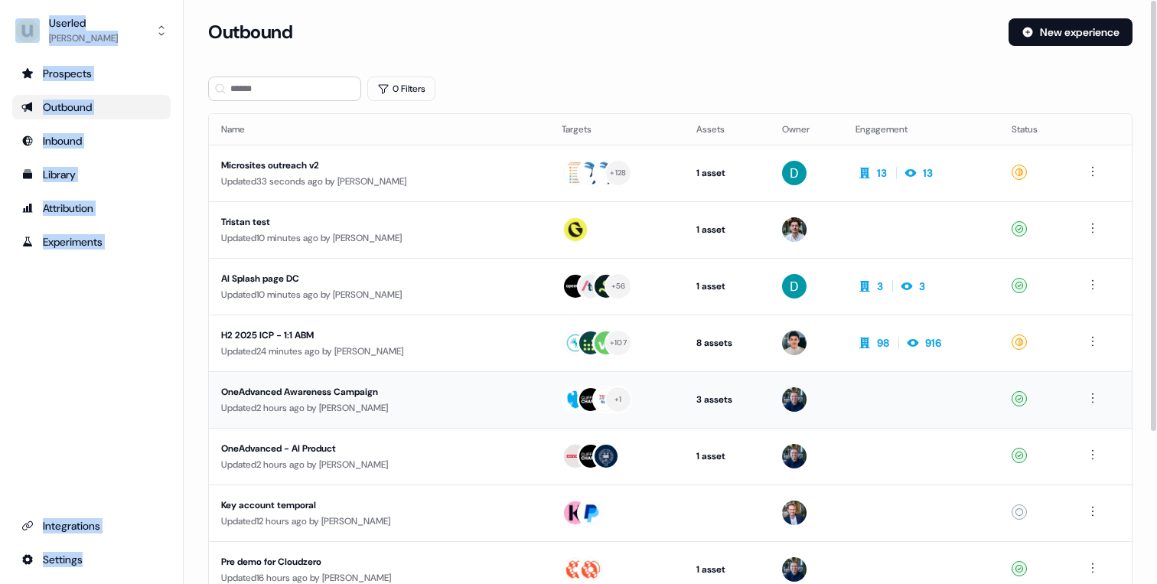
scroll to position [207, 0]
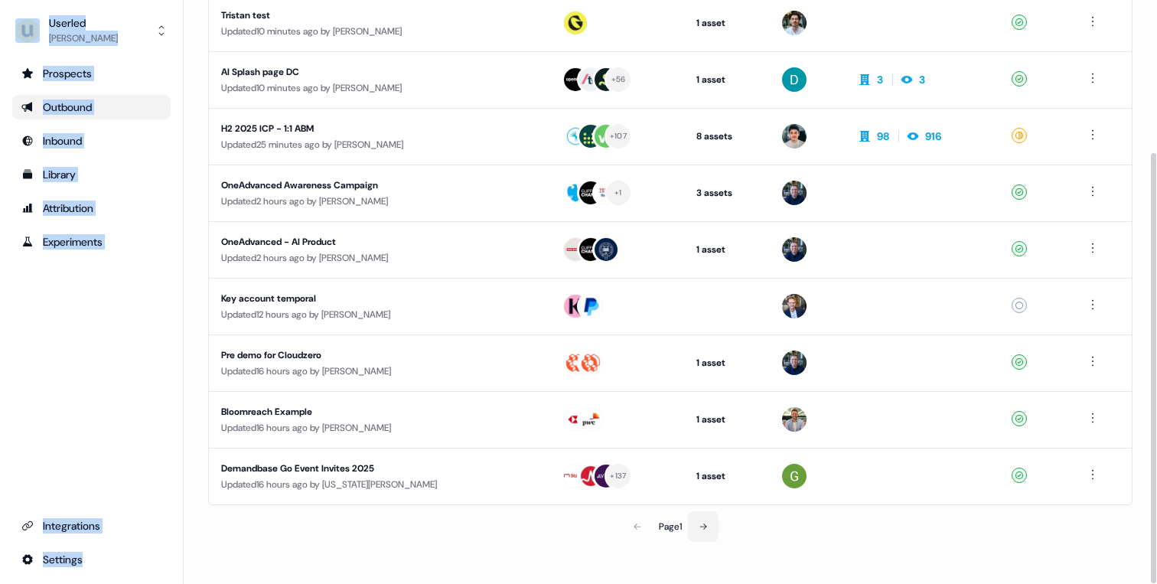
click at [709, 530] on button at bounding box center [703, 526] width 31 height 31
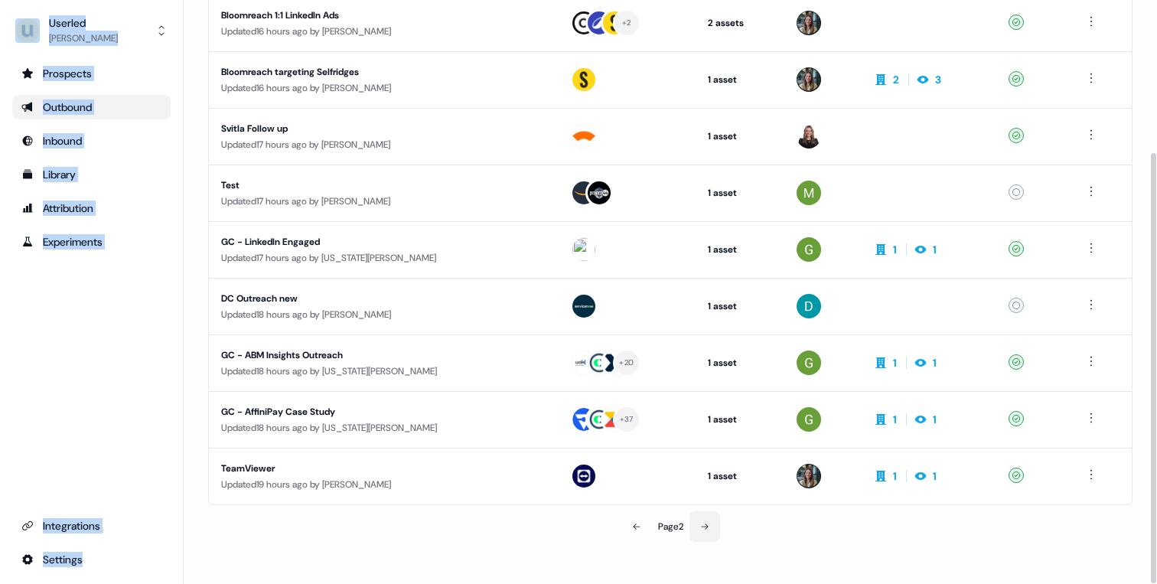
click at [707, 530] on button at bounding box center [704, 526] width 31 height 31
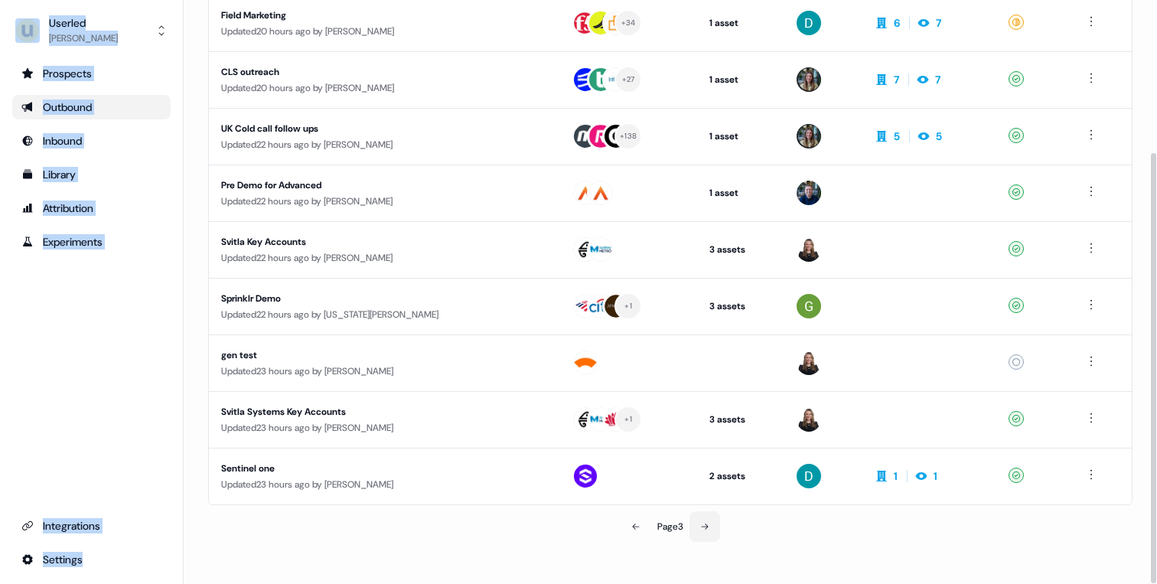
click at [707, 530] on button at bounding box center [704, 526] width 31 height 31
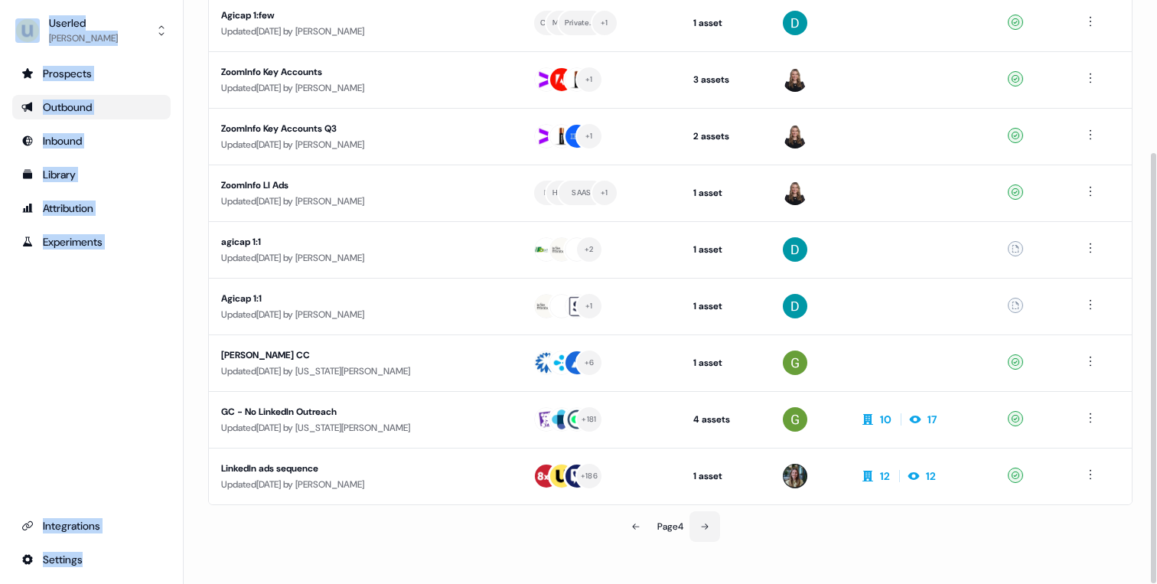
click at [707, 530] on button at bounding box center [704, 526] width 31 height 31
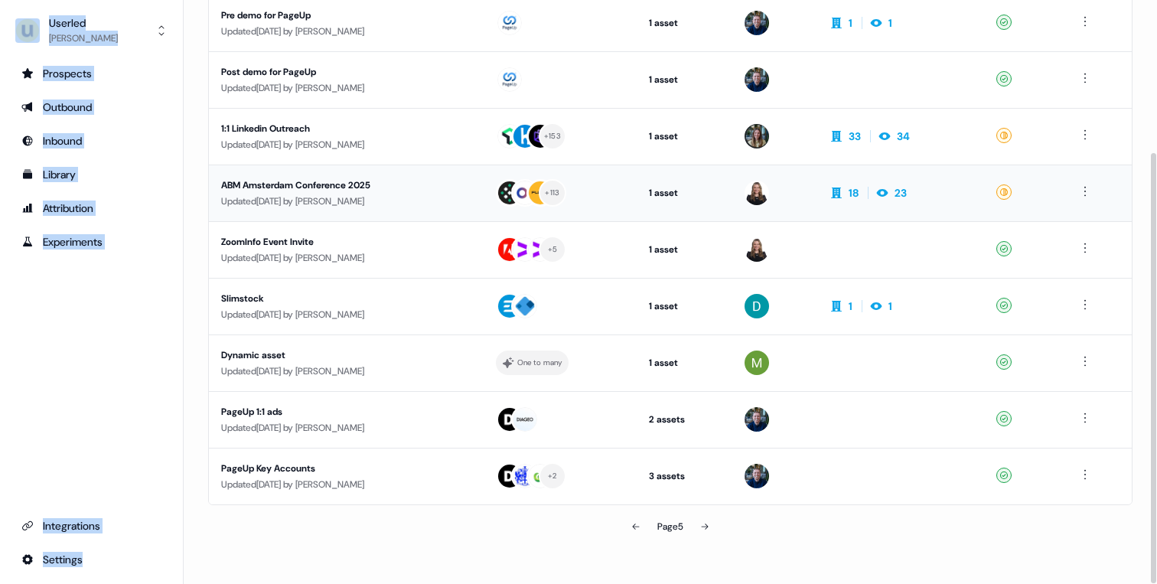
click at [425, 197] on div "Updated 2 days ago by Geneviève Ladouceur" at bounding box center [346, 201] width 250 height 15
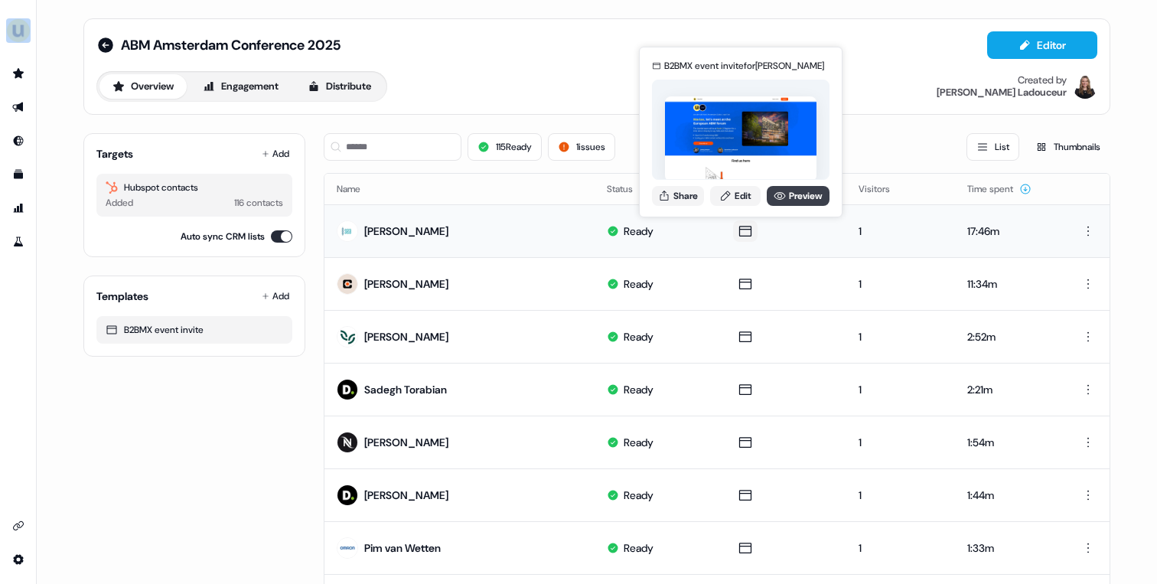
click at [793, 199] on link "Preview" at bounding box center [798, 196] width 63 height 20
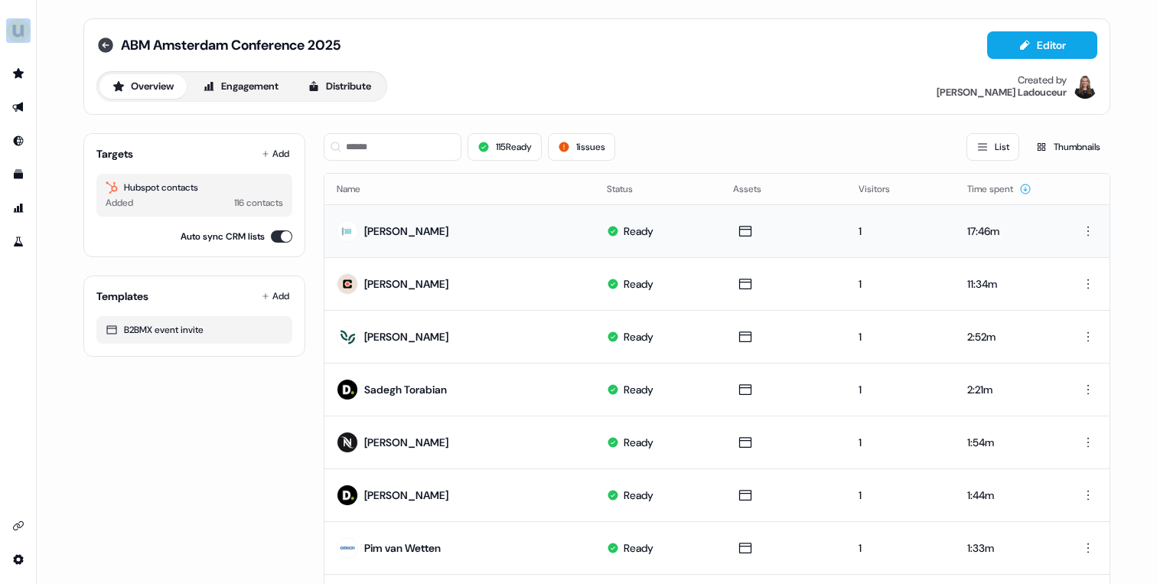
click at [102, 44] on icon at bounding box center [105, 44] width 15 height 15
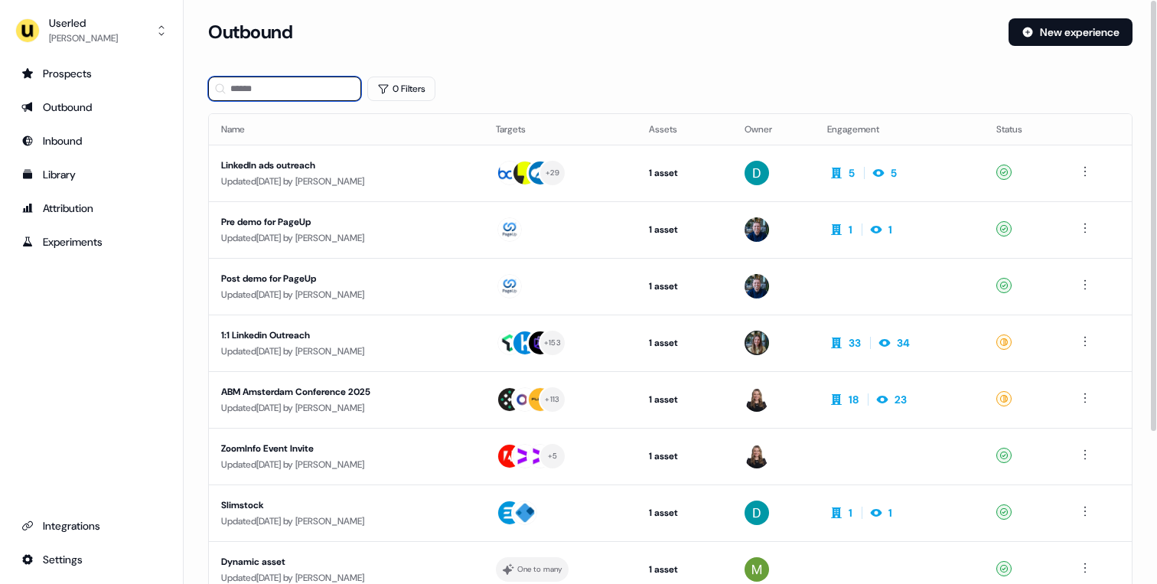
click at [314, 98] on input at bounding box center [284, 89] width 153 height 24
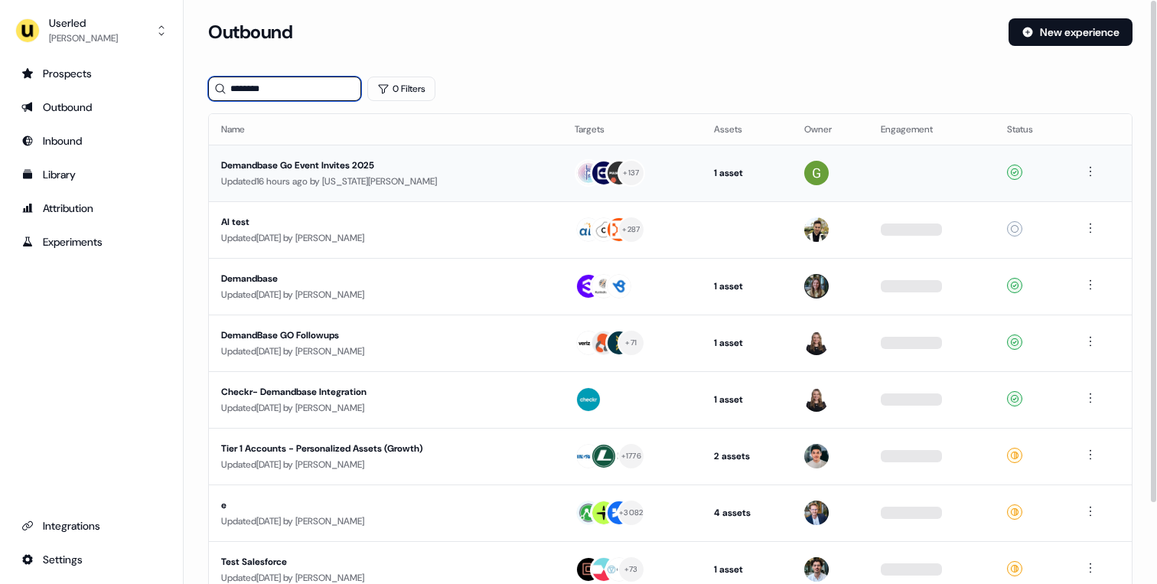
type input "********"
click at [285, 160] on div "Demandbase Go Event Invites 2025" at bounding box center [365, 165] width 289 height 15
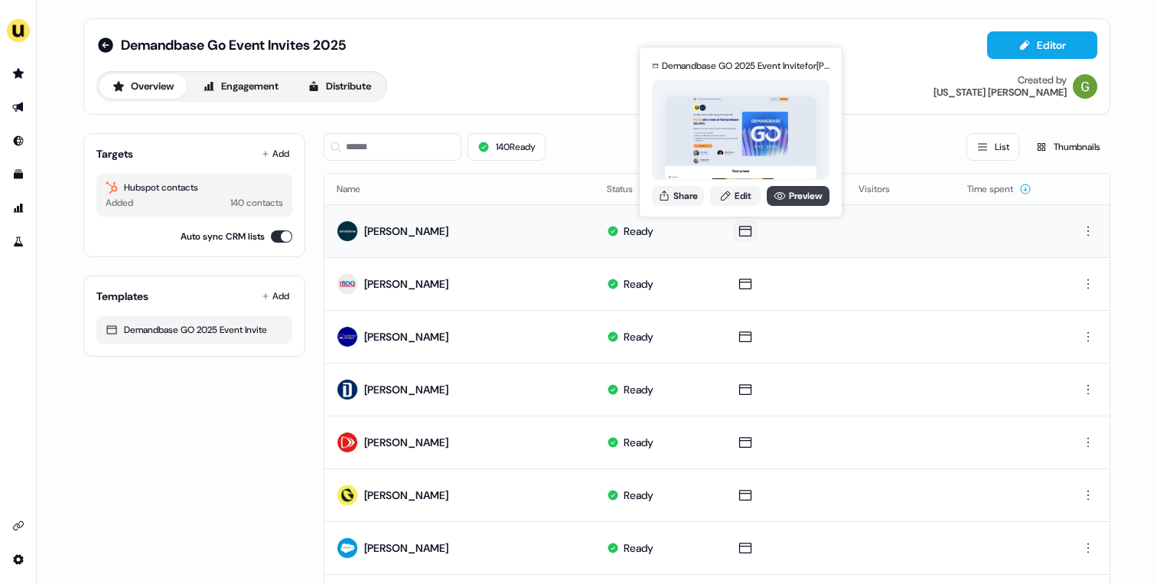
click at [789, 194] on link "Preview" at bounding box center [798, 196] width 63 height 20
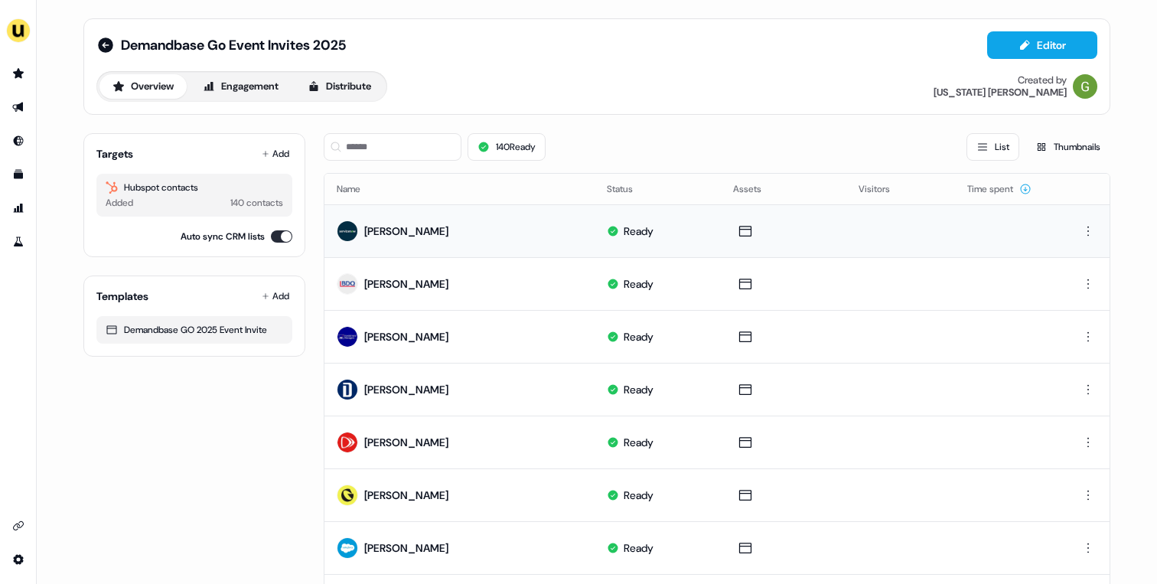
click at [576, 139] on div "140 Ready List Thumbnails" at bounding box center [717, 147] width 787 height 28
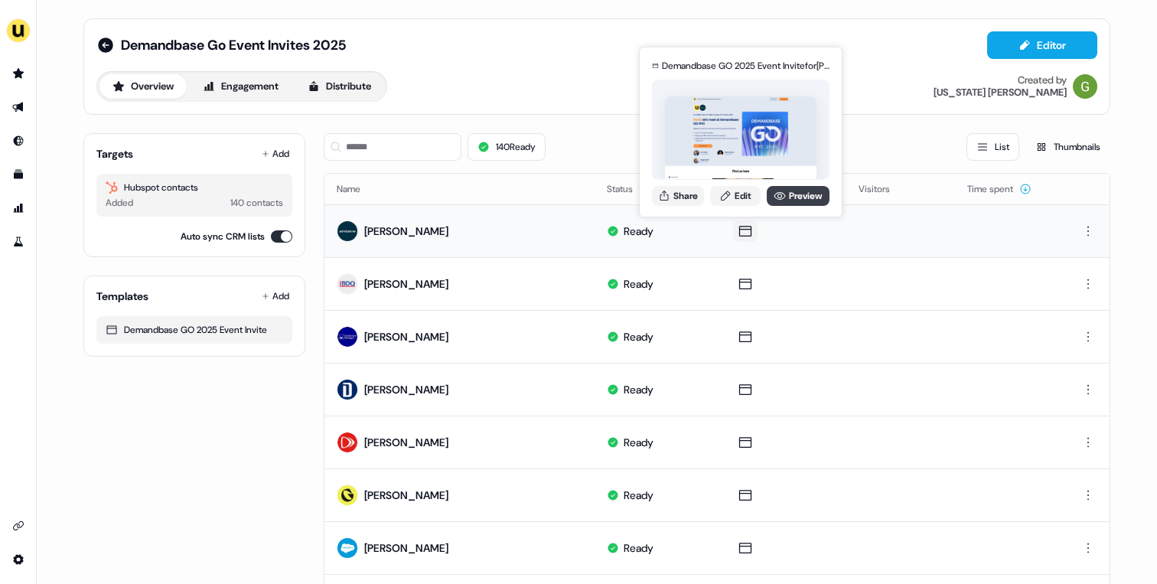
click at [785, 190] on link "Preview" at bounding box center [798, 196] width 63 height 20
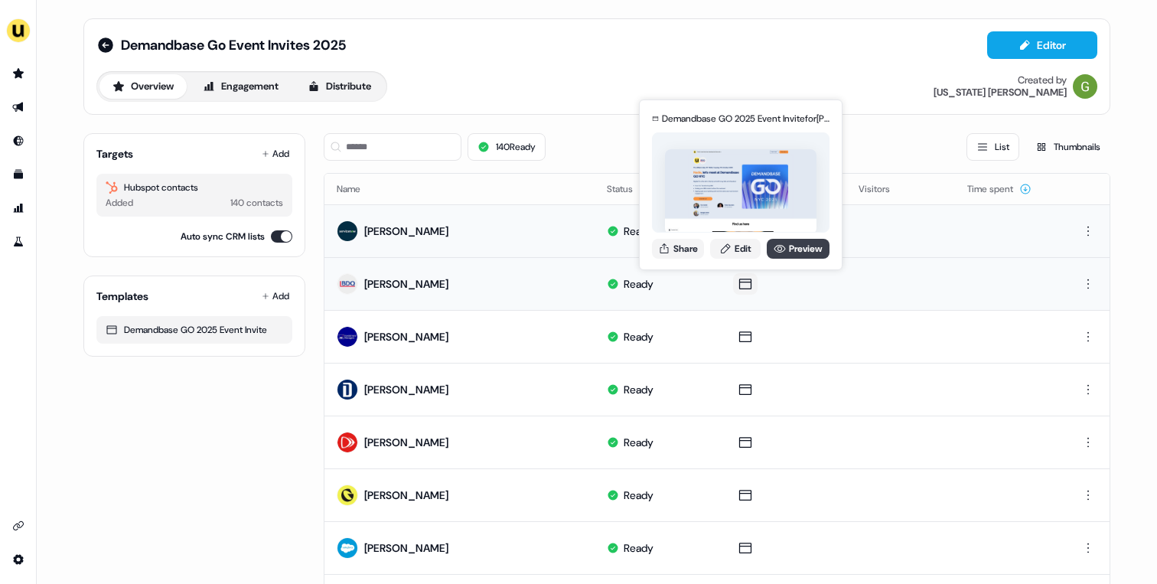
click at [786, 247] on link "Preview" at bounding box center [798, 249] width 63 height 20
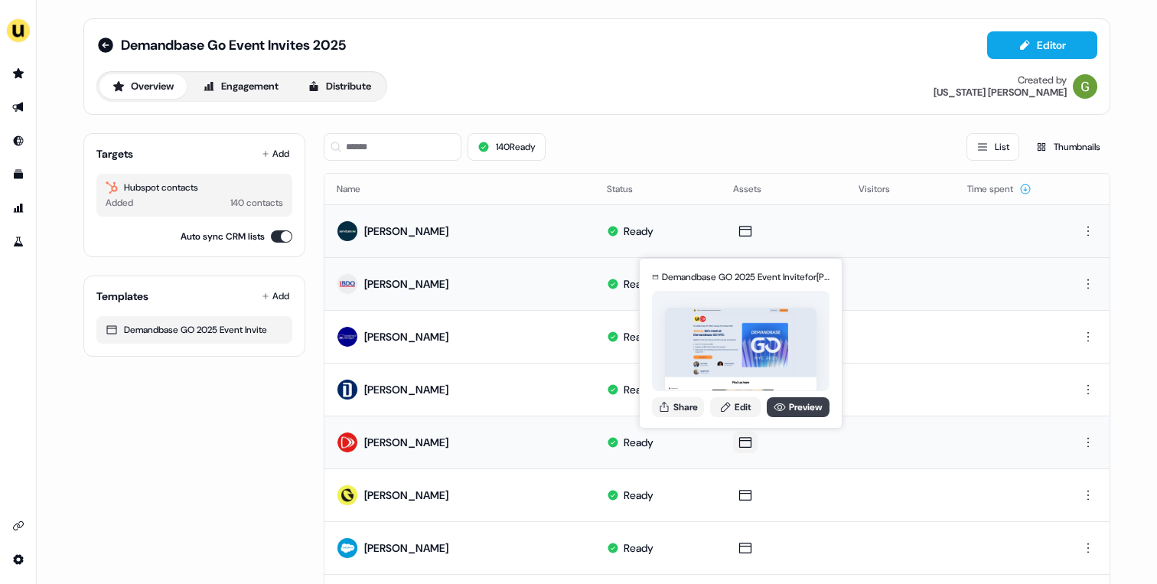
click at [784, 401] on link "Preview" at bounding box center [798, 407] width 63 height 20
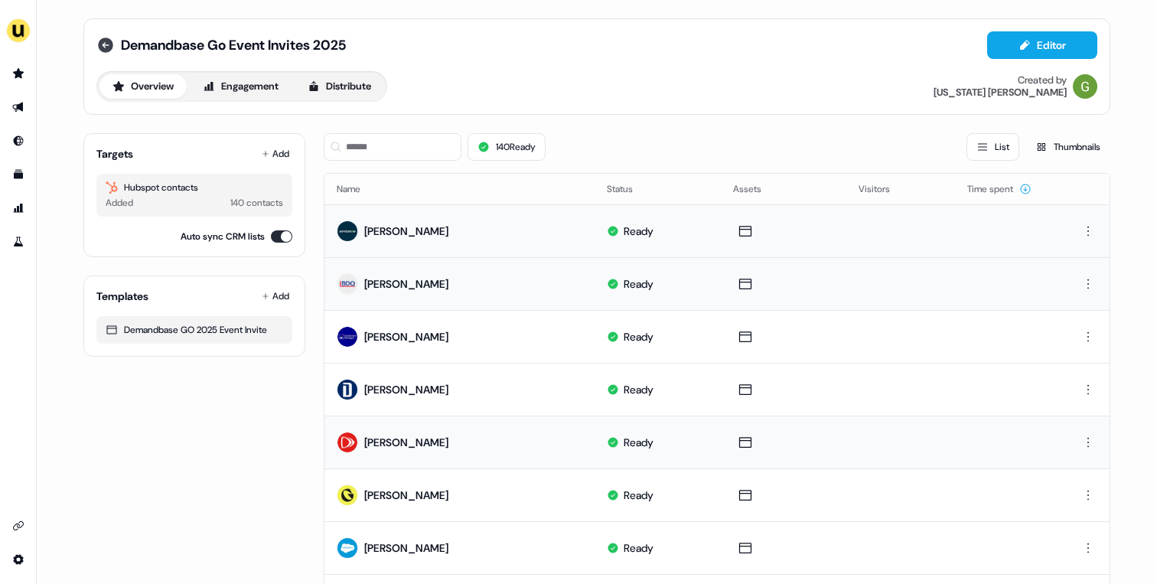
click at [98, 43] on icon at bounding box center [105, 44] width 15 height 15
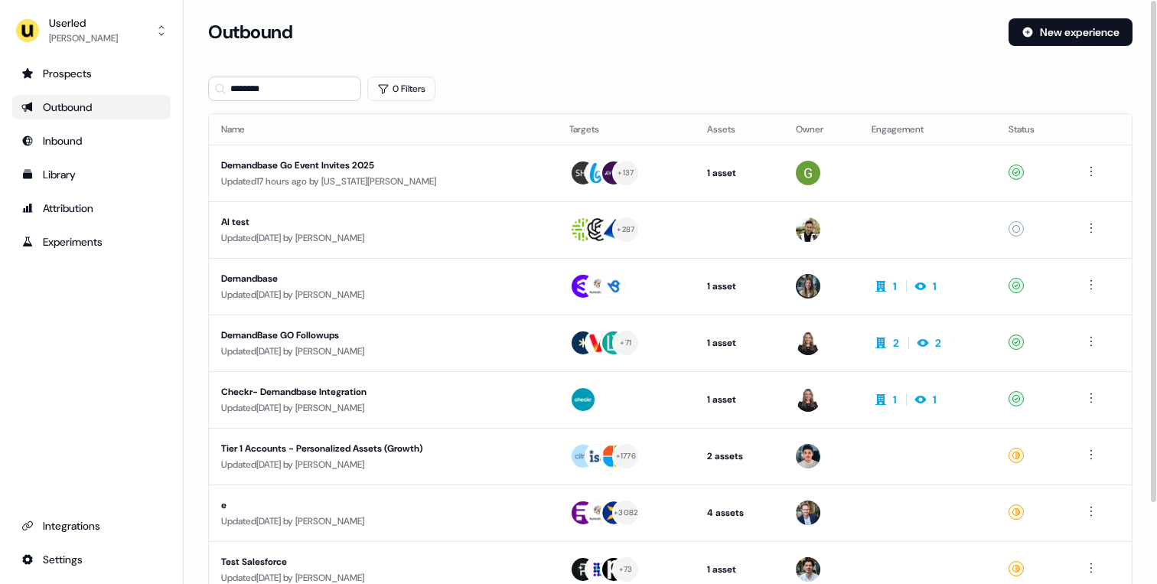
click at [104, 115] on link "Outbound" at bounding box center [91, 107] width 158 height 24
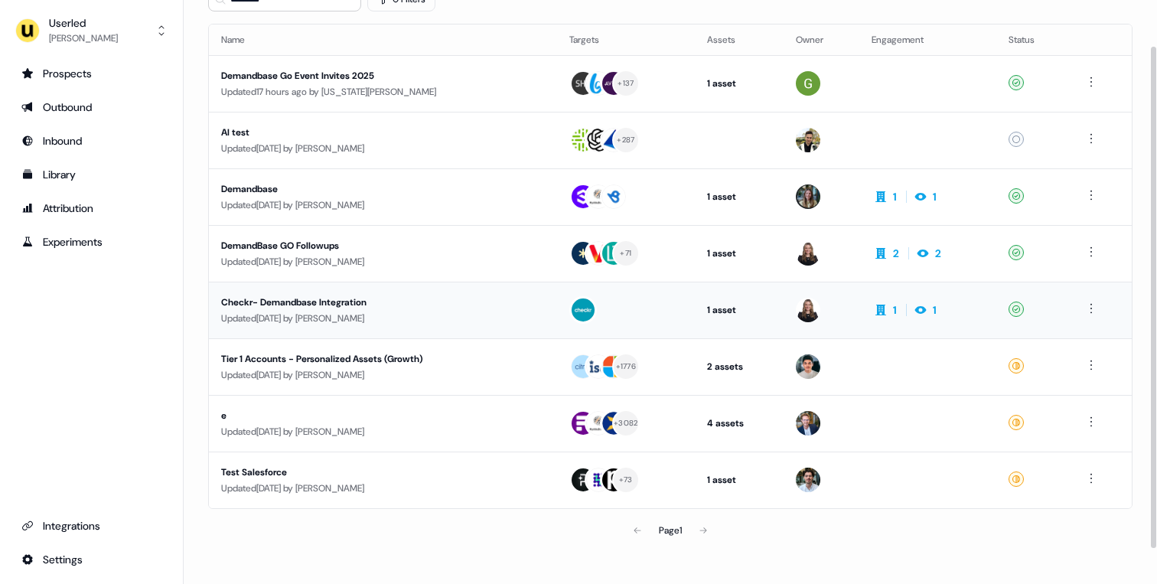
scroll to position [93, 0]
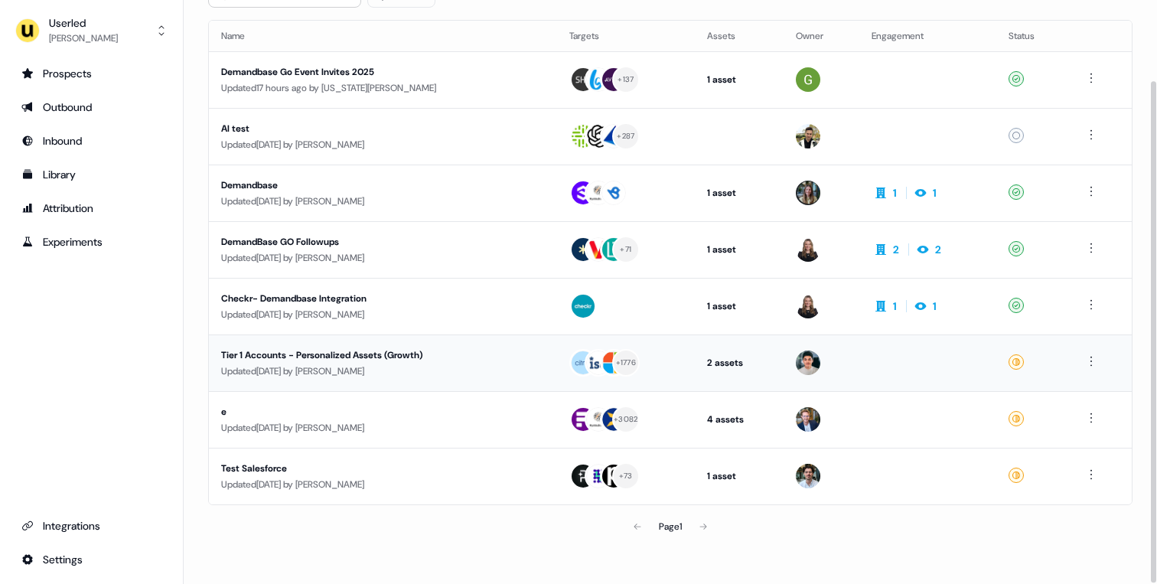
click at [386, 363] on div "Updated 8 months ago by Vincent Plassard" at bounding box center [383, 370] width 324 height 15
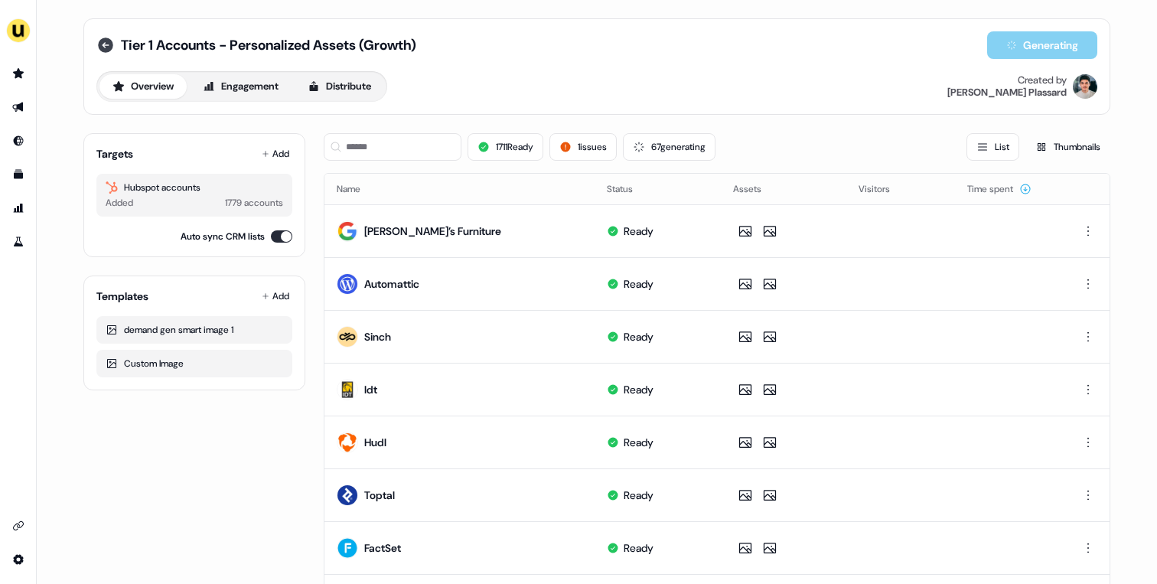
click at [102, 44] on icon at bounding box center [105, 44] width 15 height 15
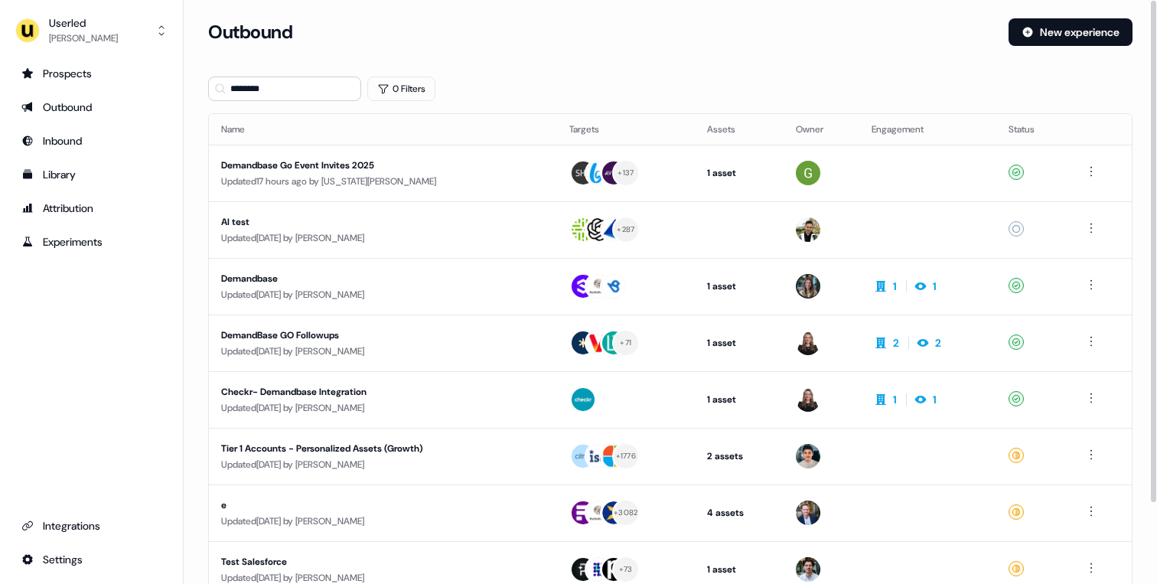
scroll to position [93, 0]
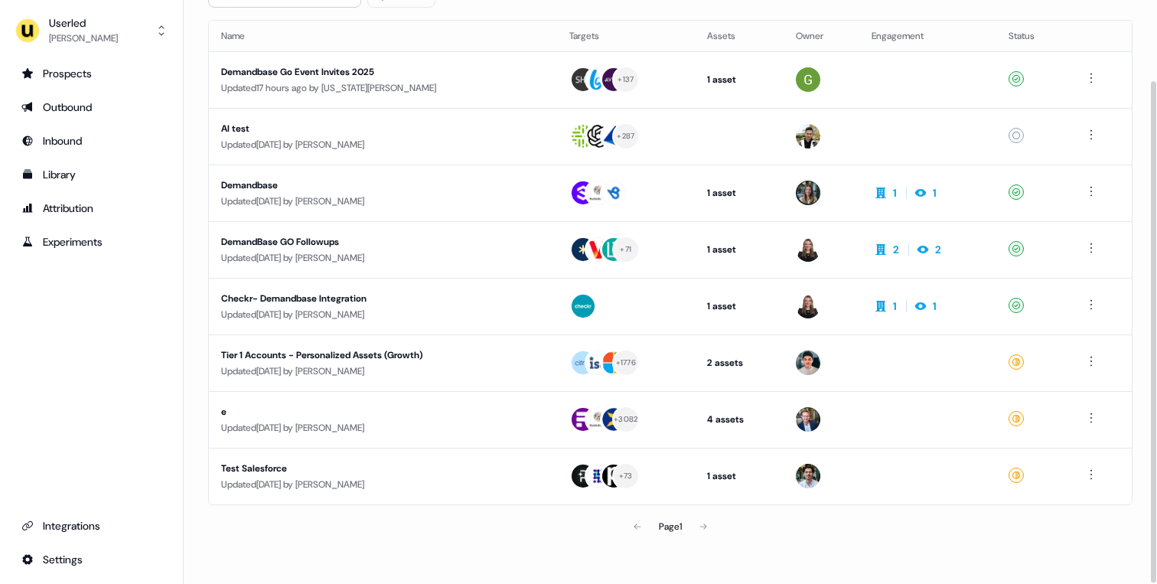
click at [702, 526] on div "Page 1" at bounding box center [670, 526] width 300 height 31
click at [634, 527] on div "Page 1" at bounding box center [670, 526] width 300 height 31
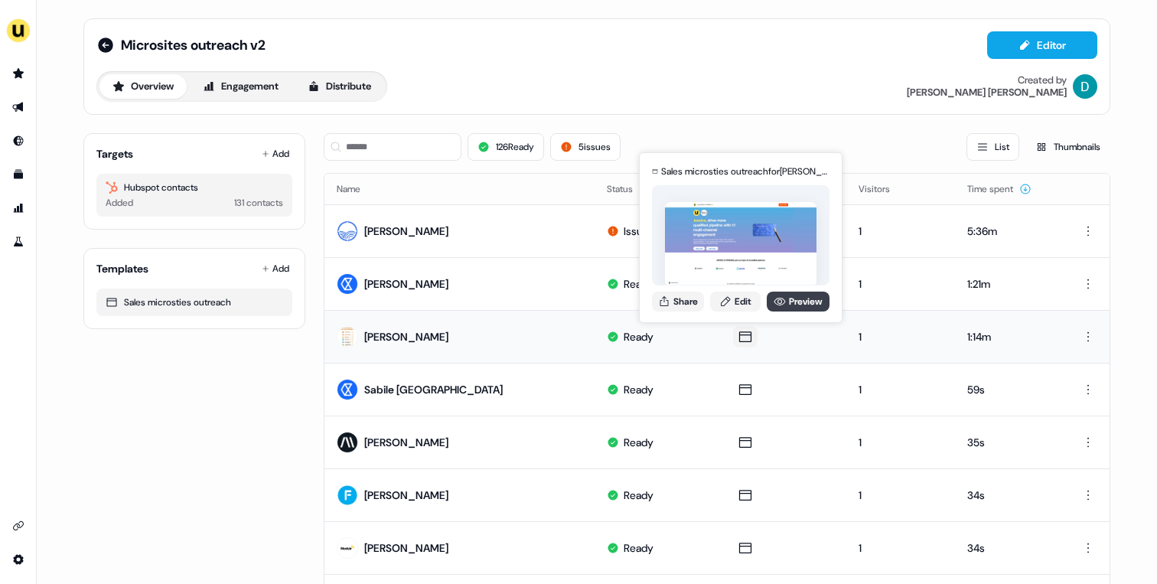
click at [790, 299] on link "Preview" at bounding box center [798, 302] width 63 height 20
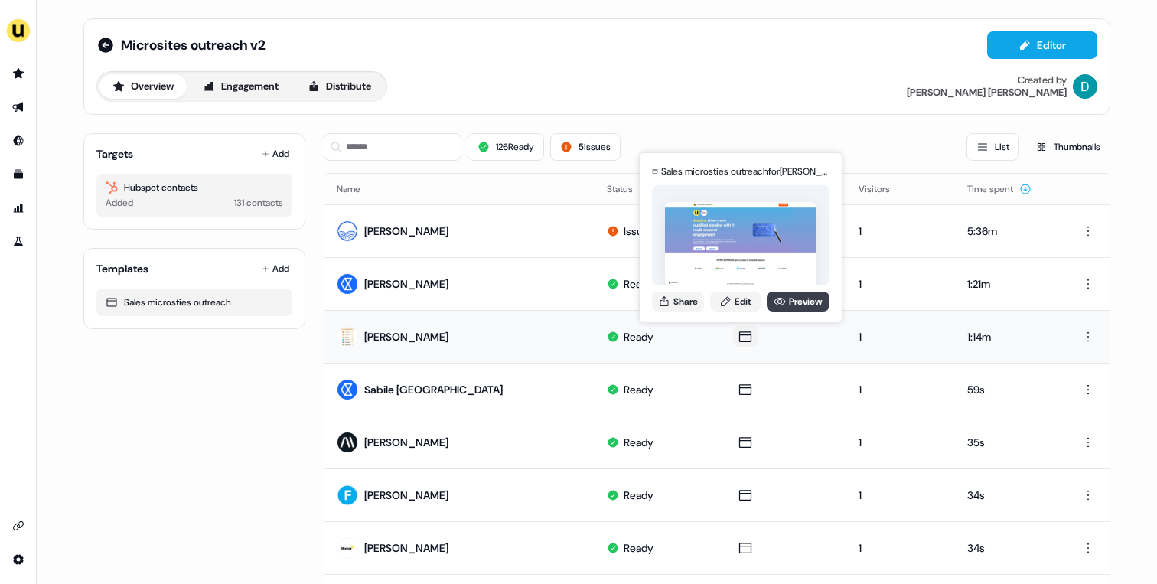
click at [775, 298] on icon at bounding box center [779, 302] width 11 height 8
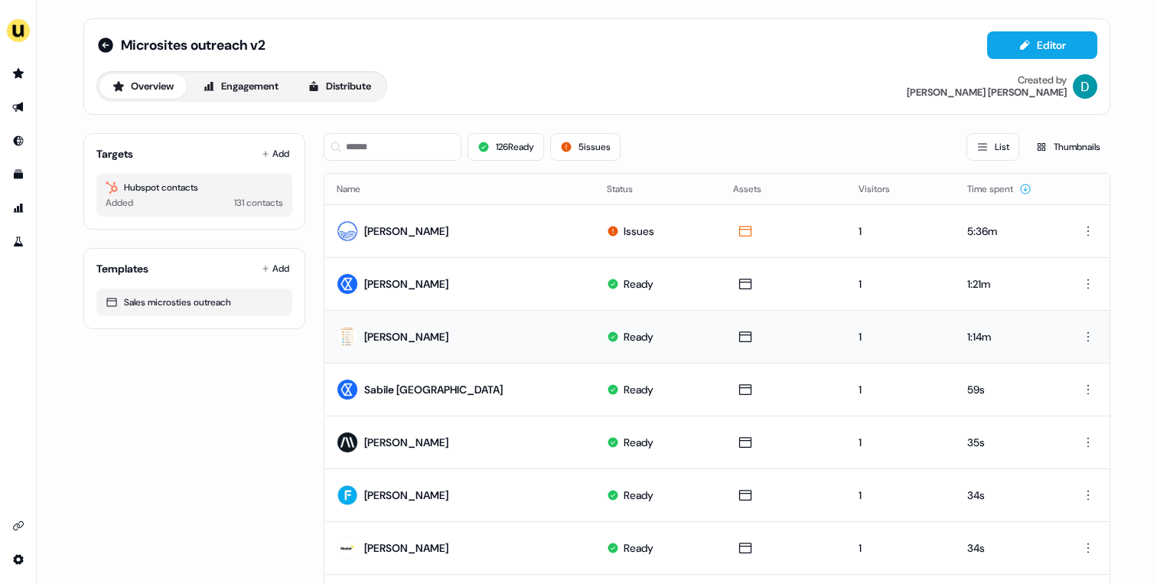
click at [712, 139] on div "126 Ready 5 issues List Thumbnails" at bounding box center [717, 147] width 787 height 28
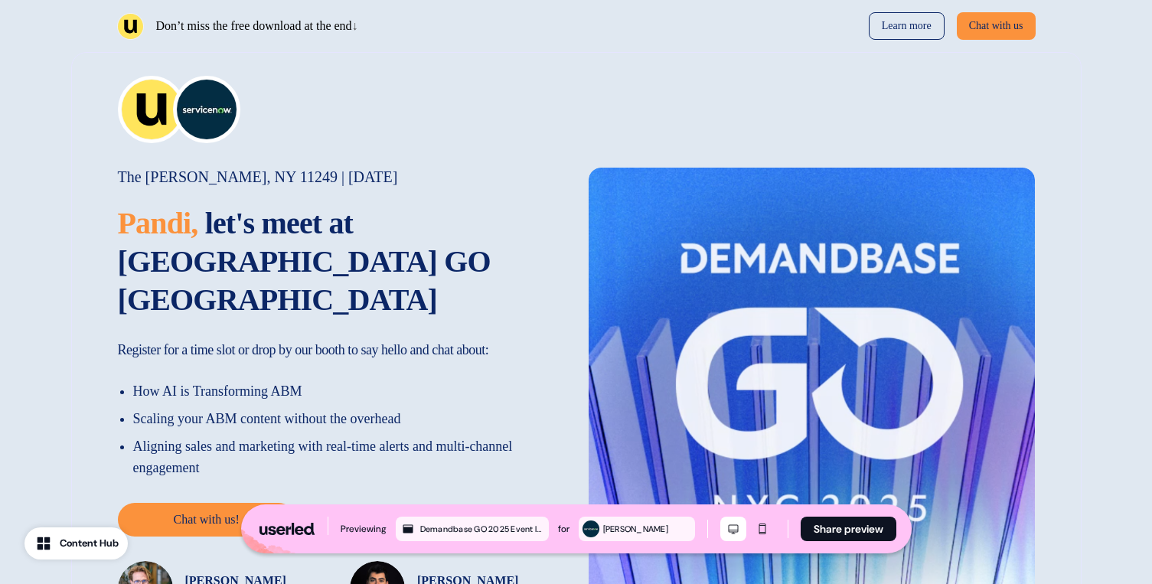
click at [404, 166] on div "[GEOGRAPHIC_DATA][PERSON_NAME] | [DATE] Pandi, let's meet at [GEOGRAPHIC_DATA] …" at bounding box center [341, 383] width 446 height 614
click at [275, 236] on span "let's meet at Demandbase GO NYC" at bounding box center [304, 261] width 373 height 111
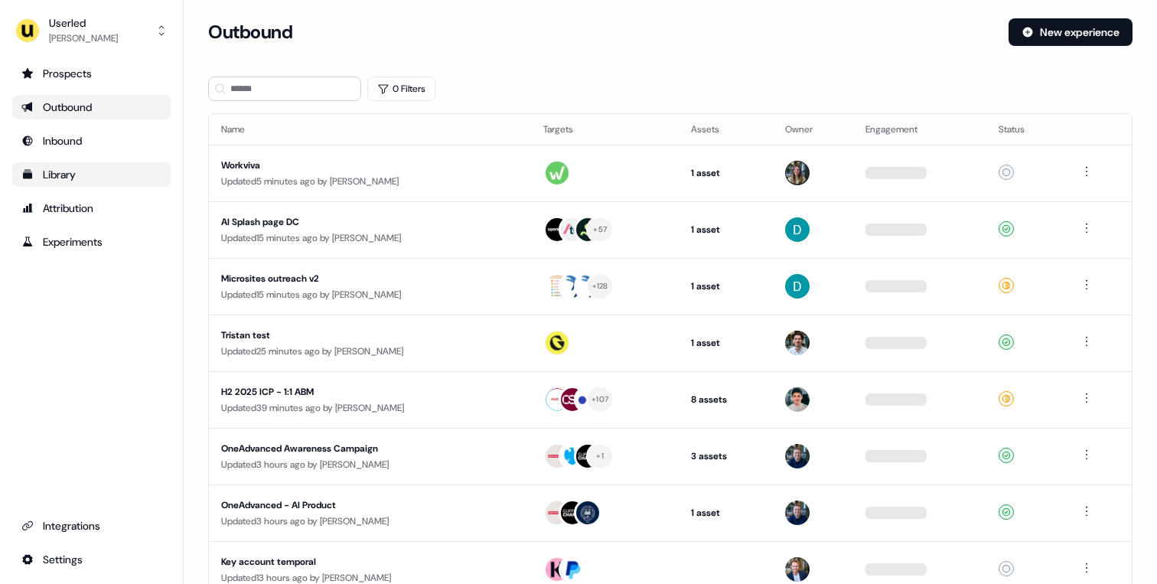
click at [74, 176] on div "Library" at bounding box center [91, 174] width 140 height 15
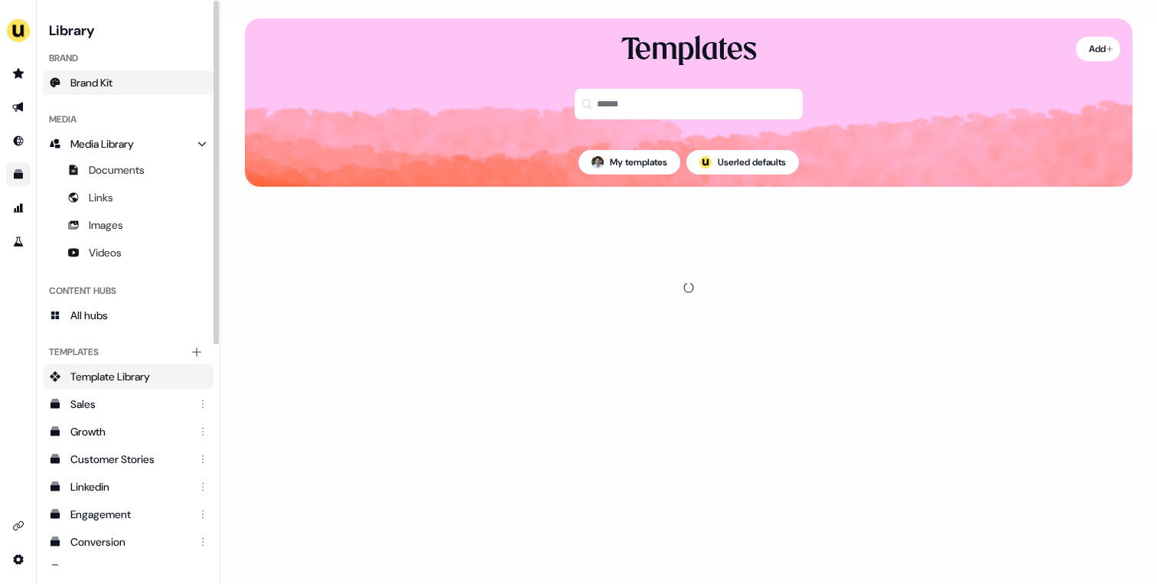
click at [98, 83] on span "Brand Kit" at bounding box center [91, 82] width 42 height 15
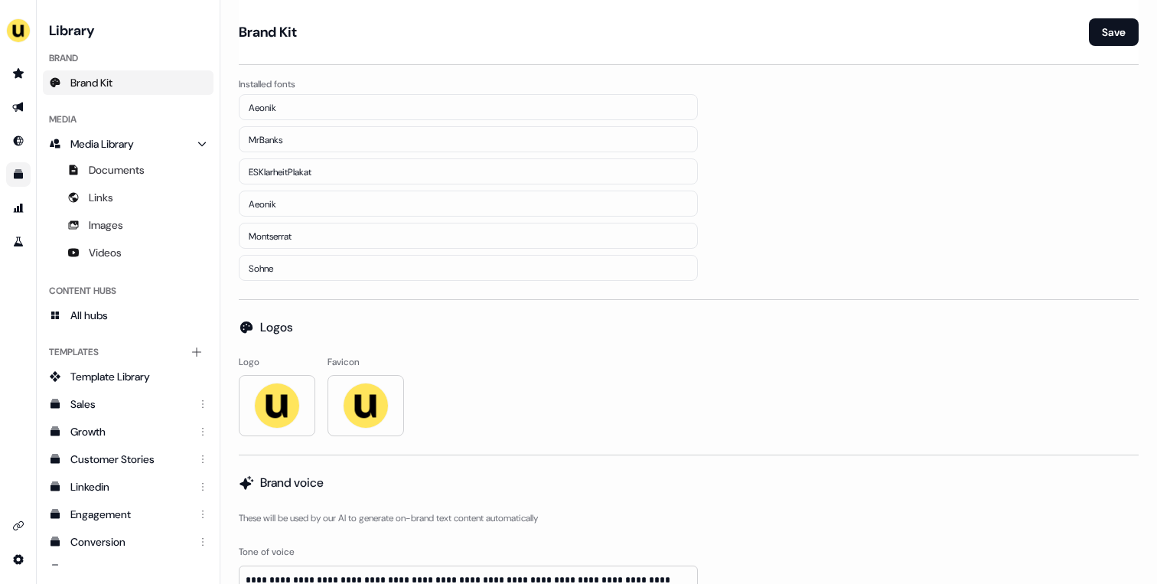
scroll to position [513, 0]
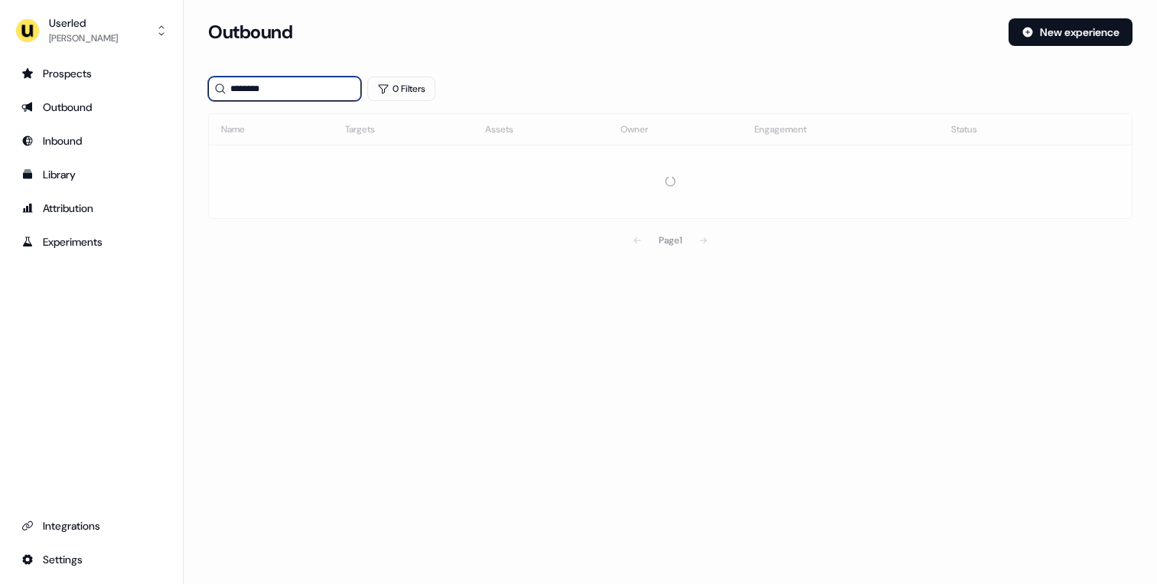
click at [311, 91] on input "********" at bounding box center [284, 89] width 153 height 24
click at [605, 53] on div "Outbound New experience" at bounding box center [670, 41] width 924 height 46
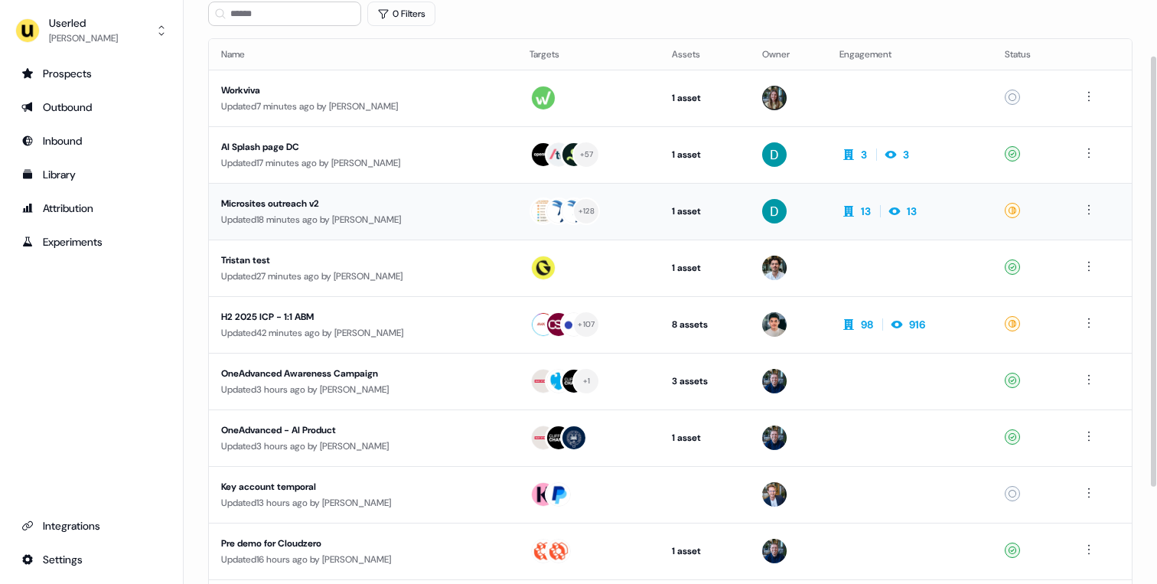
scroll to position [74, 0]
click at [388, 226] on div "Updated 18 minutes ago by David Cruickshank" at bounding box center [363, 220] width 284 height 15
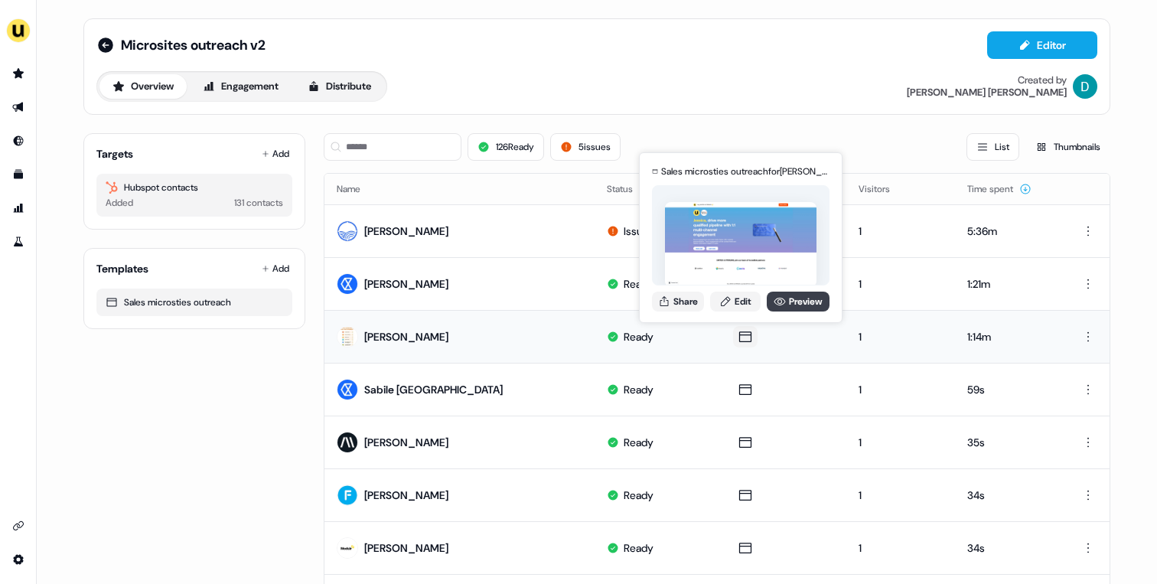
click at [797, 297] on link "Preview" at bounding box center [798, 302] width 63 height 20
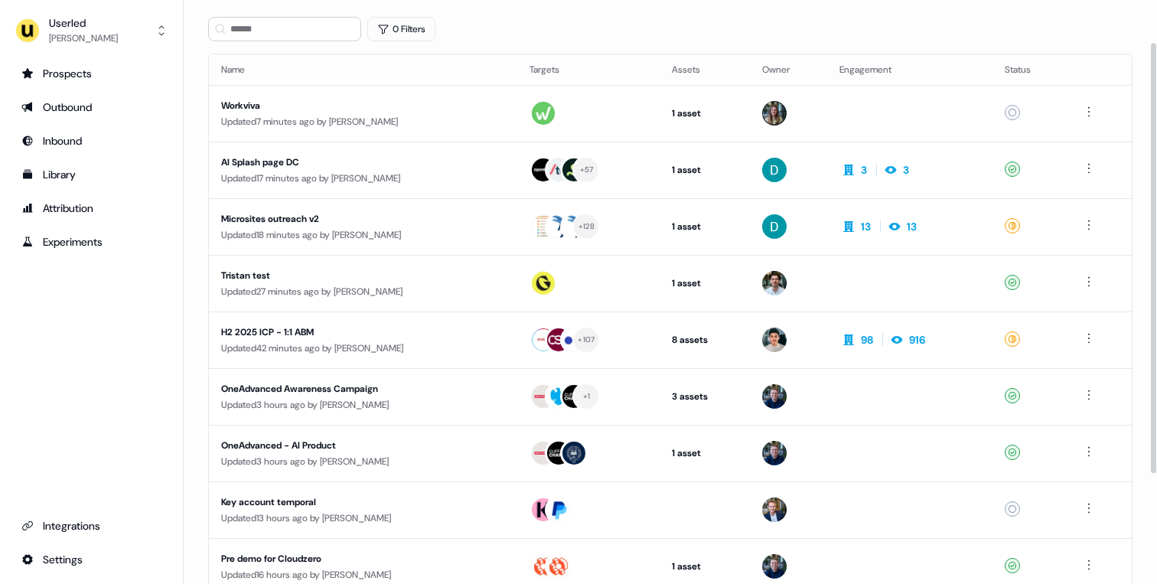
scroll to position [60, 0]
click at [383, 348] on div "Updated 42 minutes ago by Vincent Plassard" at bounding box center [363, 347] width 284 height 15
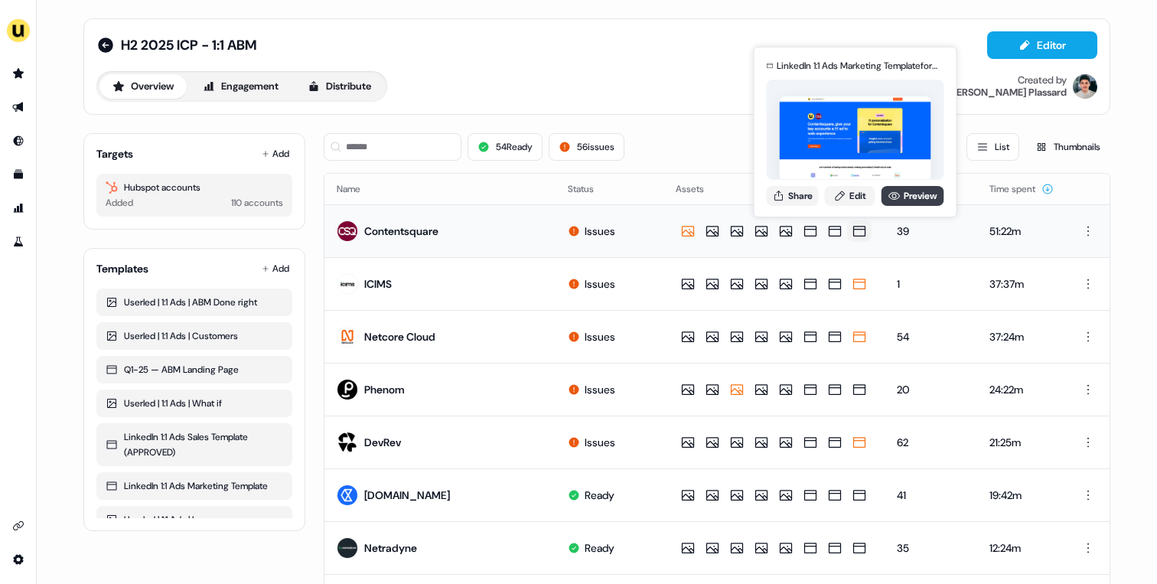
click at [905, 196] on link "Preview" at bounding box center [912, 196] width 63 height 20
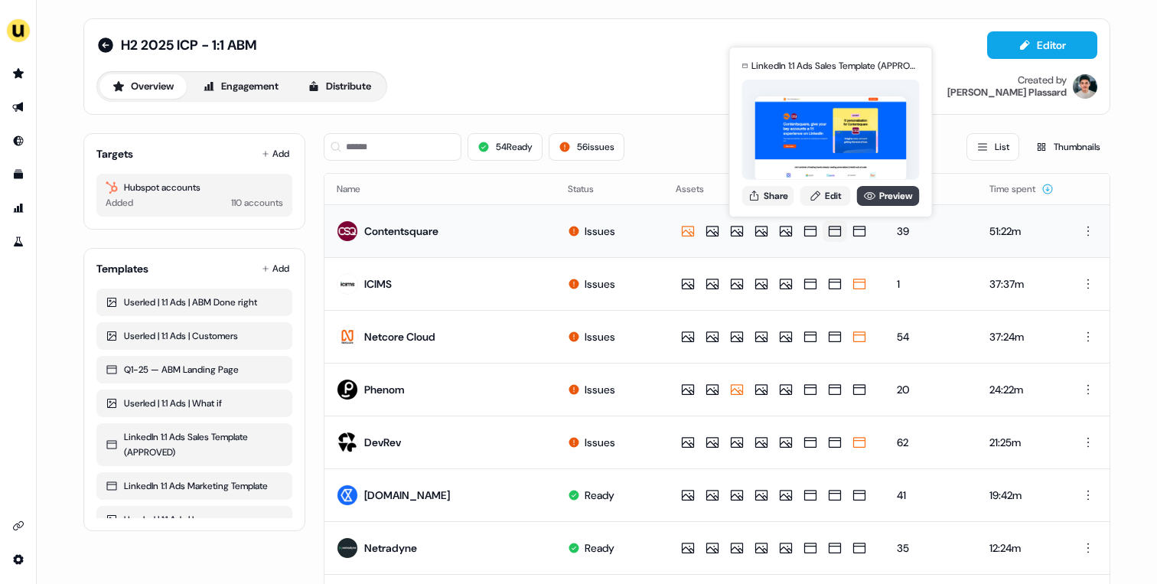
click at [863, 188] on link "Preview" at bounding box center [888, 196] width 63 height 20
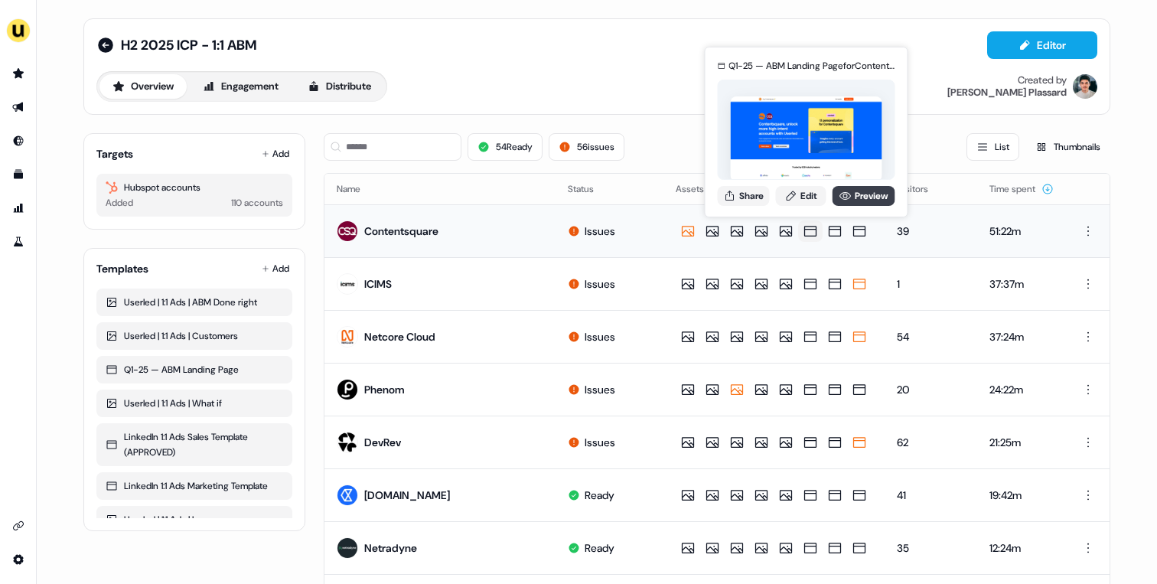
click at [845, 192] on icon at bounding box center [844, 196] width 11 height 8
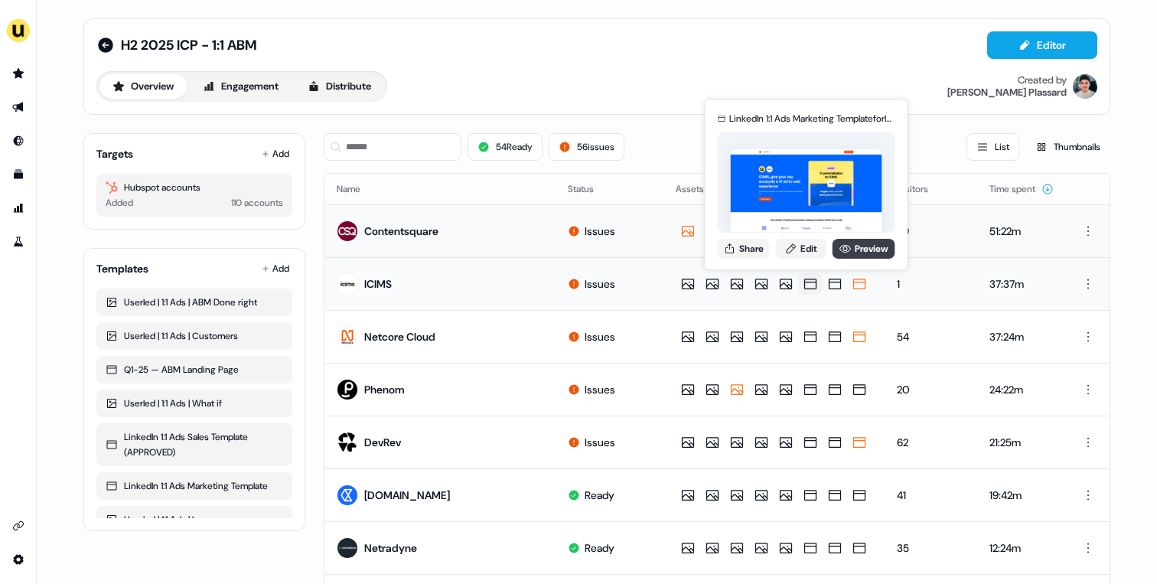
click at [842, 247] on icon at bounding box center [845, 249] width 12 height 12
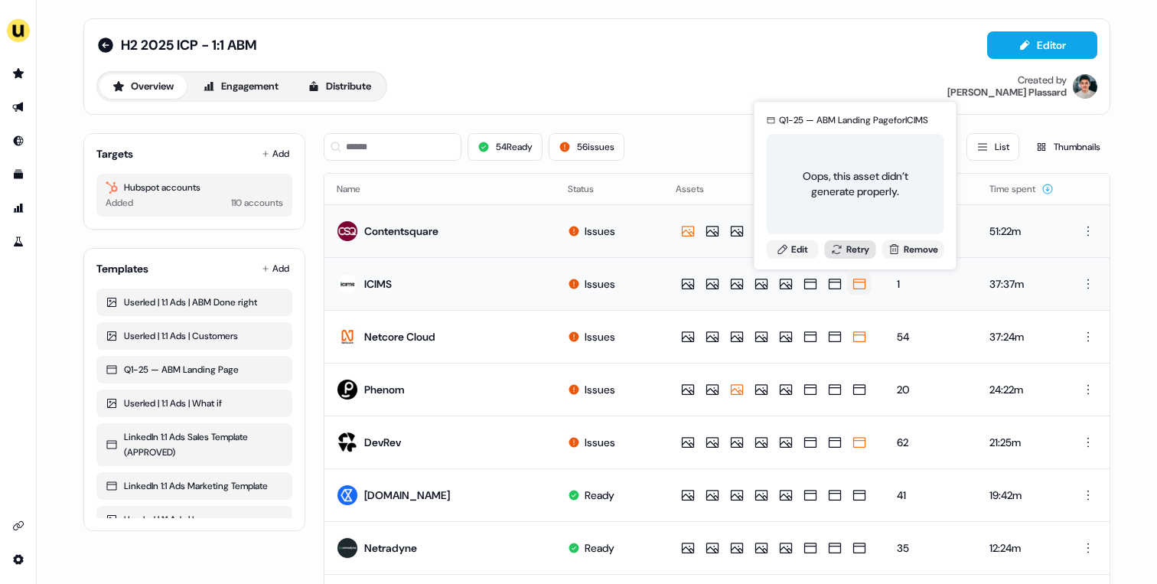
click at [848, 251] on button "Retry" at bounding box center [850, 249] width 52 height 18
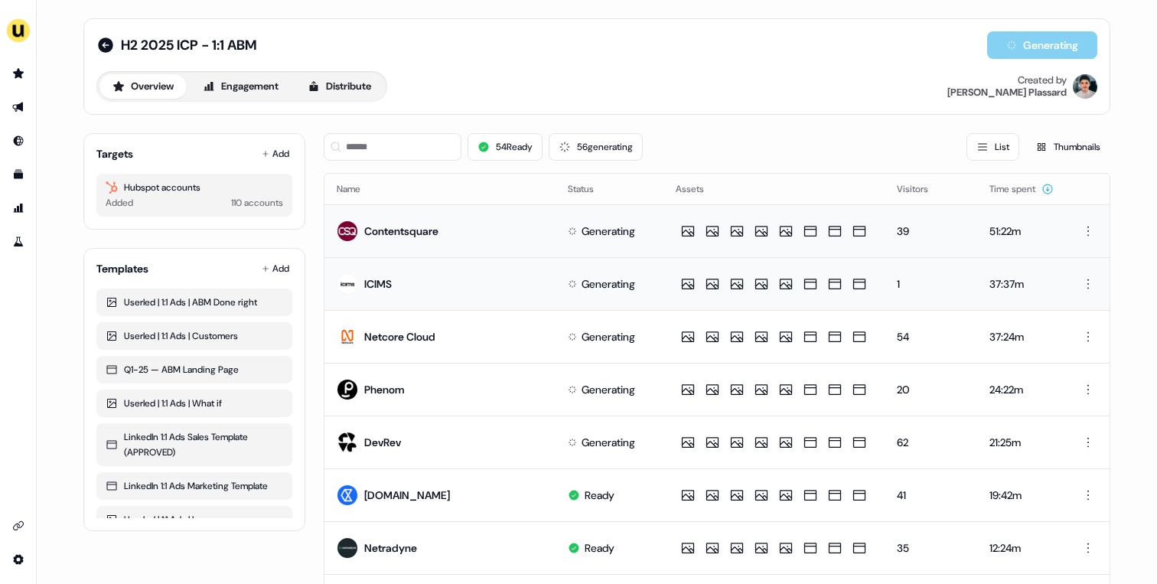
click at [701, 135] on div "54 Ready 56 generating List Thumbnails" at bounding box center [717, 147] width 787 height 28
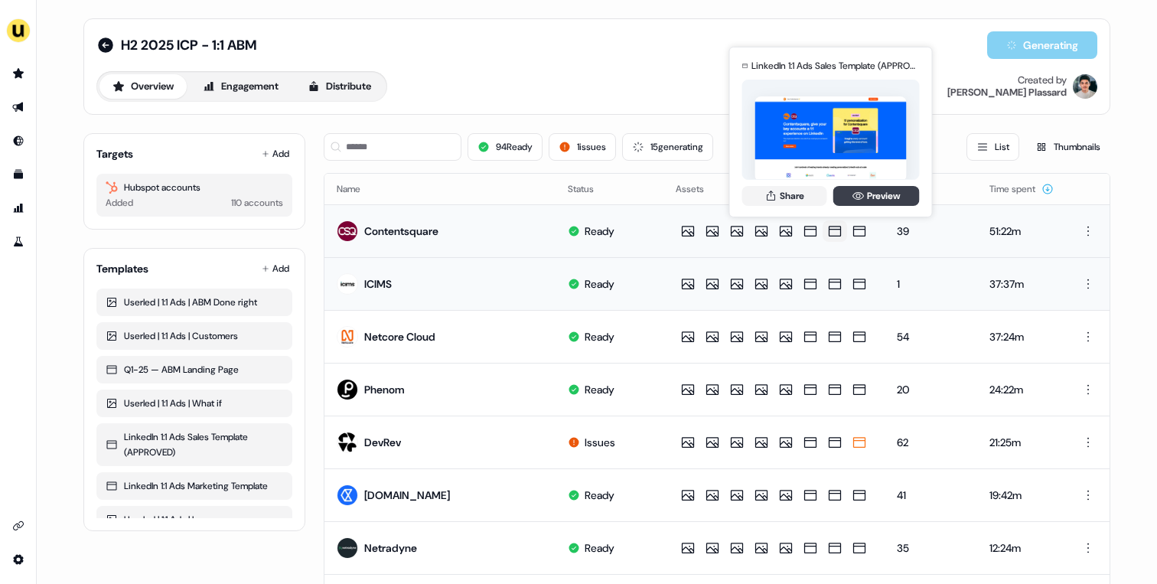
click at [852, 197] on icon at bounding box center [858, 196] width 12 height 12
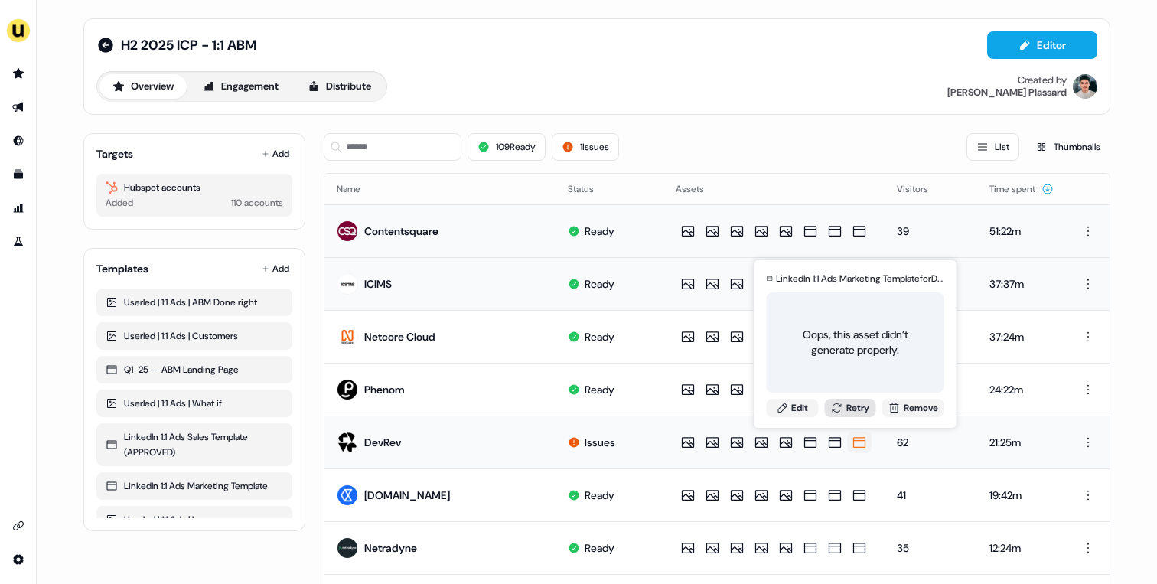
click at [858, 408] on button "Retry" at bounding box center [850, 408] width 52 height 18
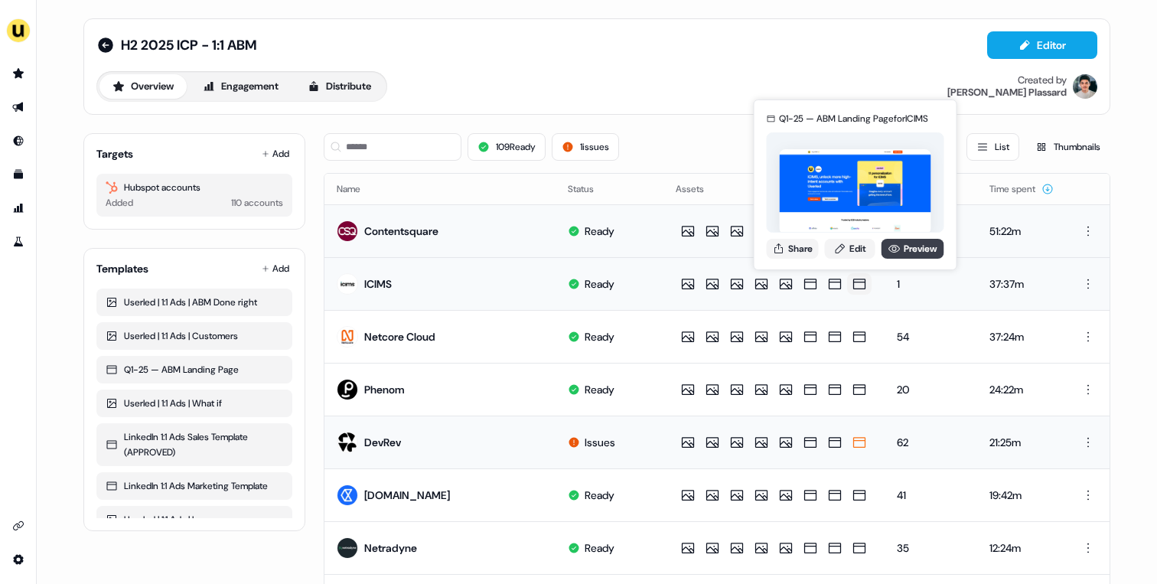
click at [891, 250] on icon at bounding box center [894, 249] width 12 height 12
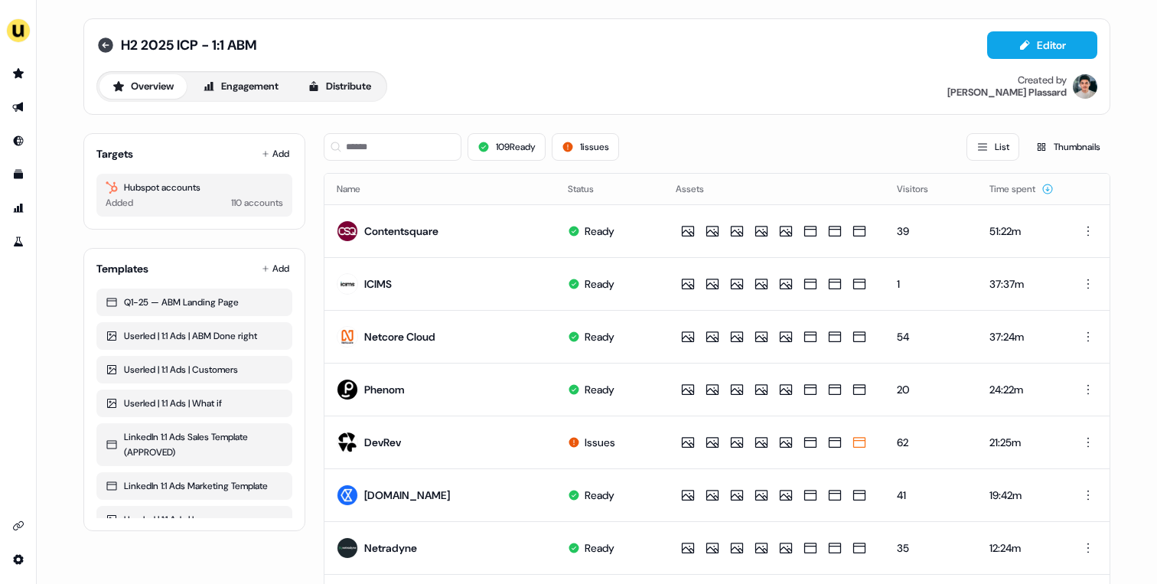
click at [103, 42] on icon at bounding box center [105, 44] width 15 height 15
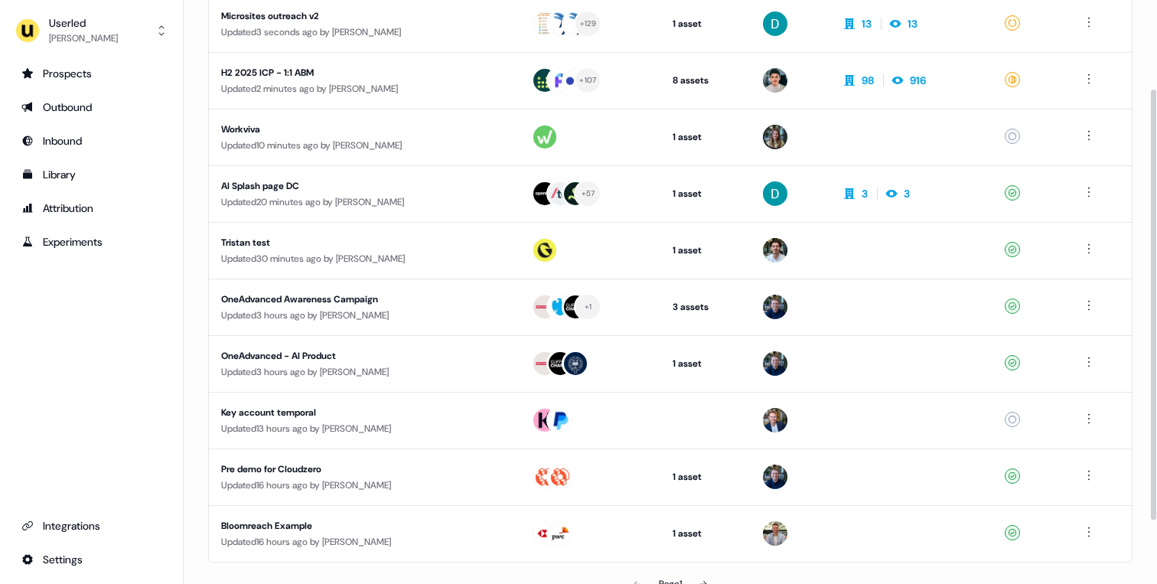
scroll to position [151, 0]
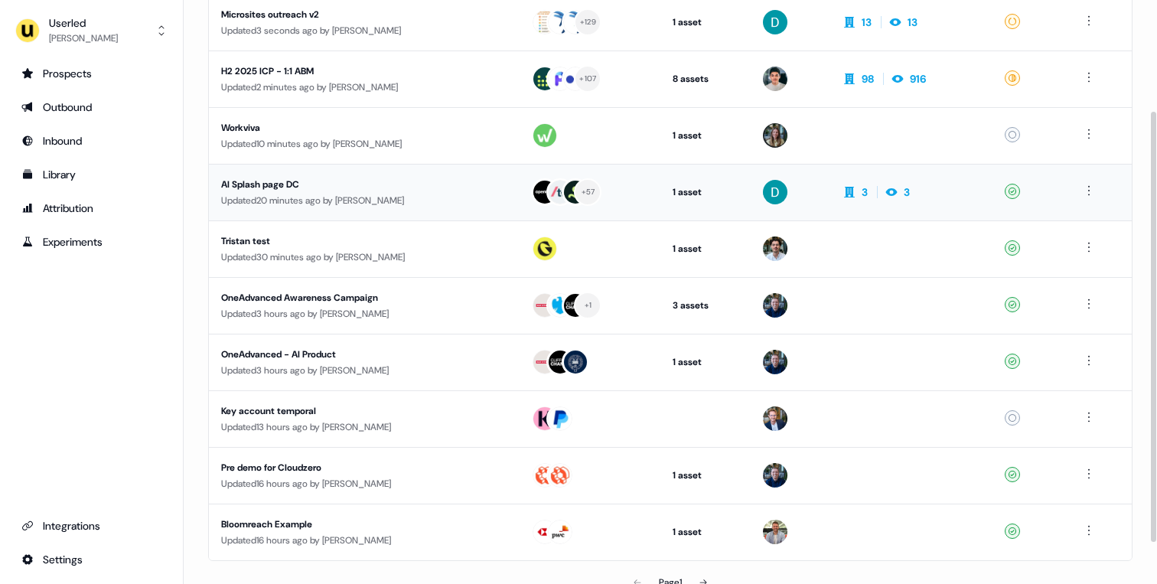
click at [332, 205] on div "Updated 20 minutes ago by David Cruickshank" at bounding box center [363, 200] width 285 height 15
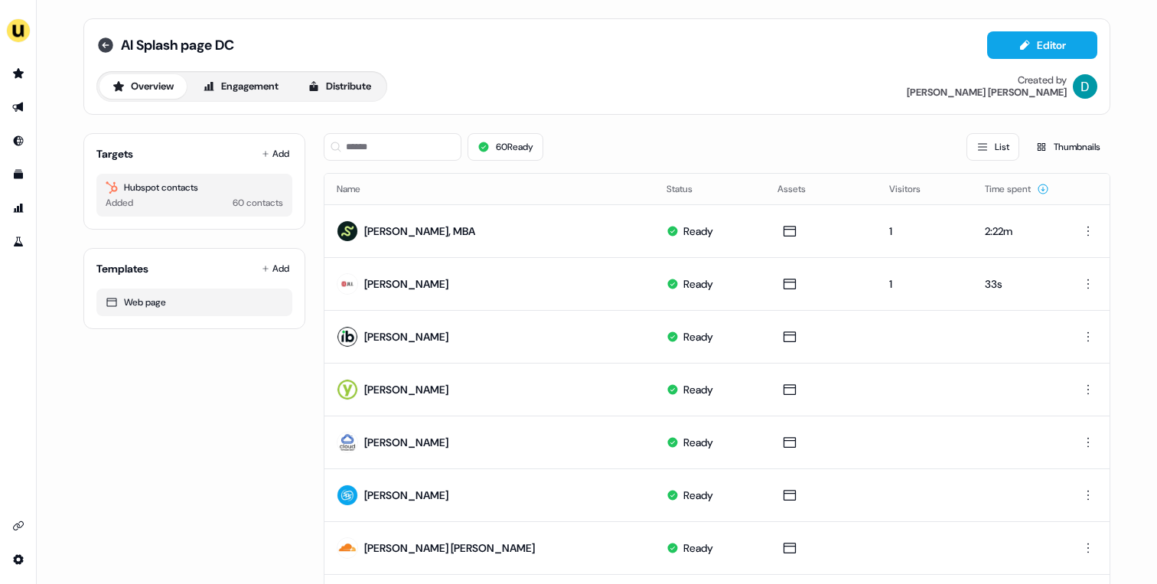
click at [101, 43] on icon at bounding box center [105, 45] width 18 height 18
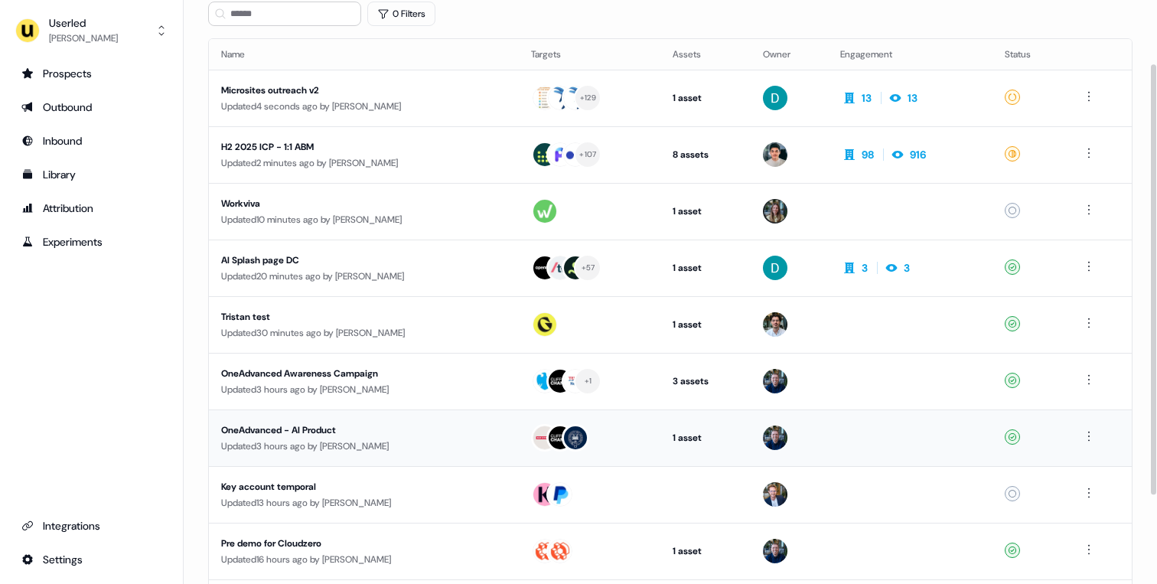
scroll to position [207, 0]
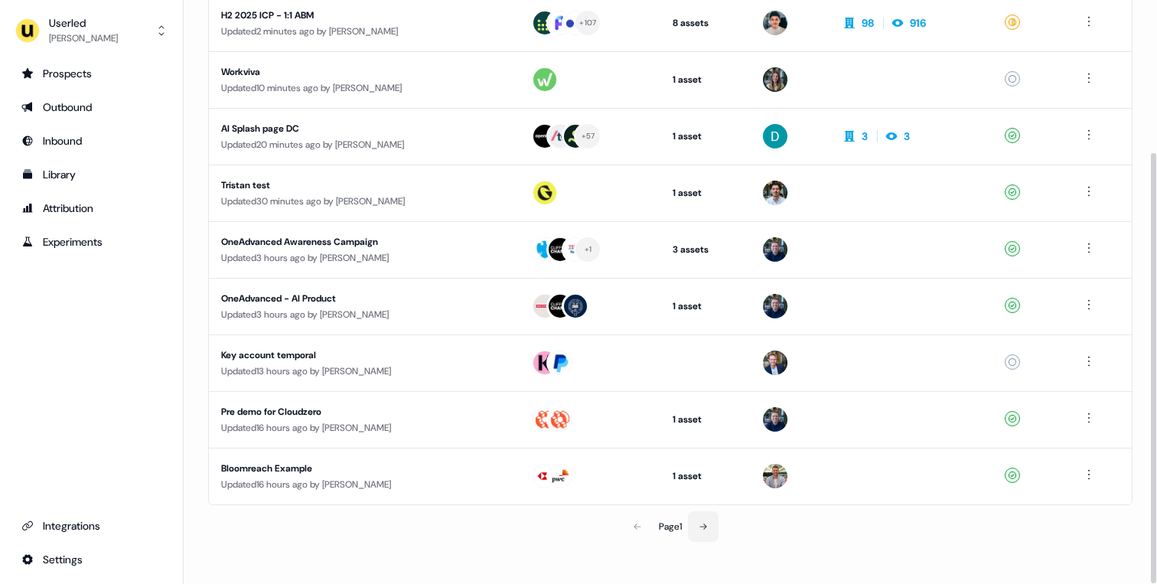
click at [701, 524] on icon at bounding box center [703, 526] width 9 height 9
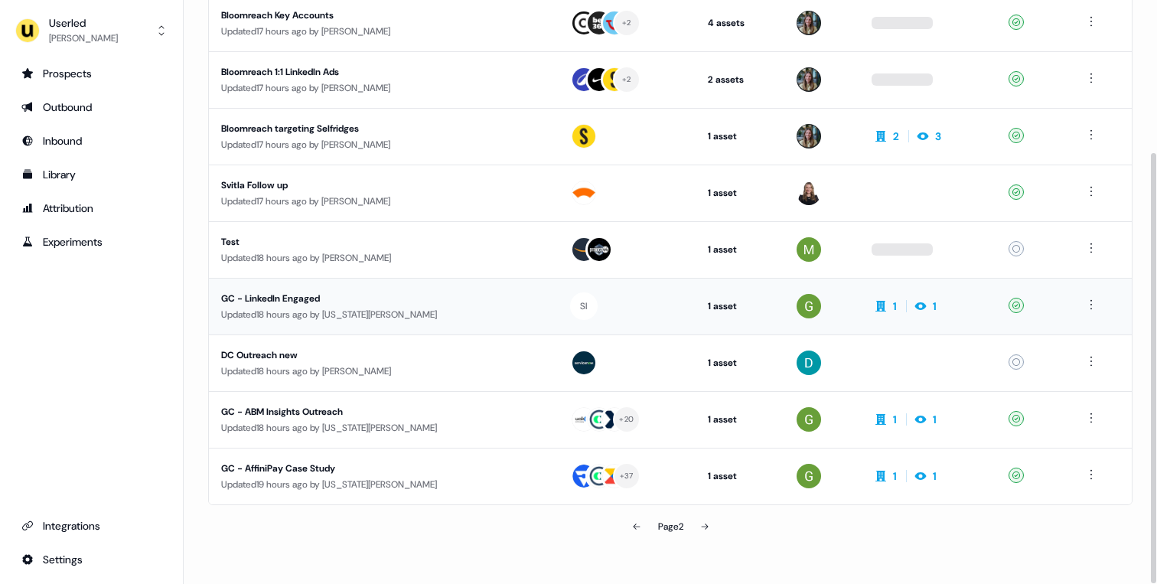
scroll to position [18, 0]
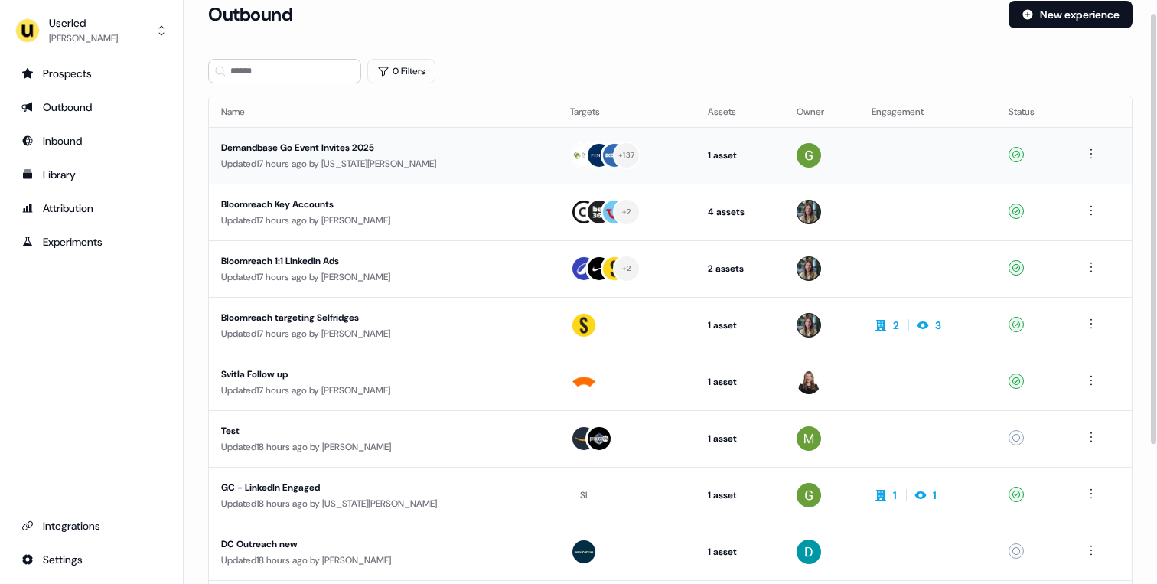
click at [377, 163] on div "Updated 17 hours ago by Georgia Cohen" at bounding box center [383, 163] width 324 height 15
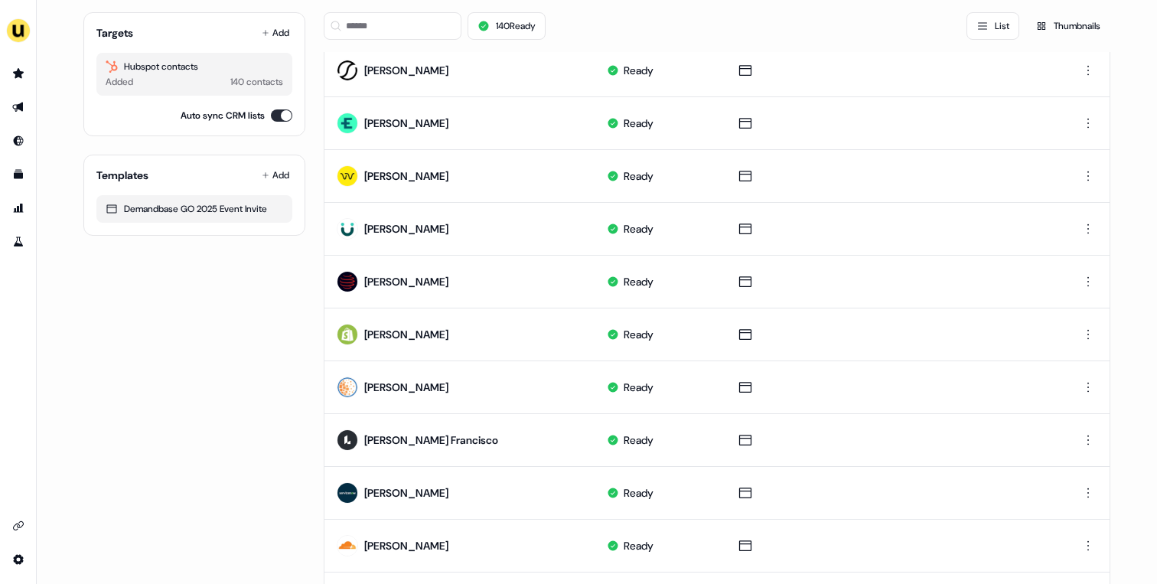
scroll to position [632, 0]
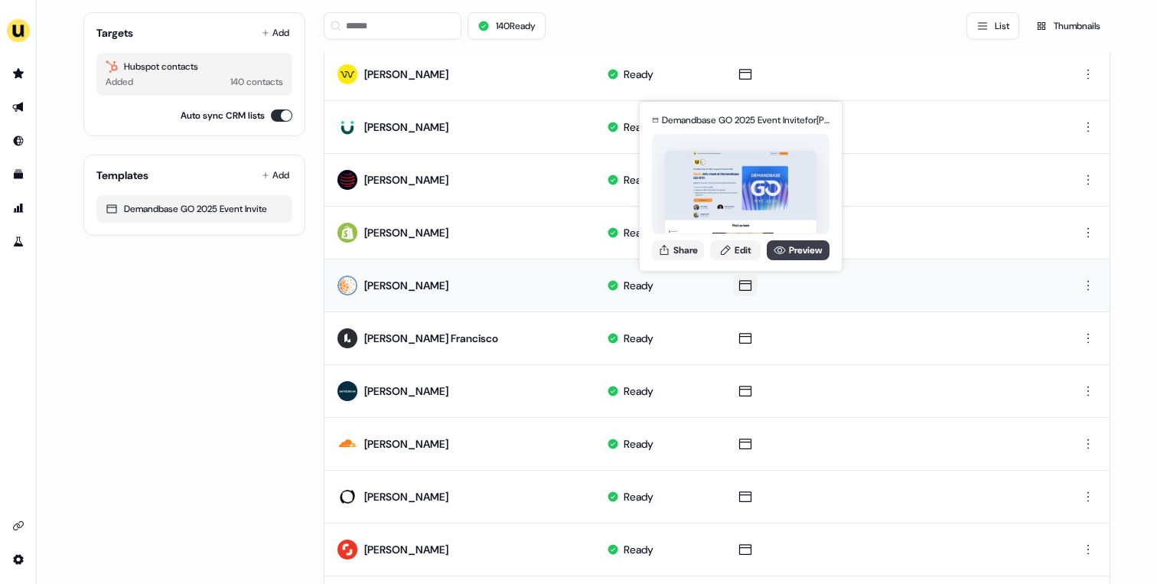
click at [784, 250] on link "Preview" at bounding box center [798, 250] width 63 height 20
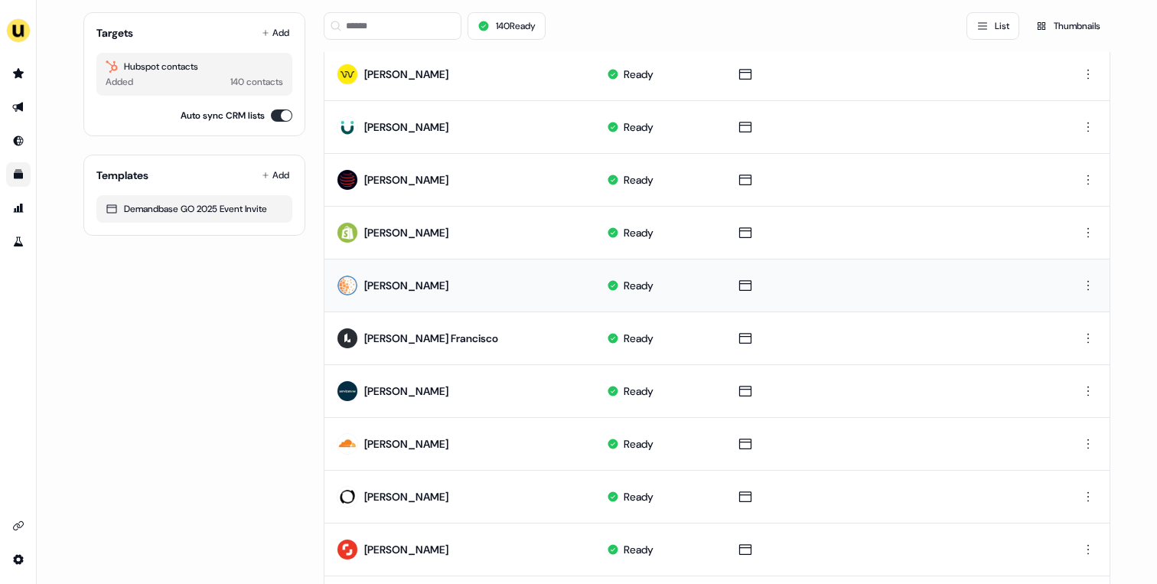
click at [20, 171] on icon "Go to templates" at bounding box center [18, 174] width 9 height 9
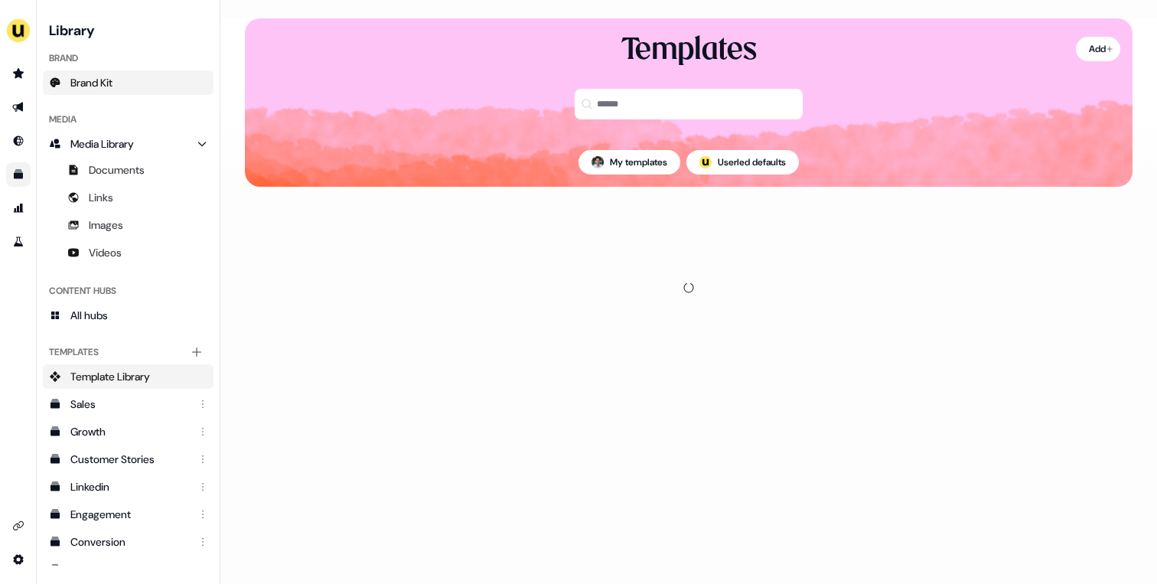
click at [112, 83] on span "Brand Kit" at bounding box center [91, 82] width 42 height 15
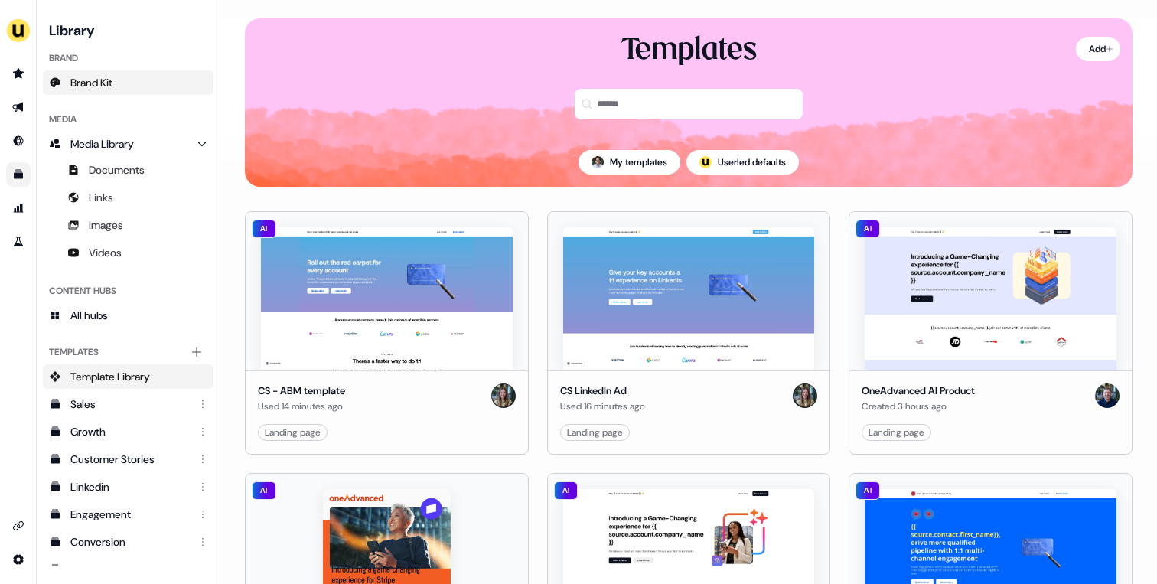
drag, startPoint x: 100, startPoint y: 79, endPoint x: 109, endPoint y: 79, distance: 9.2
click at [100, 79] on span "Brand Kit" at bounding box center [91, 82] width 42 height 15
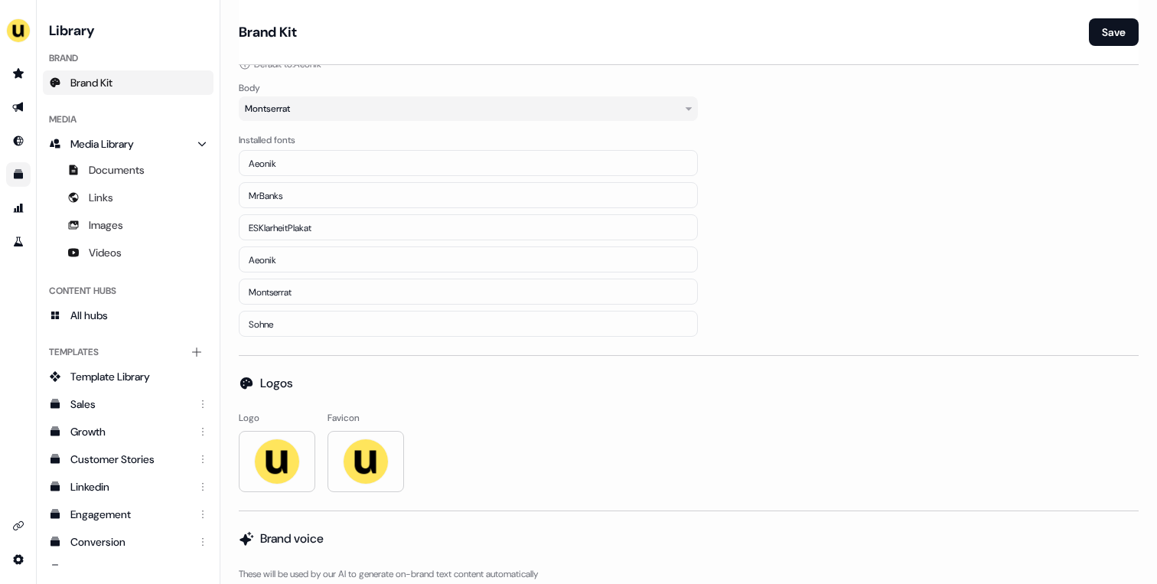
scroll to position [593, 0]
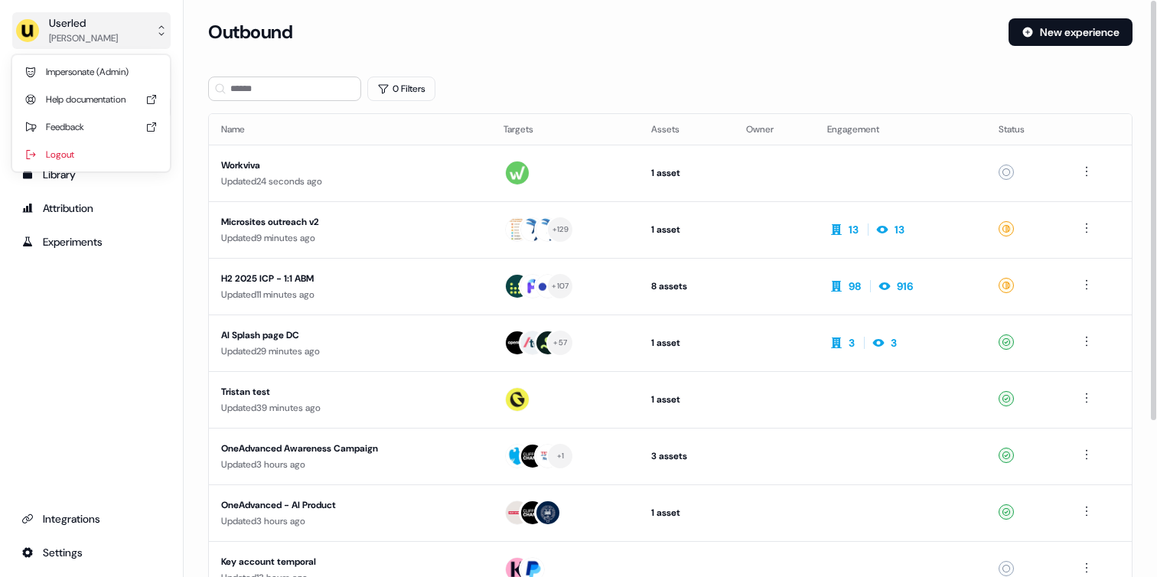
click at [83, 24] on div "Userled" at bounding box center [83, 22] width 69 height 15
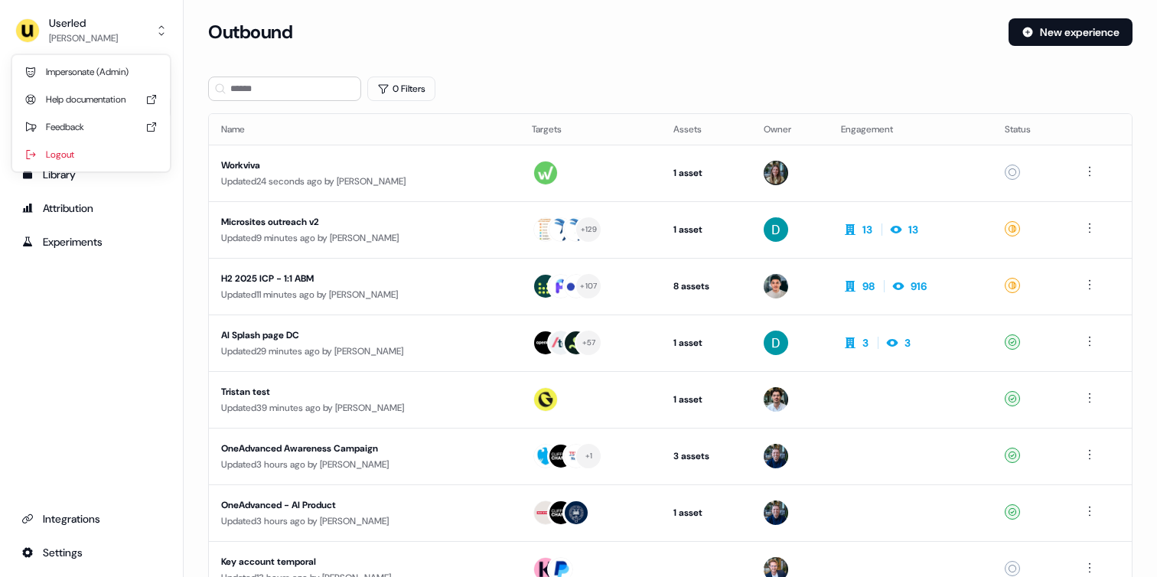
click at [76, 69] on div "Impersonate (Admin)" at bounding box center [90, 72] width 145 height 28
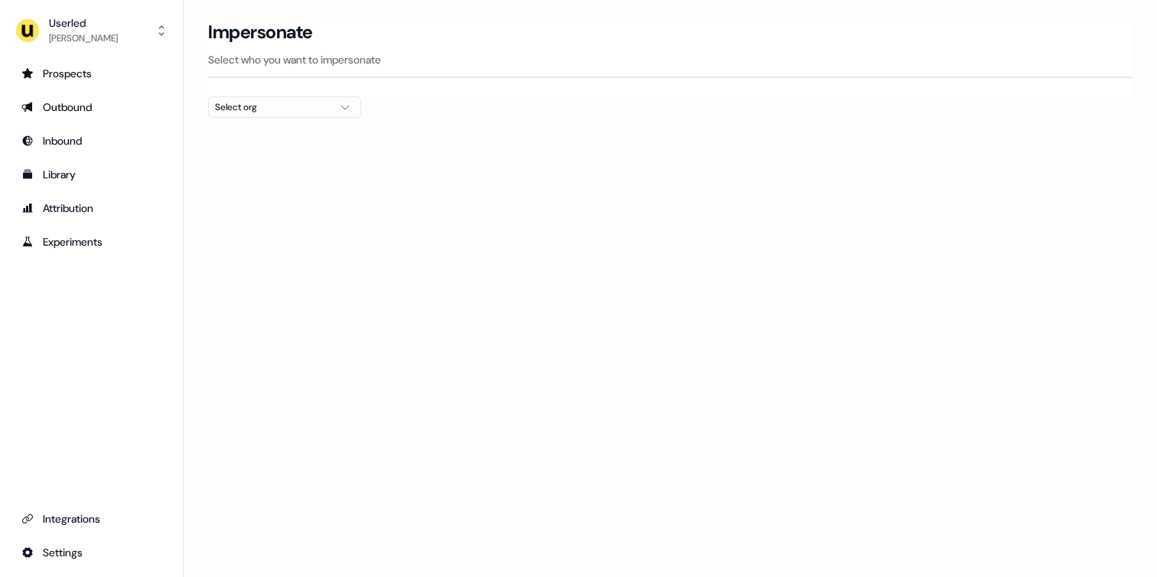
click at [269, 105] on div "Select org" at bounding box center [272, 106] width 115 height 15
type input "*****"
click at [227, 165] on div "Gupshup" at bounding box center [284, 162] width 151 height 24
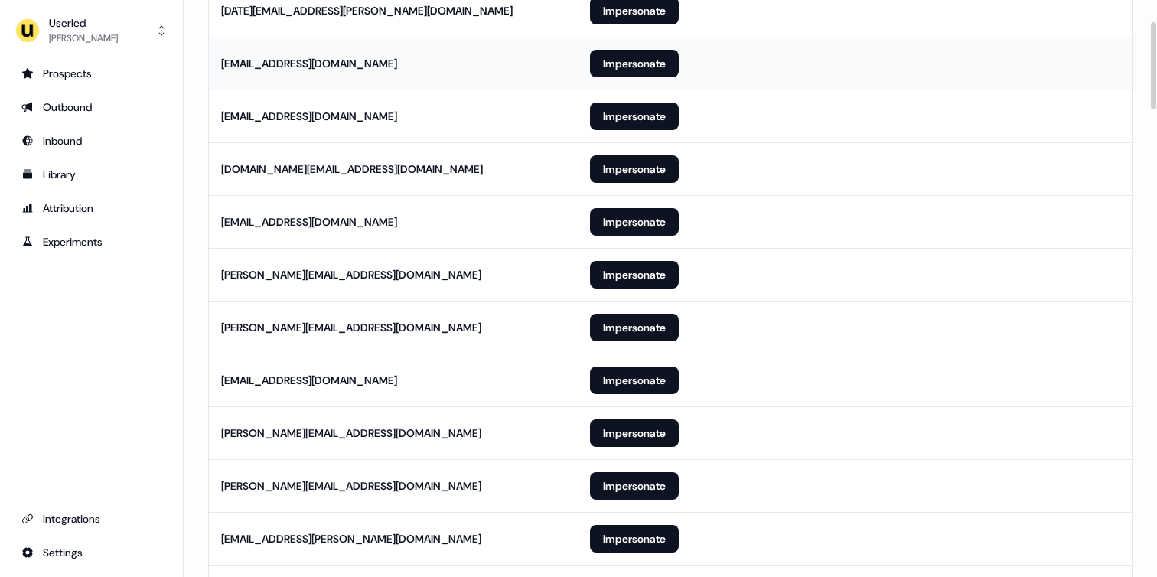
scroll to position [246, 0]
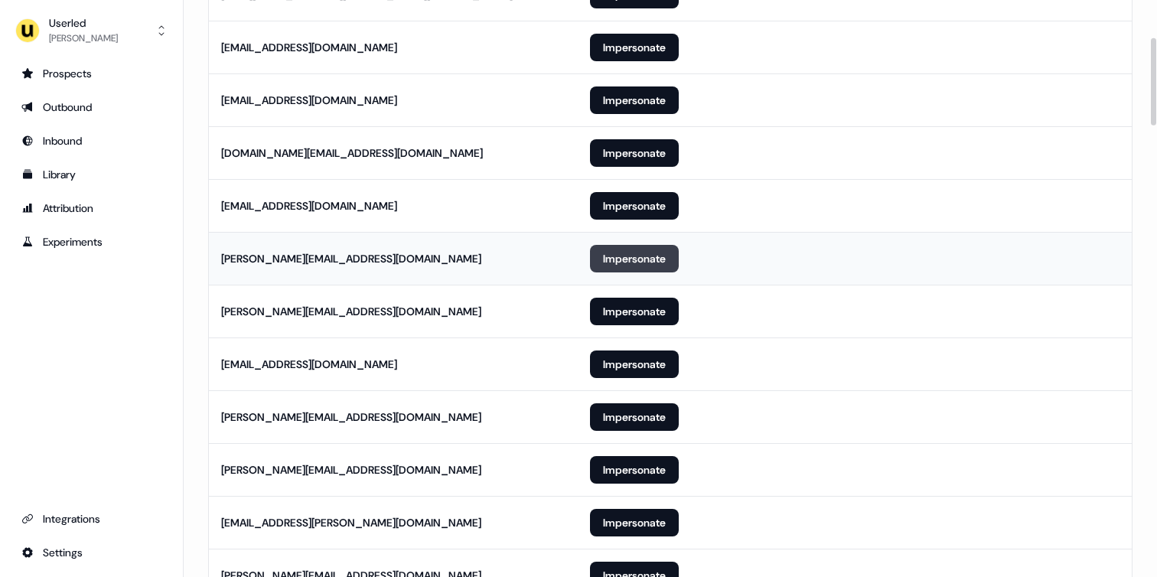
click at [614, 252] on button "Impersonate" at bounding box center [634, 259] width 89 height 28
